Goal: Find specific page/section: Find specific page/section

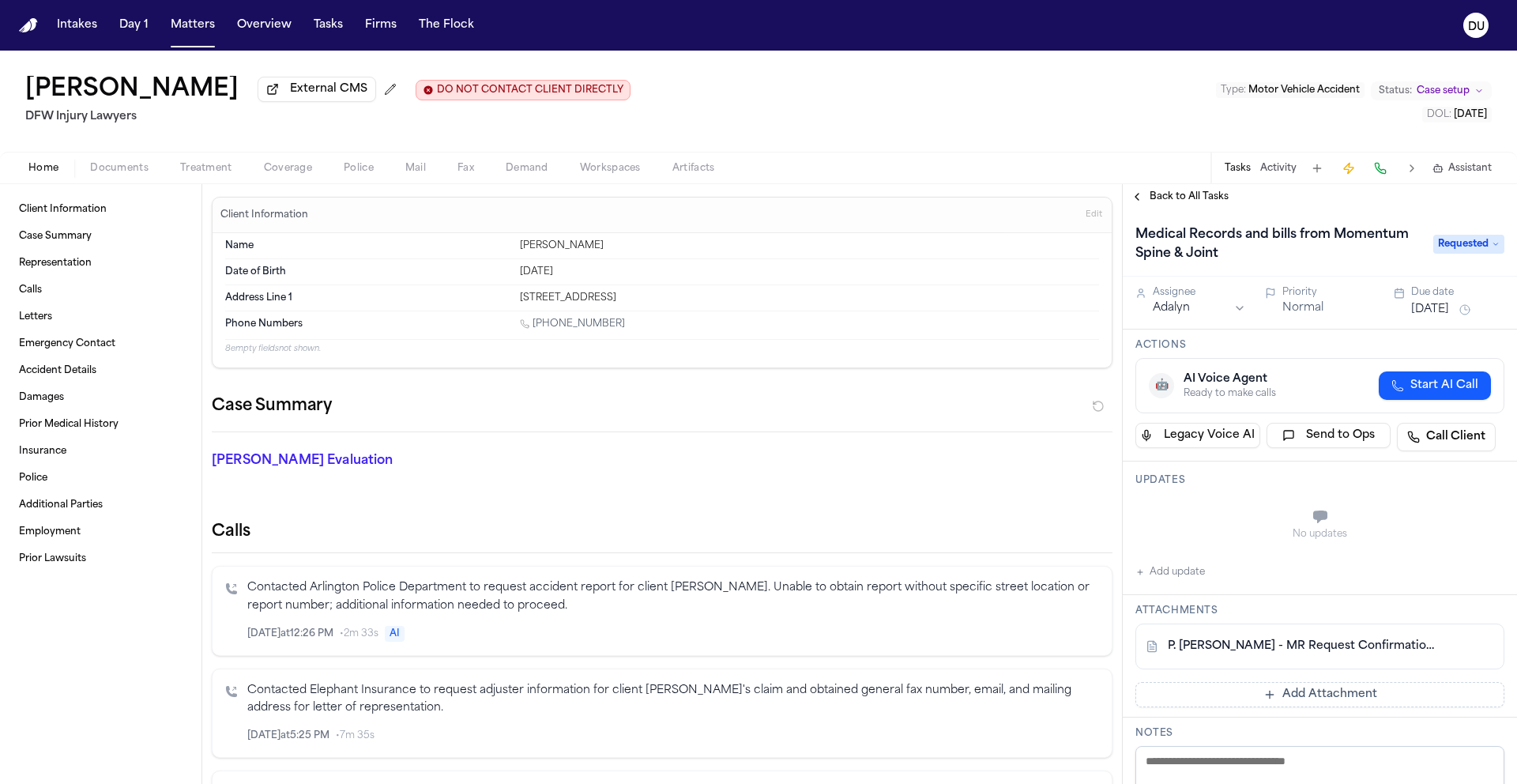
click at [39, 18] on nav "Intakes Day 1 Matters Overview Tasks Firms The Flock DU" at bounding box center [758, 25] width 1517 height 51
click at [31, 30] on img "Home" at bounding box center [29, 26] width 19 height 15
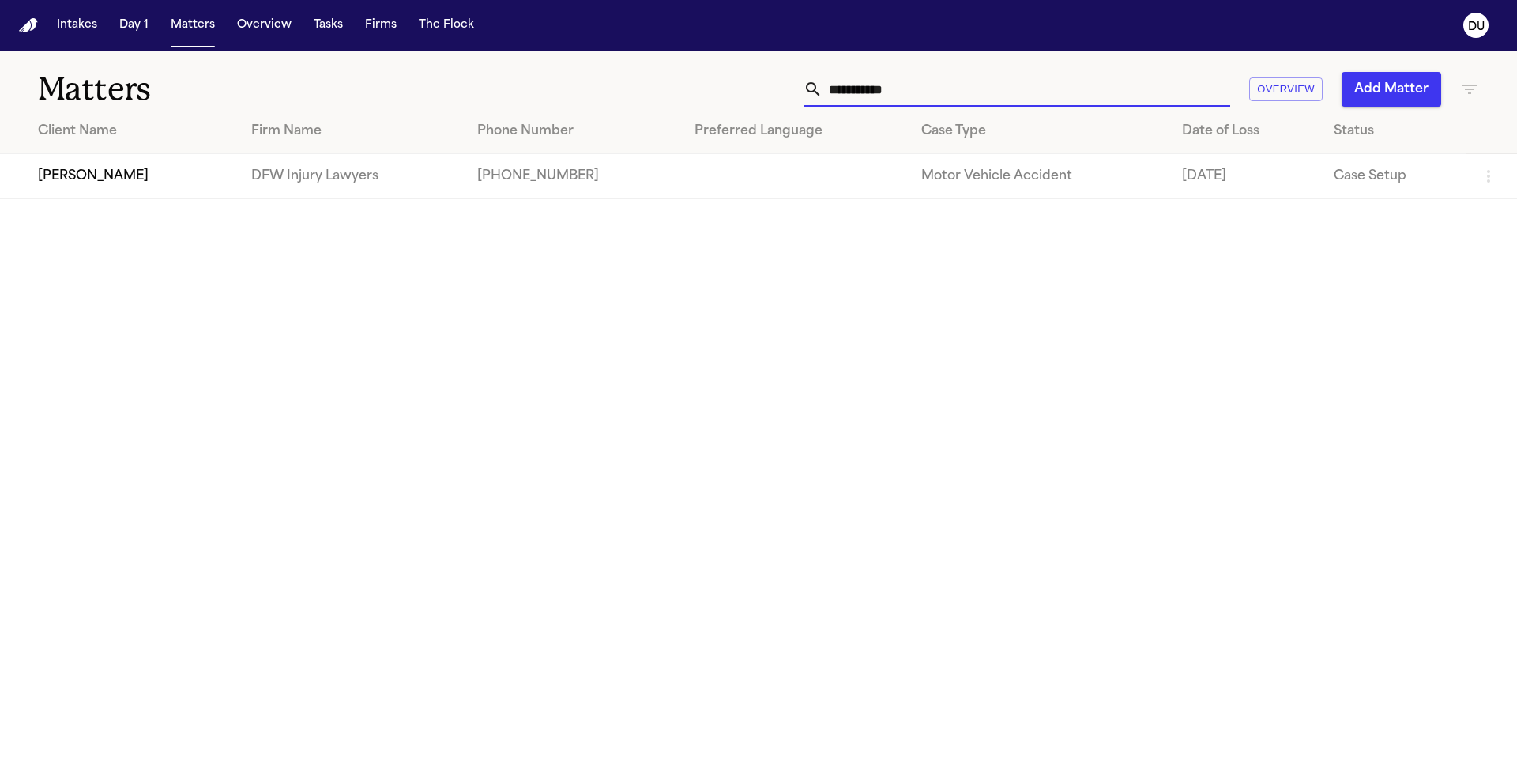
drag, startPoint x: 943, startPoint y: 87, endPoint x: 828, endPoint y: 92, distance: 115.1
click at [828, 92] on input "**********" at bounding box center [1026, 90] width 407 height 35
type input "**********"
click at [112, 172] on td "[PERSON_NAME]" at bounding box center [119, 176] width 238 height 45
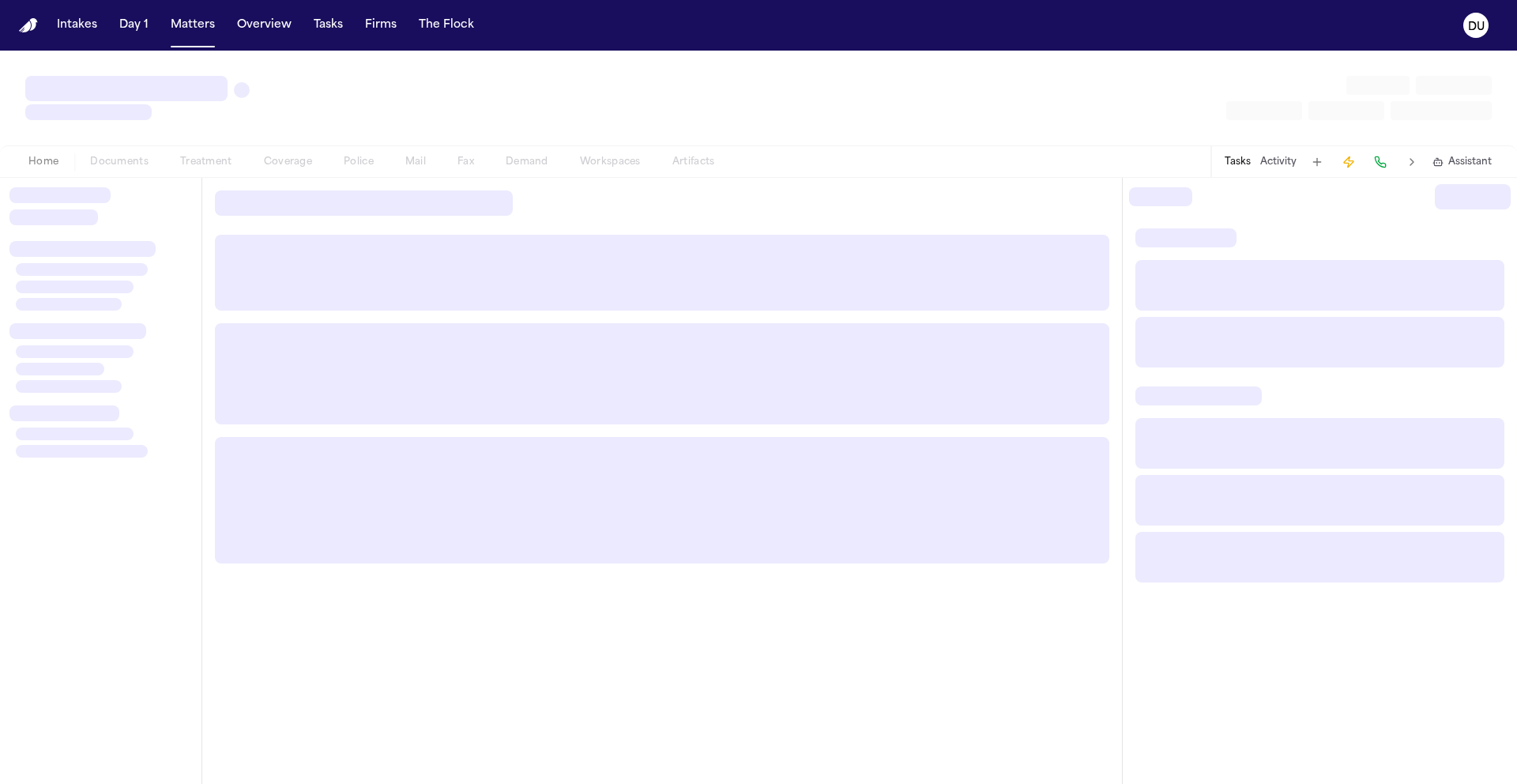
click at [112, 172] on div "Home Documents Treatment Coverage Police Mail Fax Demand Workspaces Artifacts T…" at bounding box center [758, 161] width 1517 height 31
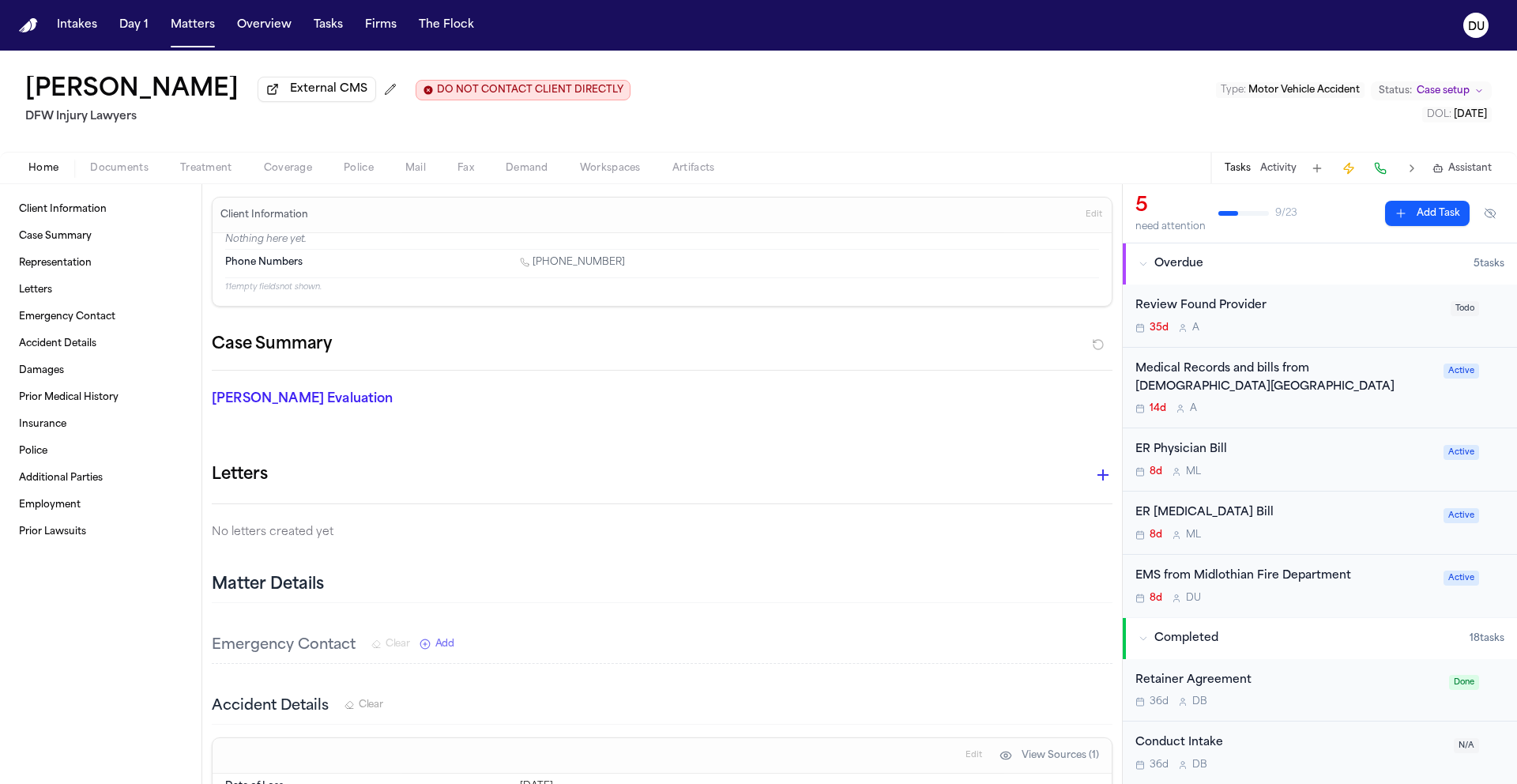
click at [1264, 376] on div "Medical Records and bills from [DEMOGRAPHIC_DATA][GEOGRAPHIC_DATA]" at bounding box center [1284, 378] width 298 height 36
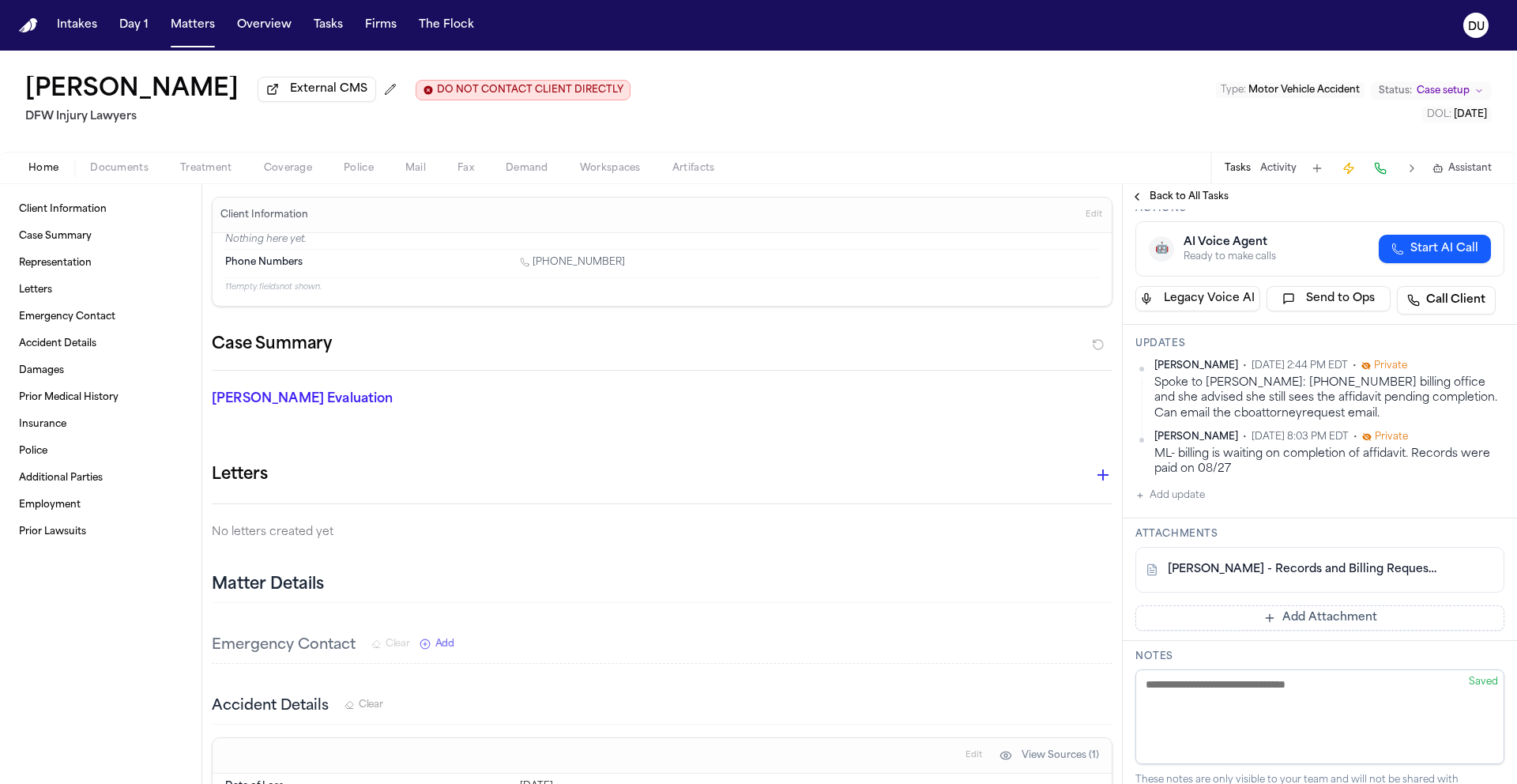
scroll to position [245, 0]
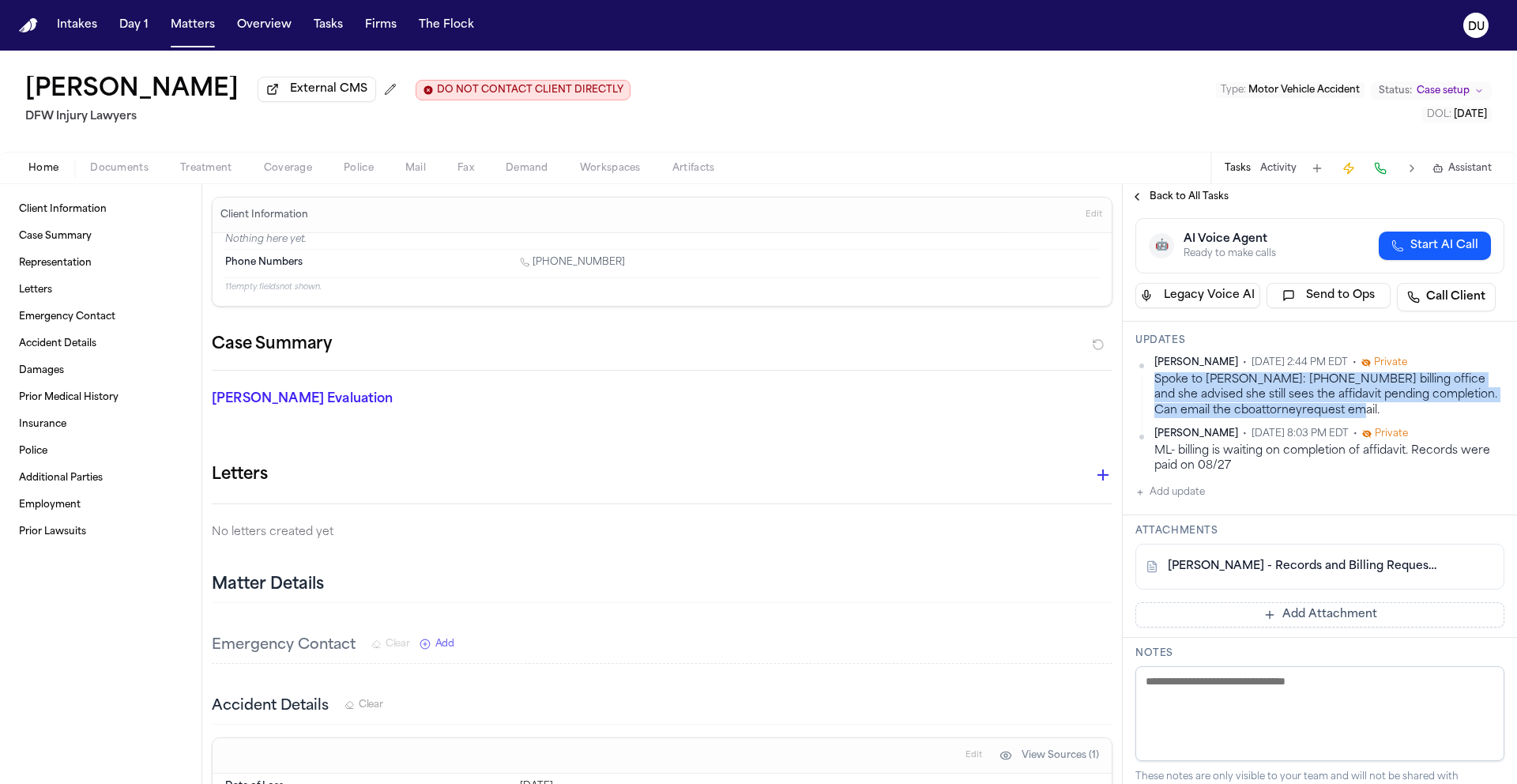
drag, startPoint x: 1362, startPoint y: 489, endPoint x: 1151, endPoint y: 462, distance: 212.7
click at [1151, 418] on div "[PERSON_NAME] • [DATE] 2:44 PM EDT • Private Spoke to [PERSON_NAME]: [PHONE_NUM…" at bounding box center [1320, 387] width 370 height 62
copy div "Spoke to [PERSON_NAME]: [PHONE_NUMBER] billing office and she advised she still…"
click at [30, 29] on img "Home" at bounding box center [29, 26] width 19 height 15
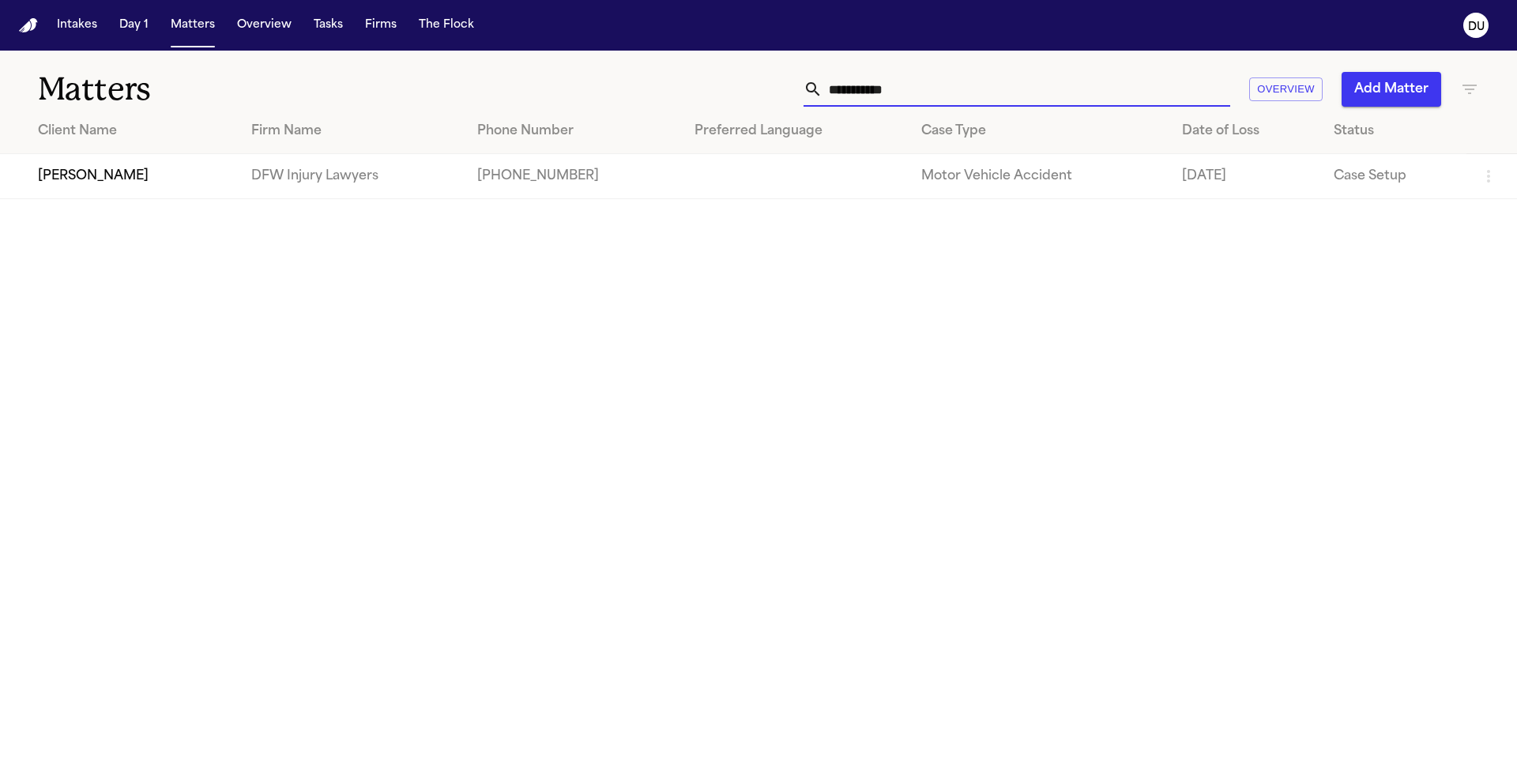
drag, startPoint x: 942, startPoint y: 91, endPoint x: 798, endPoint y: 94, distance: 144.0
click at [799, 95] on div "**********" at bounding box center [968, 90] width 1022 height 35
type input "*"
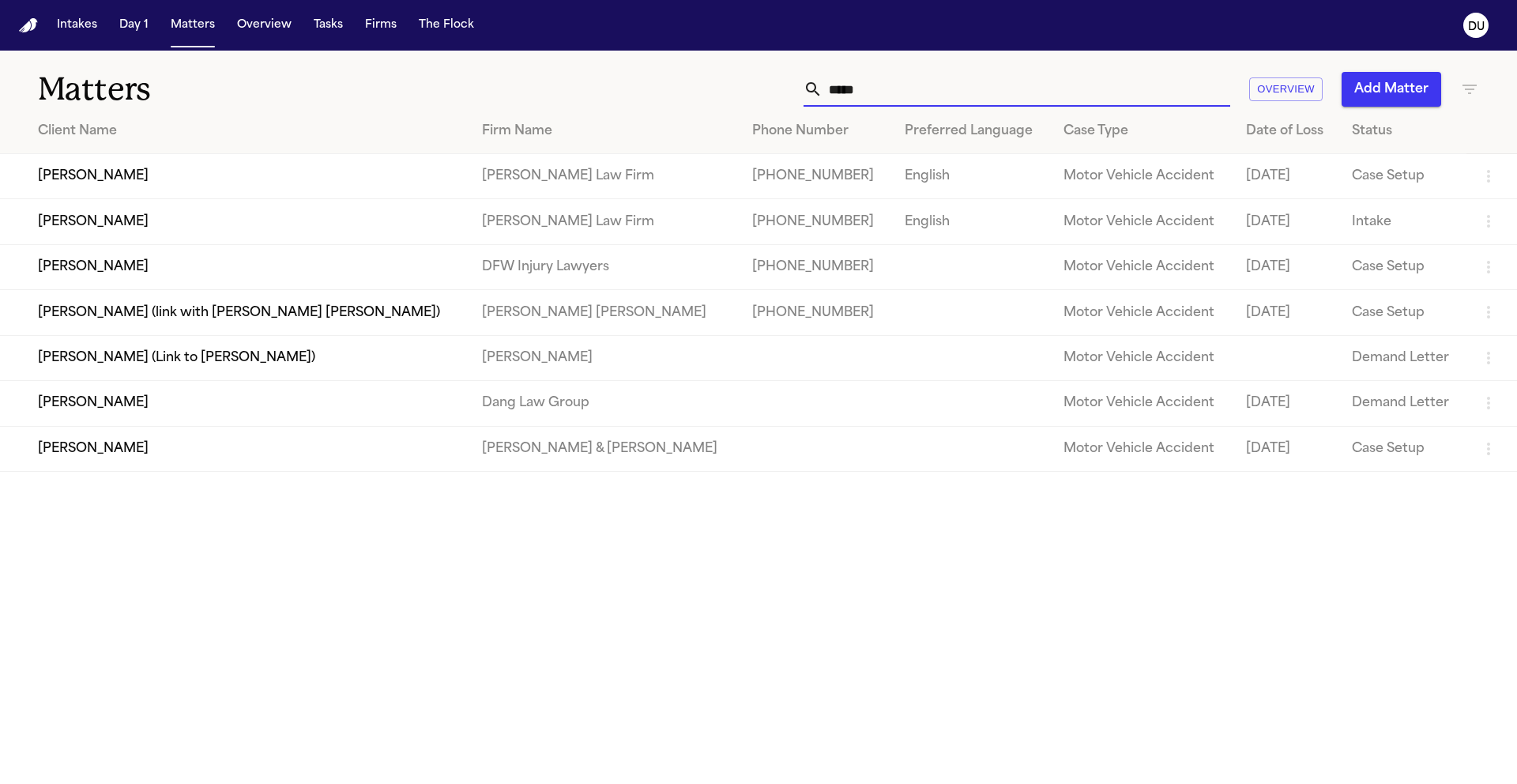
type input "*****"
click at [325, 254] on td "[PERSON_NAME]" at bounding box center [235, 266] width 469 height 45
click at [943, 85] on input "*****" at bounding box center [1026, 90] width 407 height 35
drag, startPoint x: 914, startPoint y: 86, endPoint x: 818, endPoint y: 78, distance: 96.3
click at [818, 78] on div "*****" at bounding box center [1017, 90] width 427 height 35
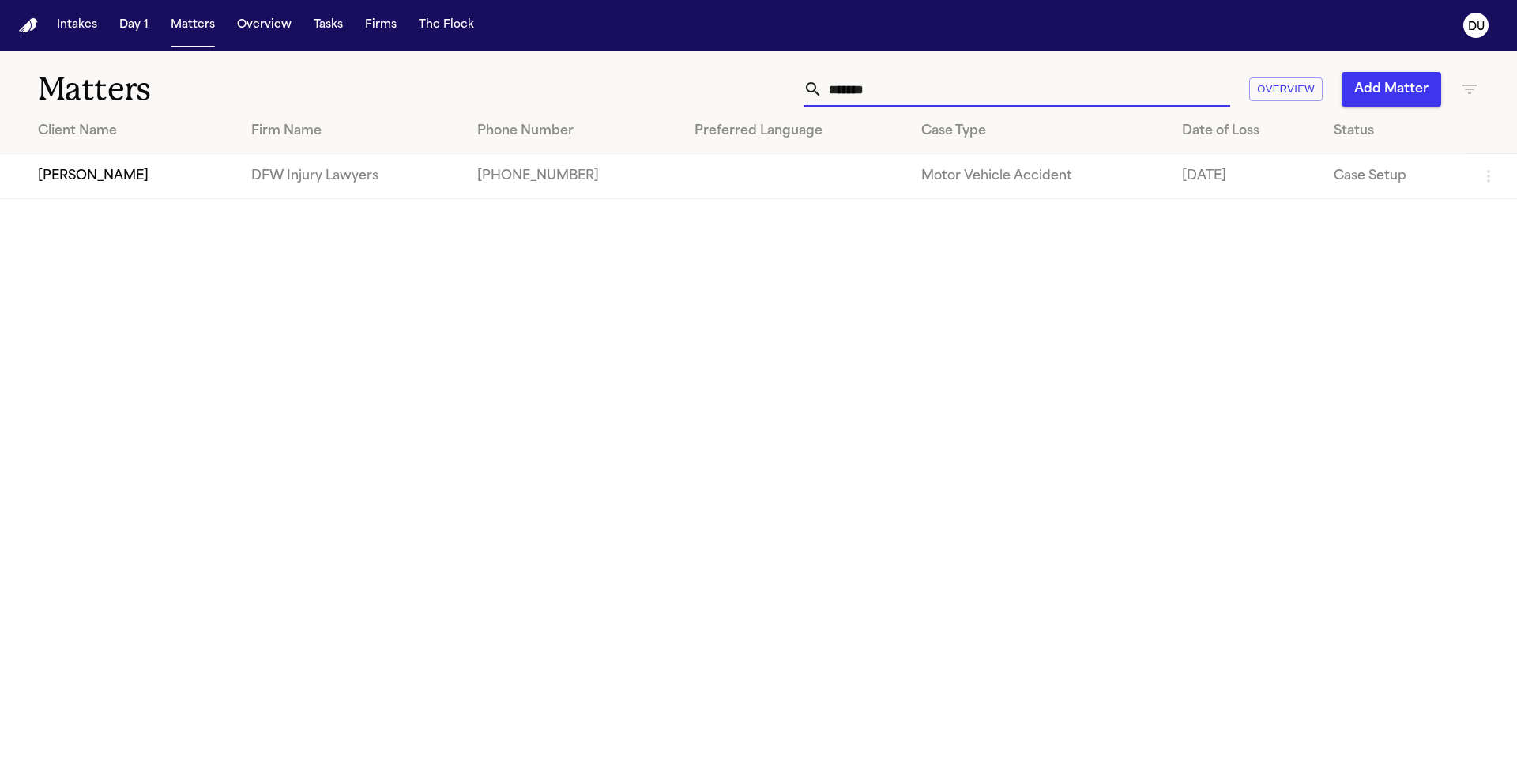
type input "*******"
click at [123, 183] on td "[PERSON_NAME]" at bounding box center [119, 176] width 238 height 45
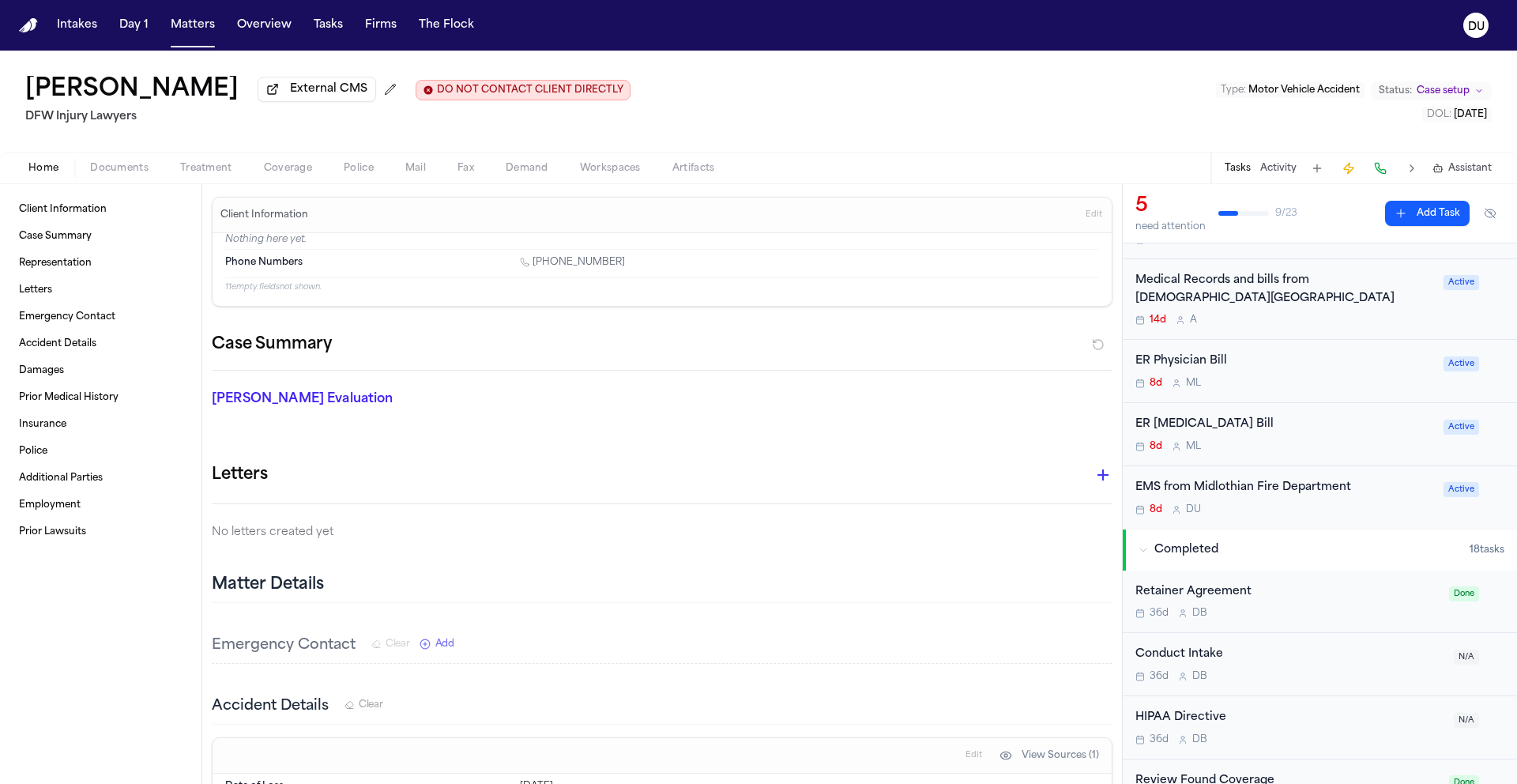
scroll to position [91, 0]
click at [1328, 488] on div "EMS from Midlothian Fire Department" at bounding box center [1284, 485] width 298 height 18
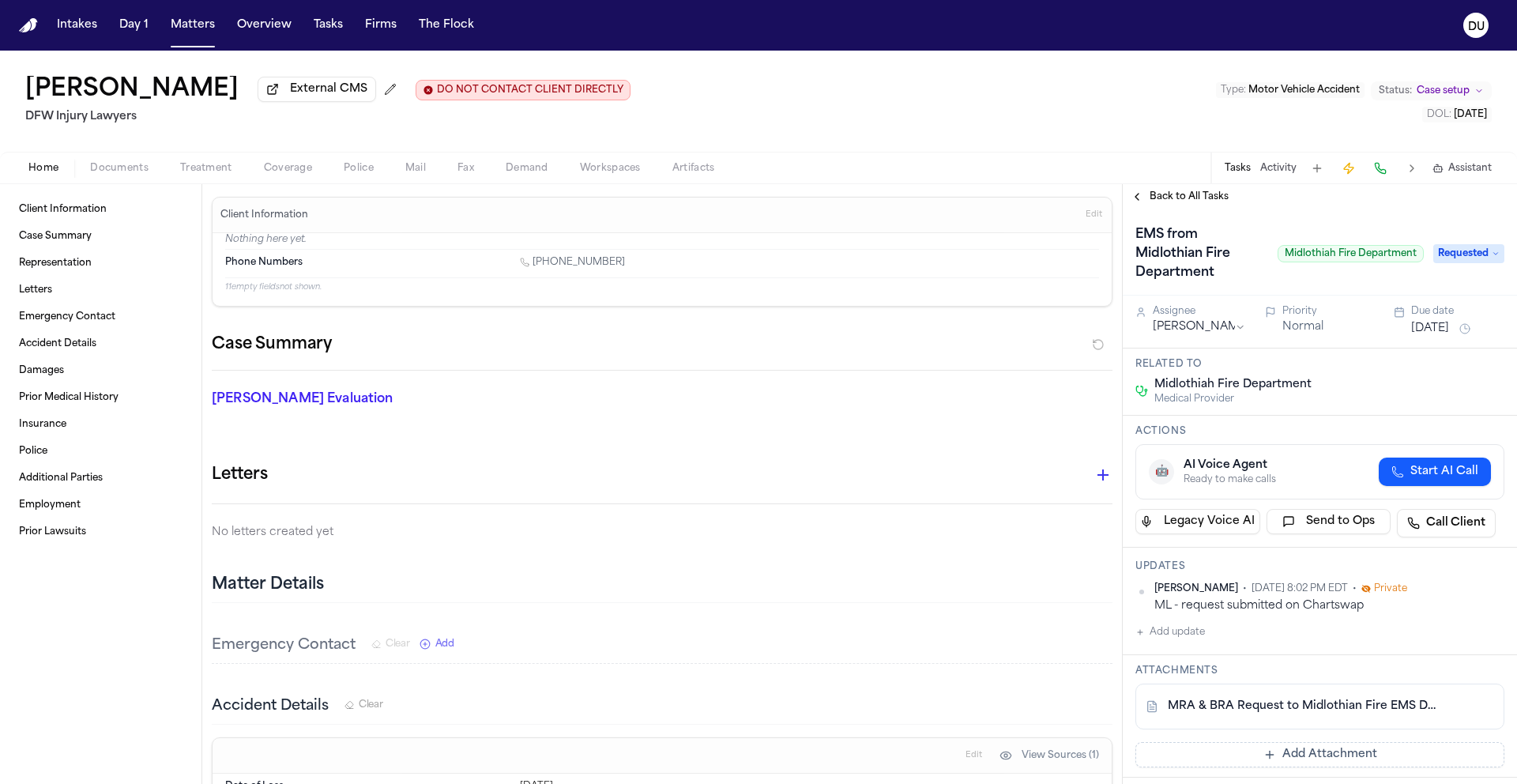
click at [1456, 256] on span "Requested" at bounding box center [1469, 253] width 71 height 19
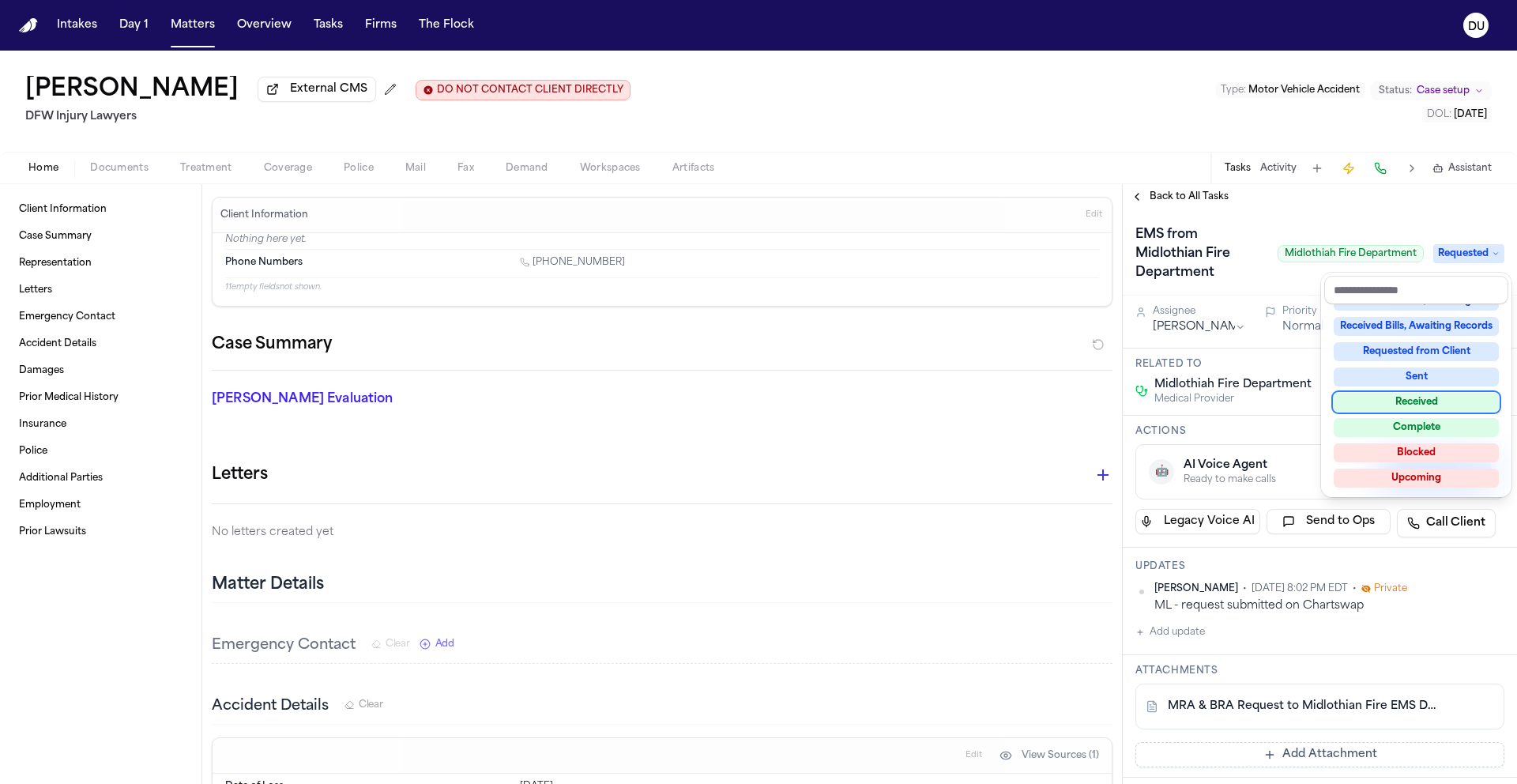
click at [1412, 405] on div "Received" at bounding box center [1416, 402] width 165 height 19
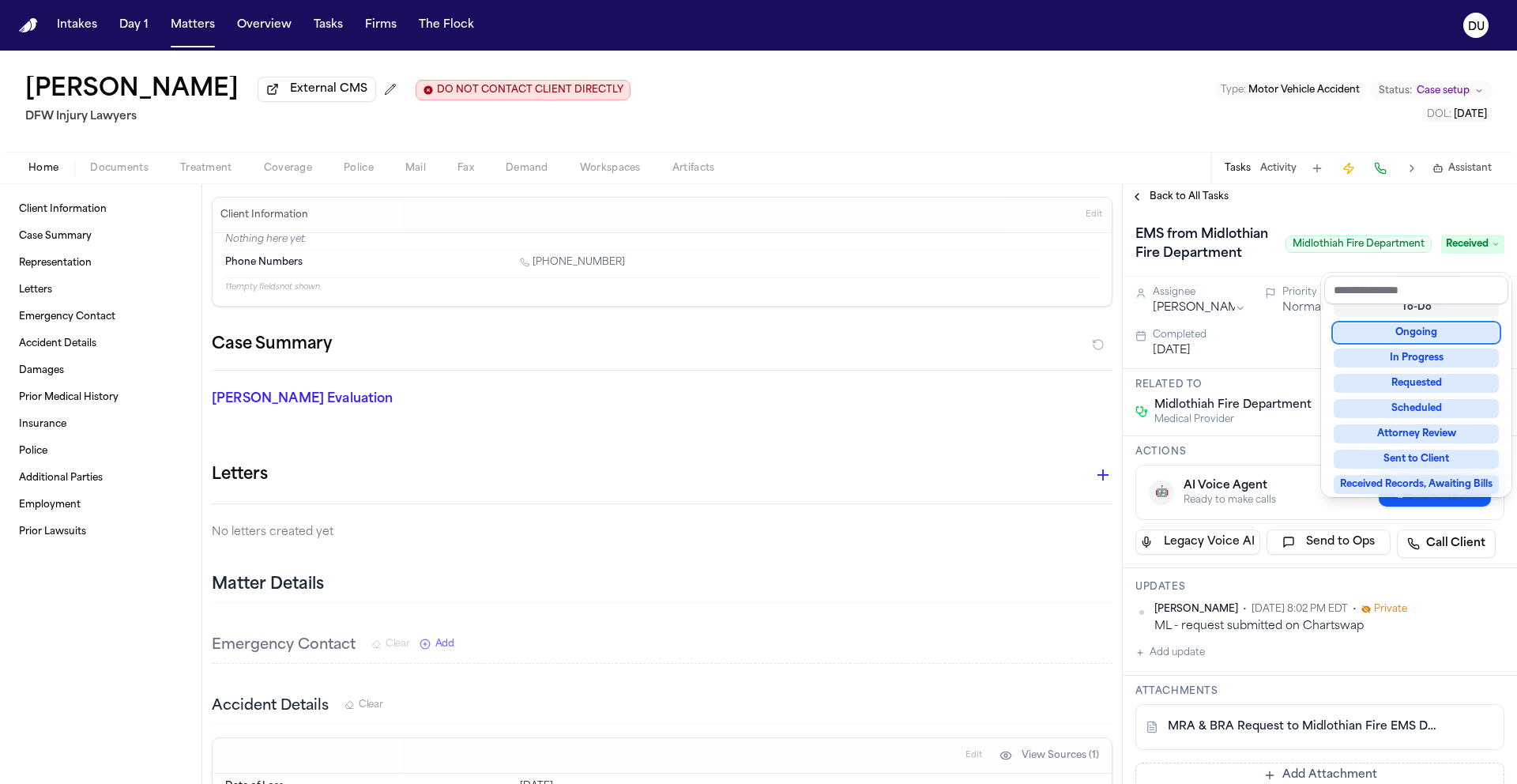
click at [1135, 199] on div "Back to All Tasks EMS from Midlothian Fire Department Midlothiah Fire Departmen…" at bounding box center [1320, 483] width 394 height 599
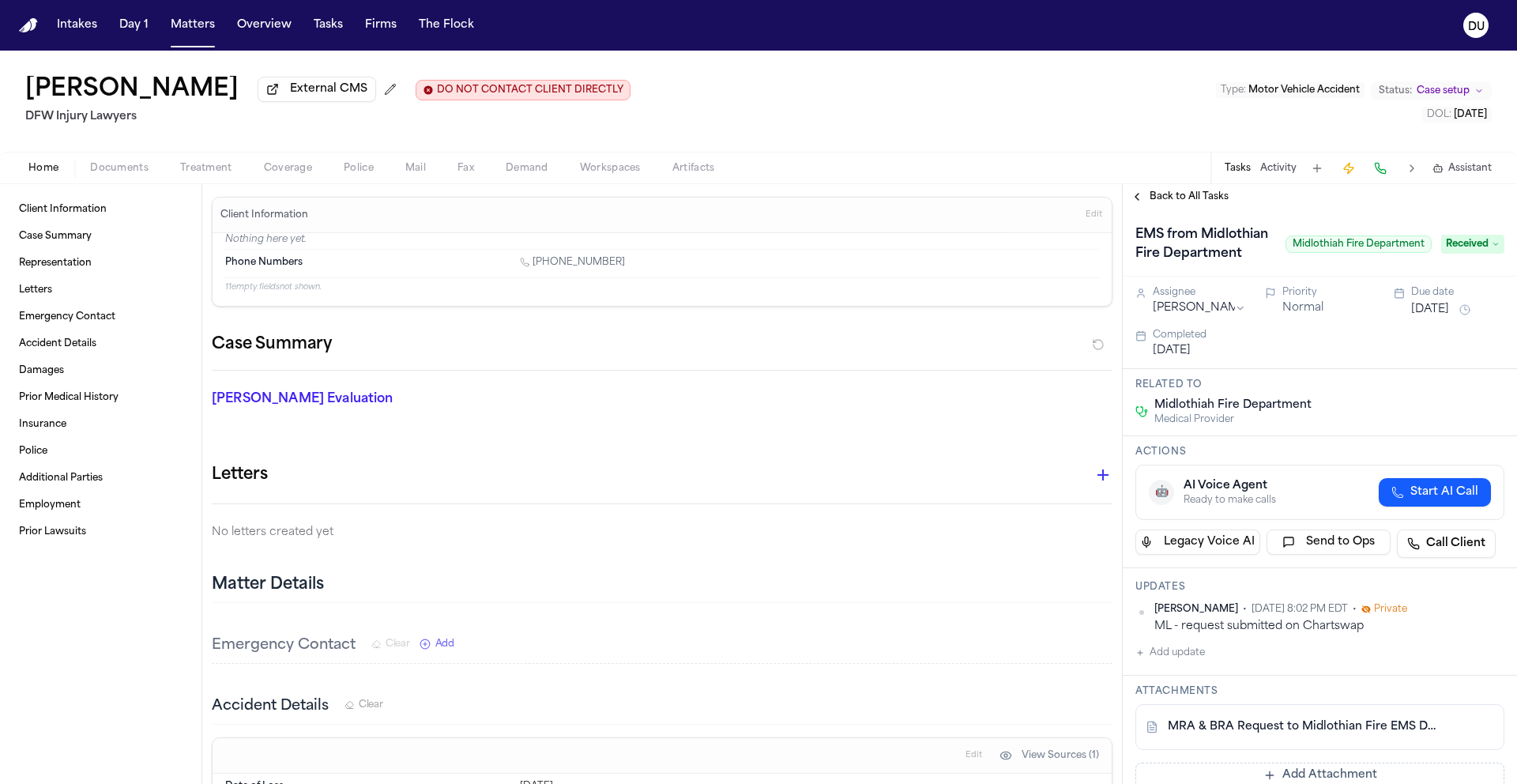
click at [1152, 200] on span "Back to All Tasks" at bounding box center [1190, 197] width 79 height 13
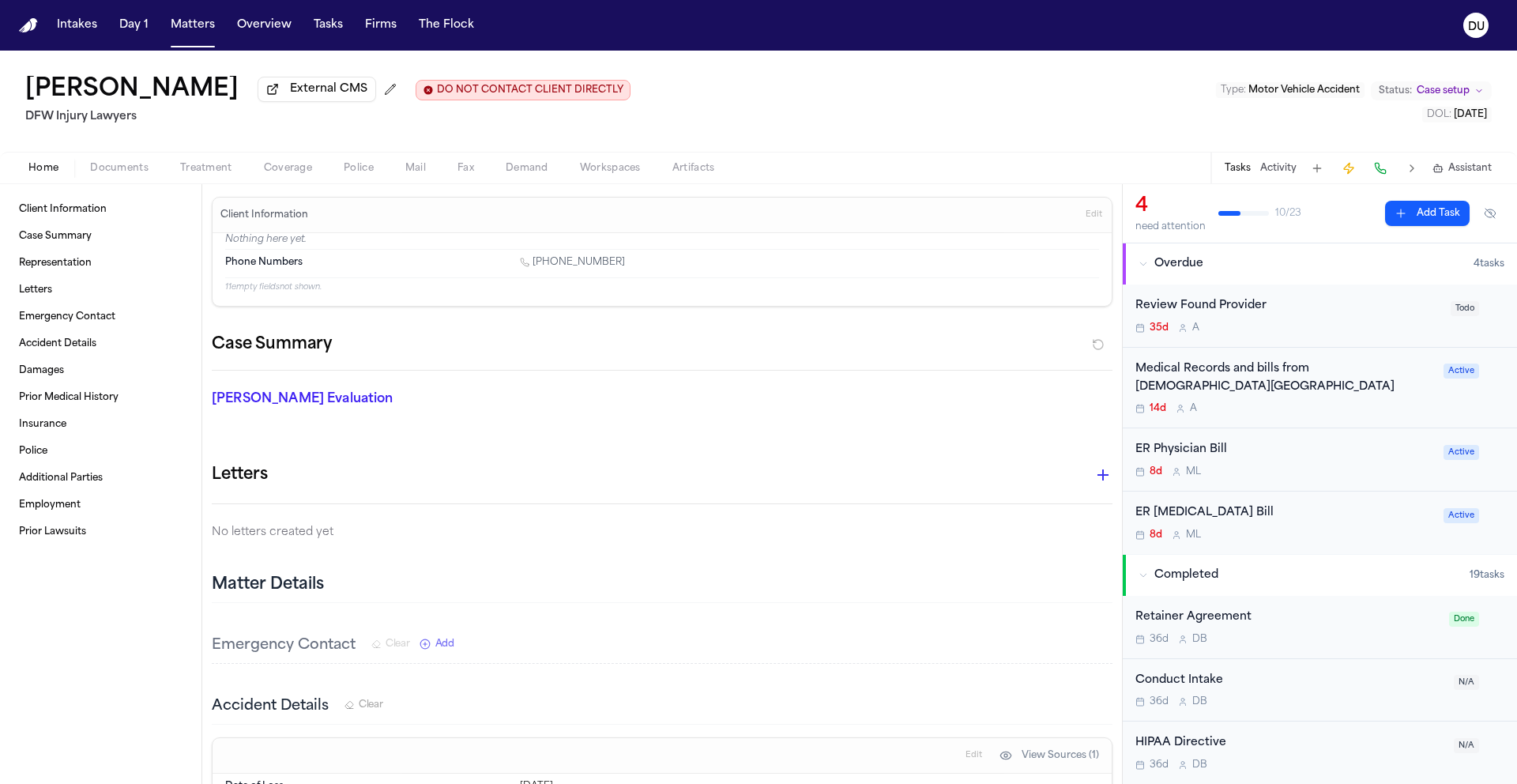
click at [1235, 388] on div "Medical Records and bills from [DEMOGRAPHIC_DATA][GEOGRAPHIC_DATA]" at bounding box center [1284, 378] width 298 height 36
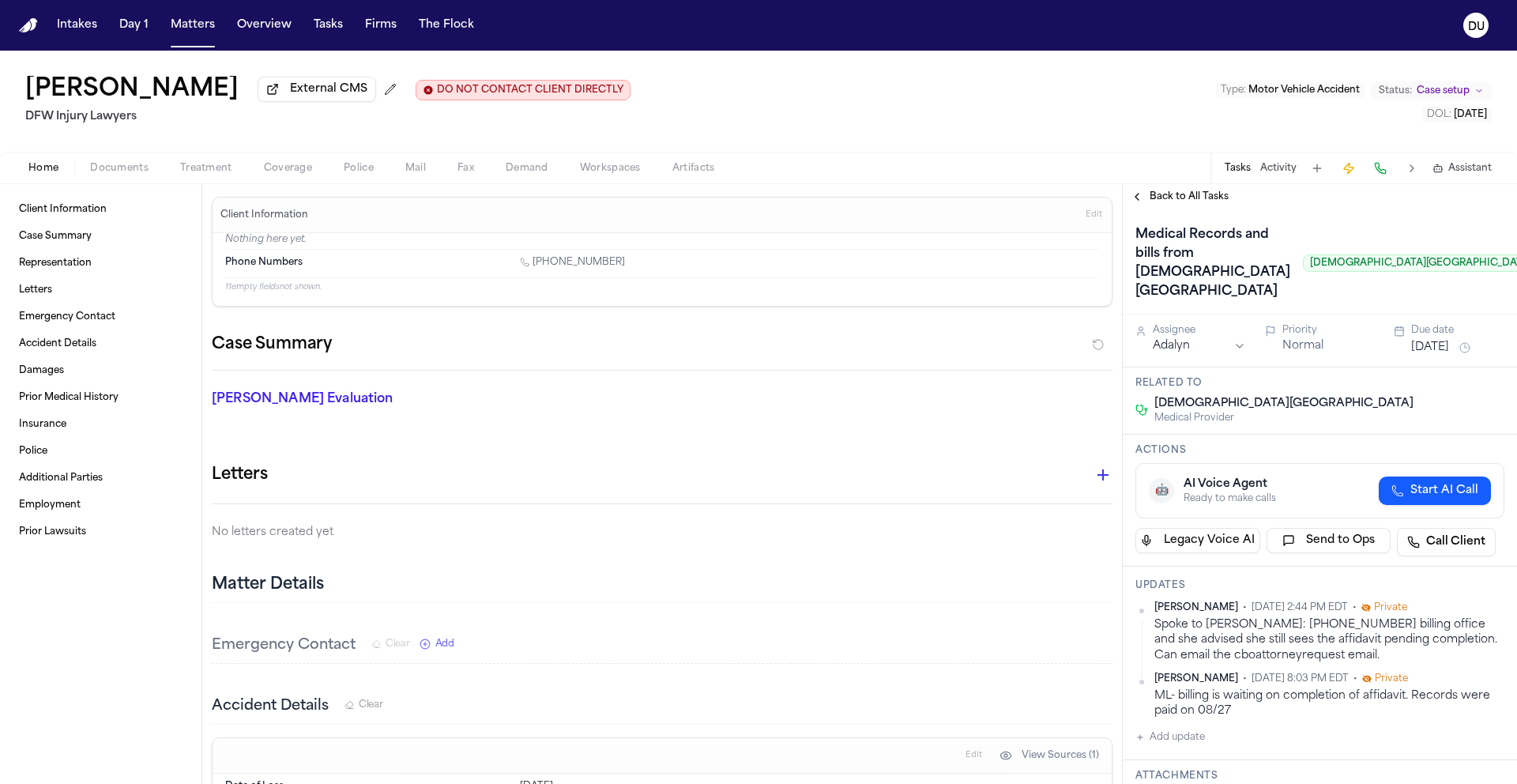
click at [1176, 199] on span "Back to All Tasks" at bounding box center [1190, 197] width 79 height 13
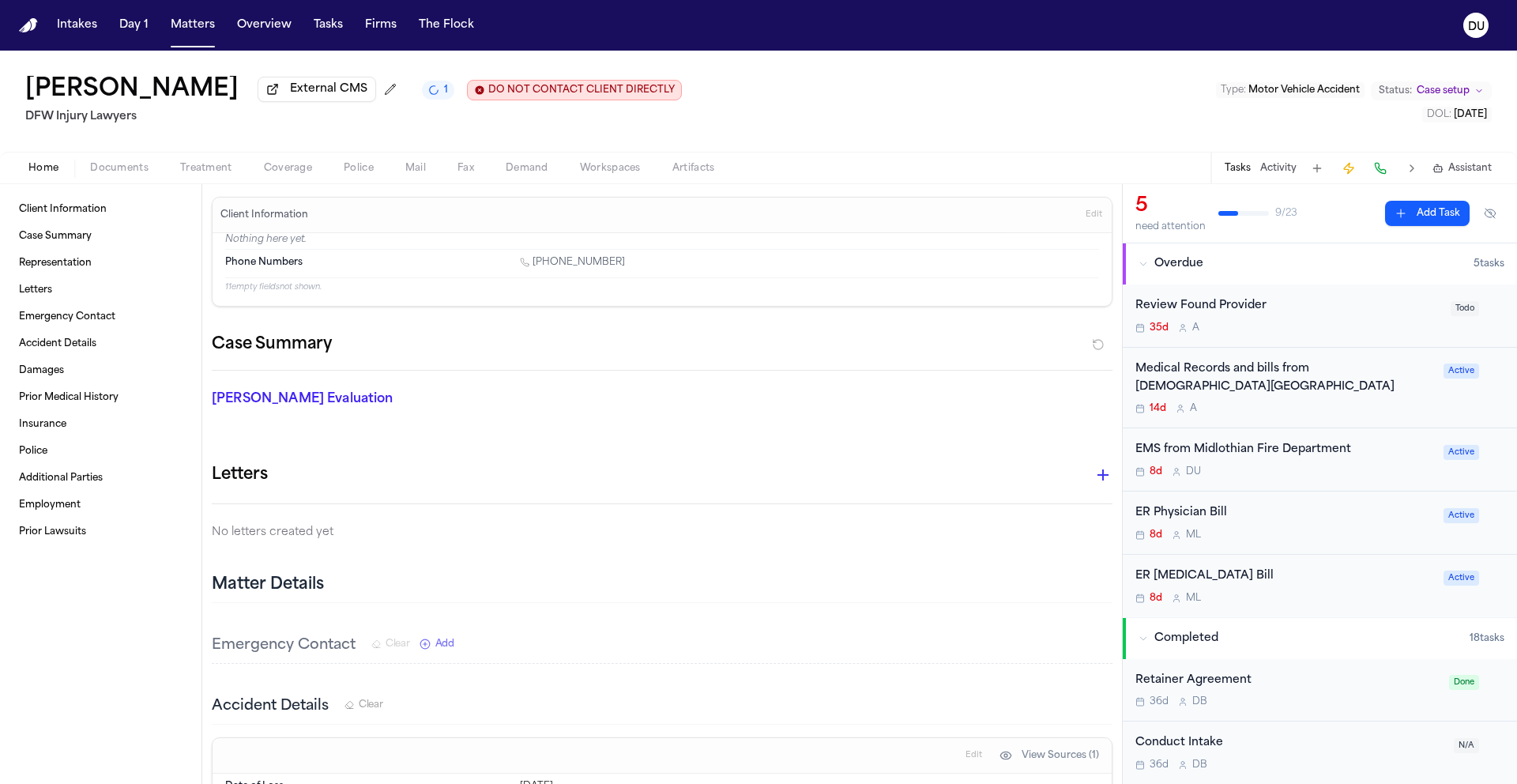
click at [1183, 519] on div "ER Physician Bill" at bounding box center [1284, 513] width 298 height 18
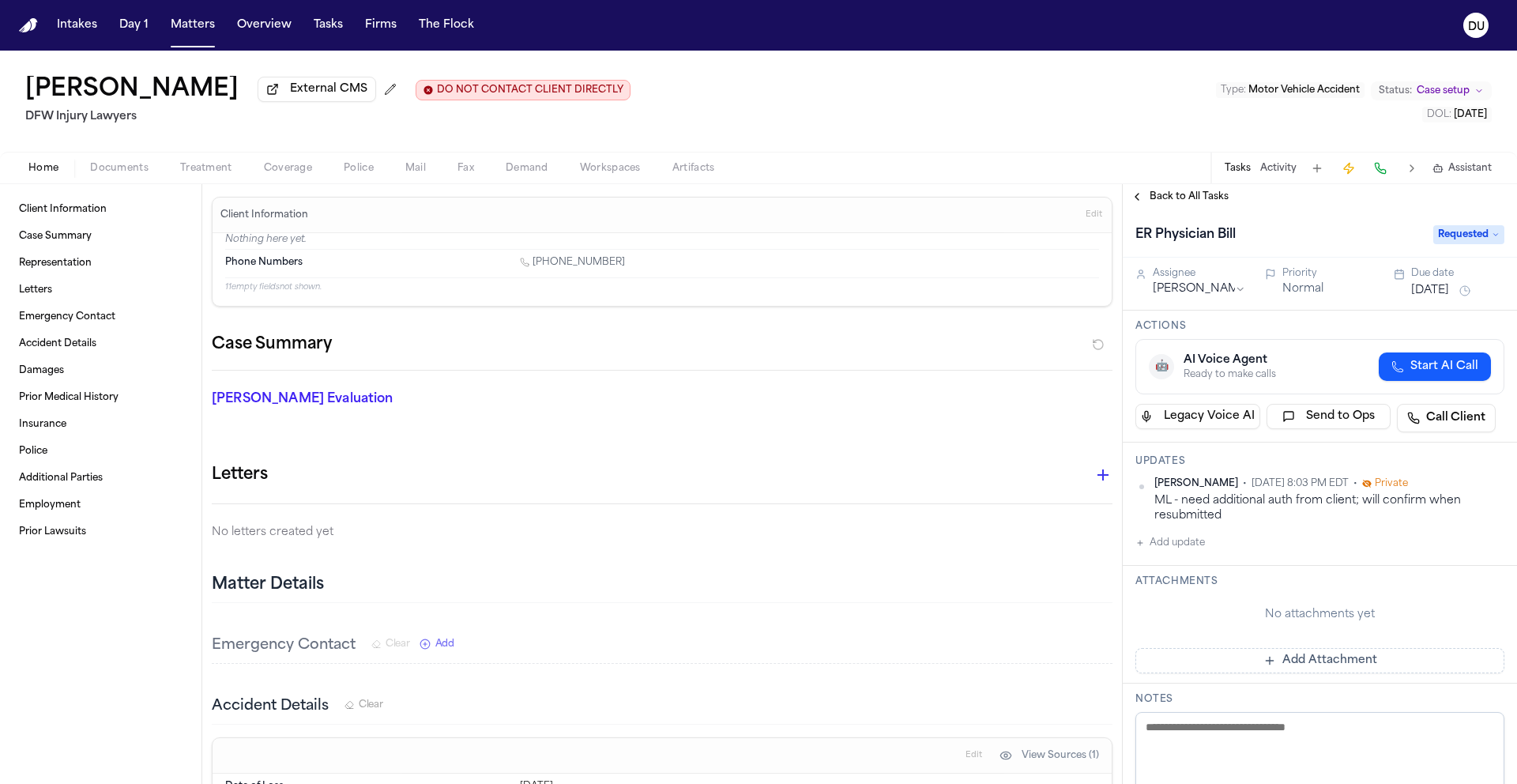
click at [19, 27] on img "Home" at bounding box center [29, 26] width 19 height 15
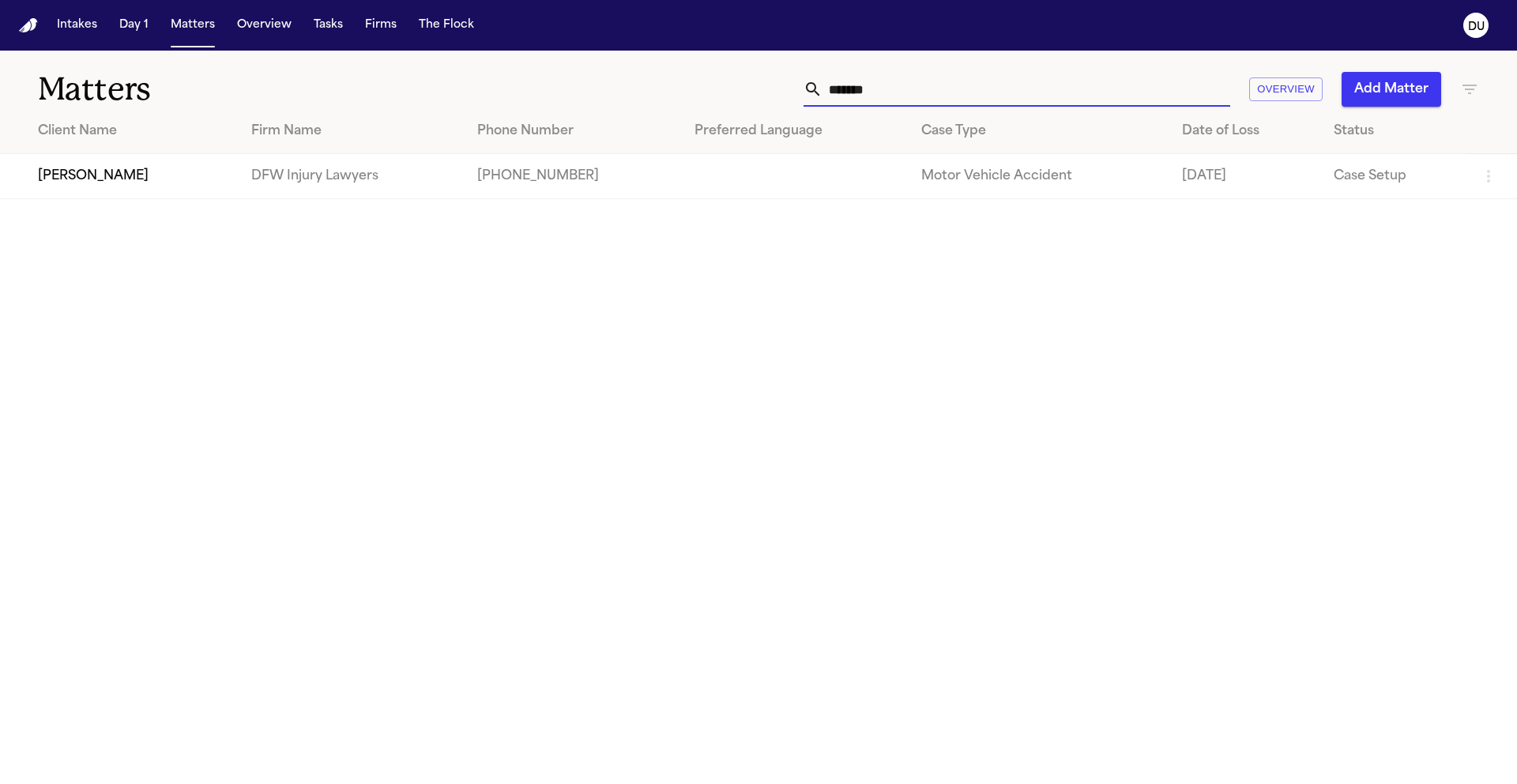
drag, startPoint x: 894, startPoint y: 82, endPoint x: 773, endPoint y: 80, distance: 121.0
click at [773, 80] on div "******* Overview Add Matter" at bounding box center [968, 90] width 1022 height 35
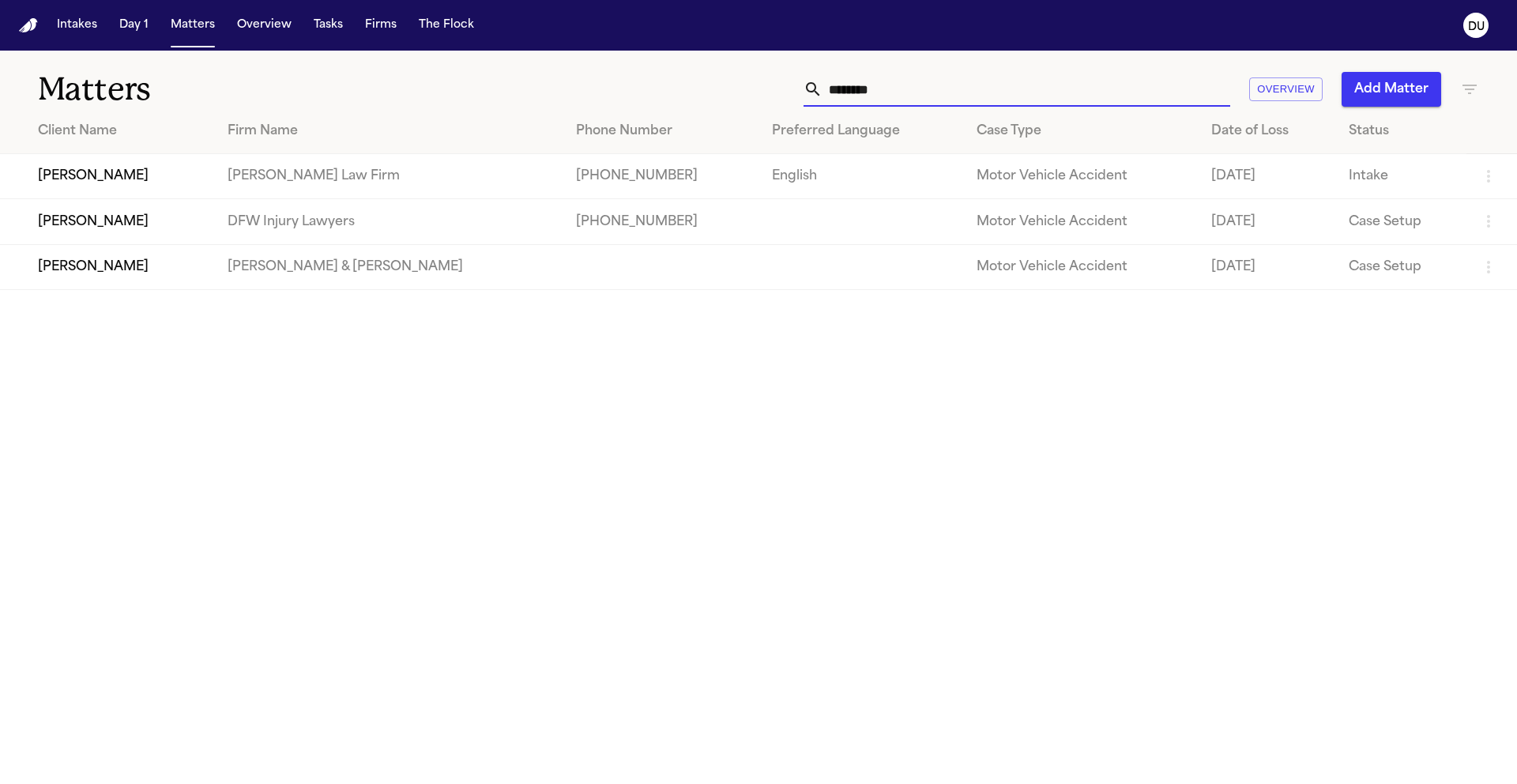
type input "*******"
click at [52, 238] on td "[PERSON_NAME]" at bounding box center [107, 222] width 215 height 45
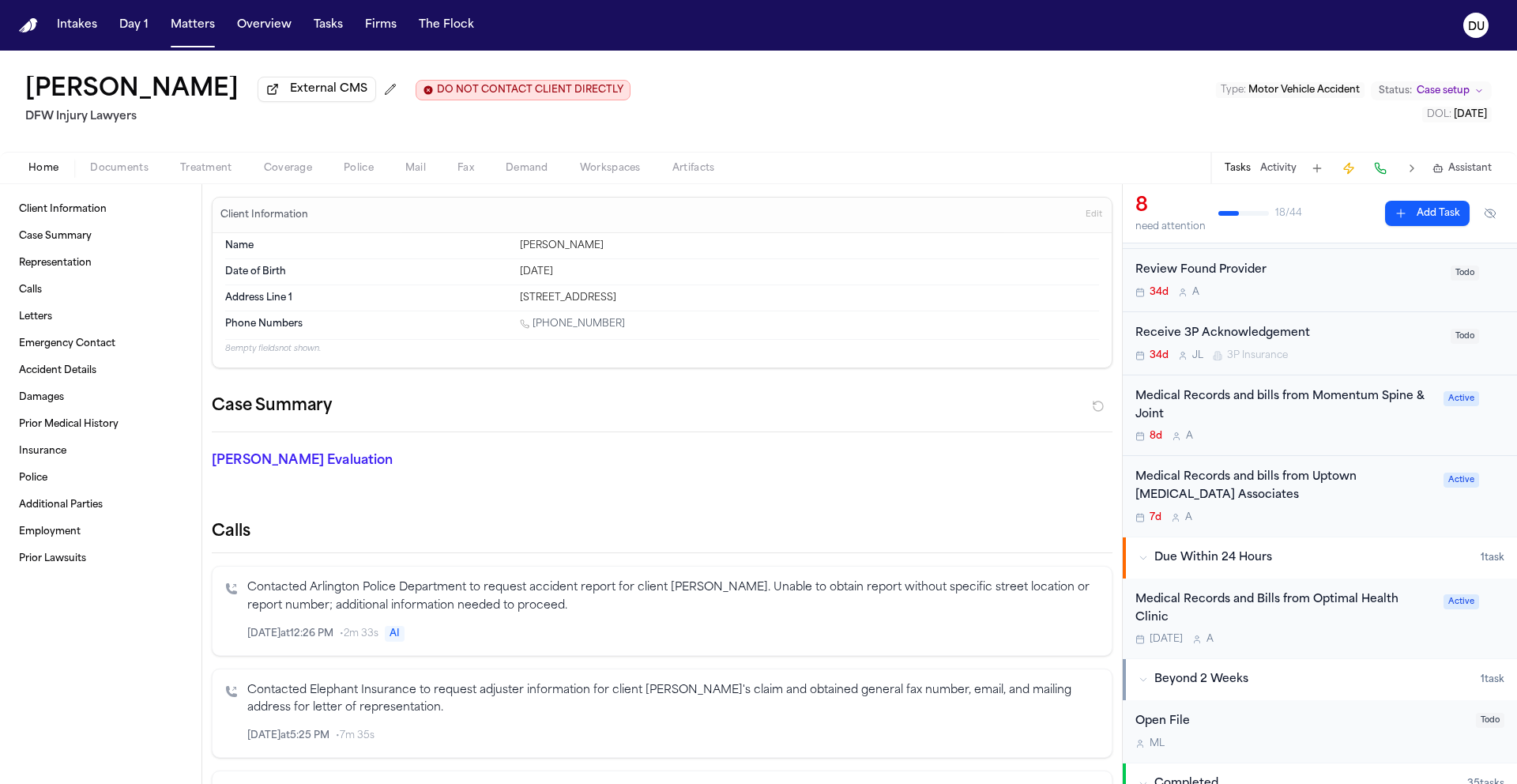
scroll to position [225, 0]
click at [1212, 603] on div "Medical Records and Bills from Optimal Health Clinic" at bounding box center [1284, 608] width 298 height 36
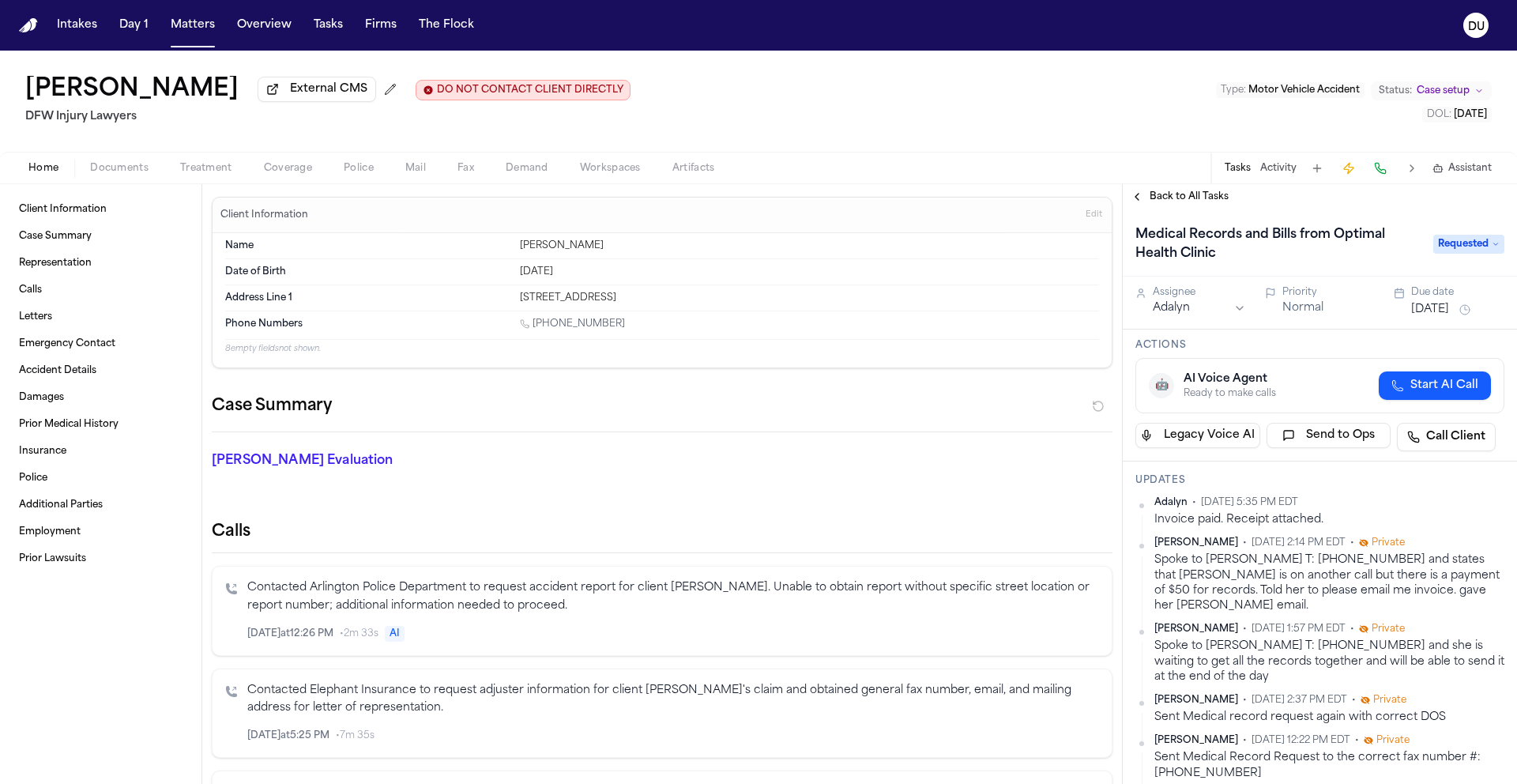
click at [30, 26] on img "Home" at bounding box center [29, 26] width 19 height 15
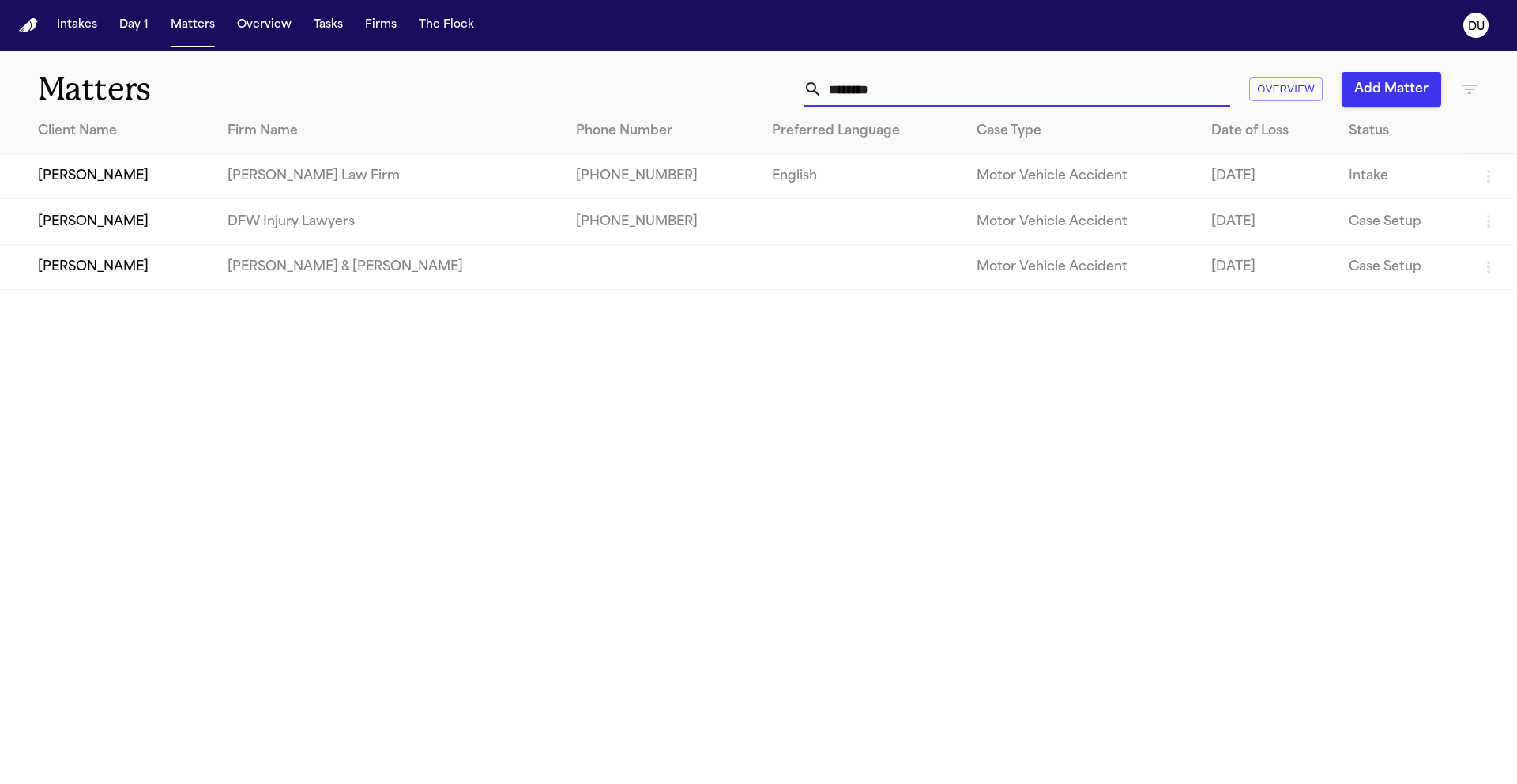
drag, startPoint x: 900, startPoint y: 94, endPoint x: 797, endPoint y: 79, distance: 104.1
click at [797, 79] on div "******* Overview Add Matter" at bounding box center [968, 90] width 1022 height 35
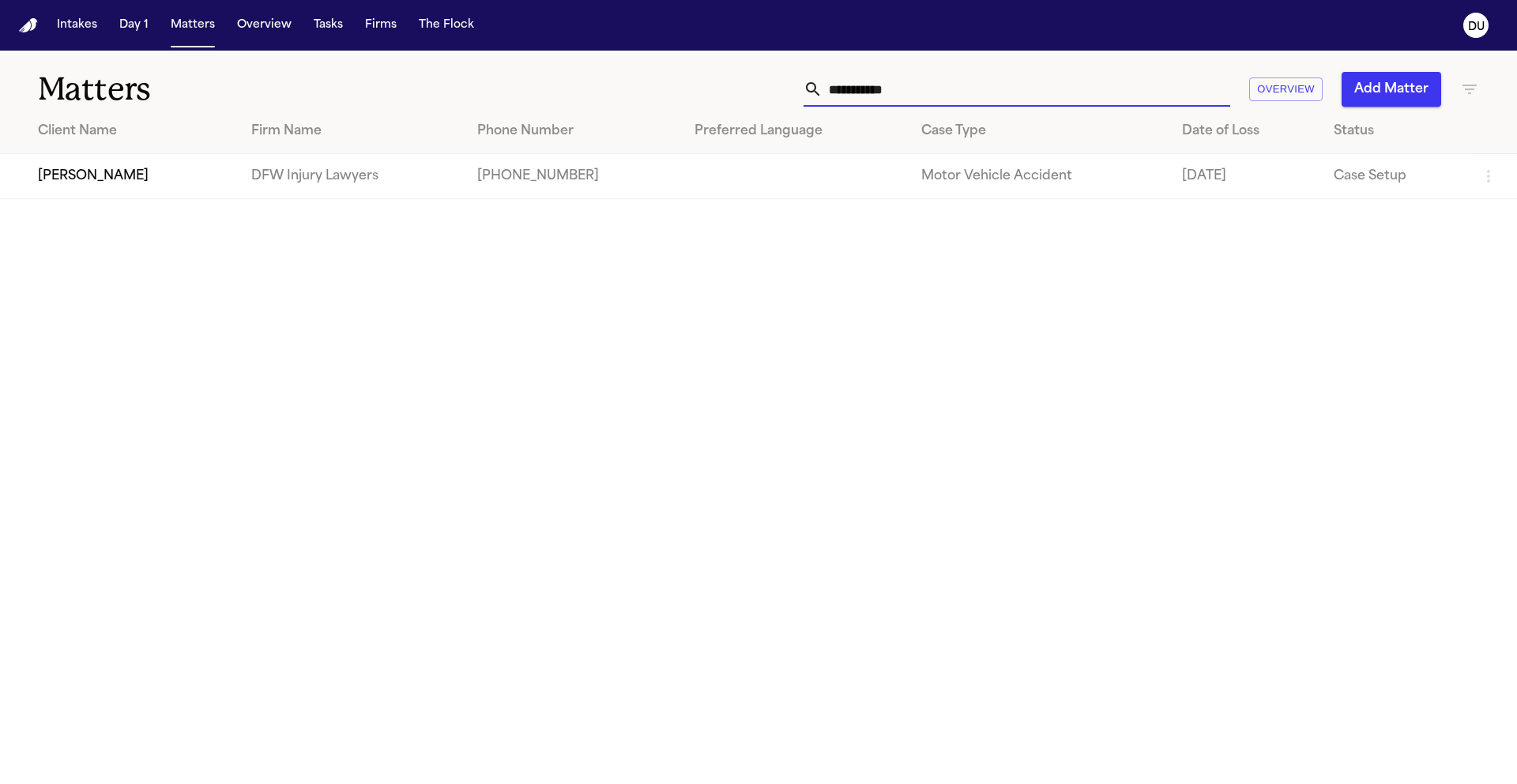
type input "**********"
click at [119, 191] on td "[PERSON_NAME]" at bounding box center [119, 176] width 238 height 45
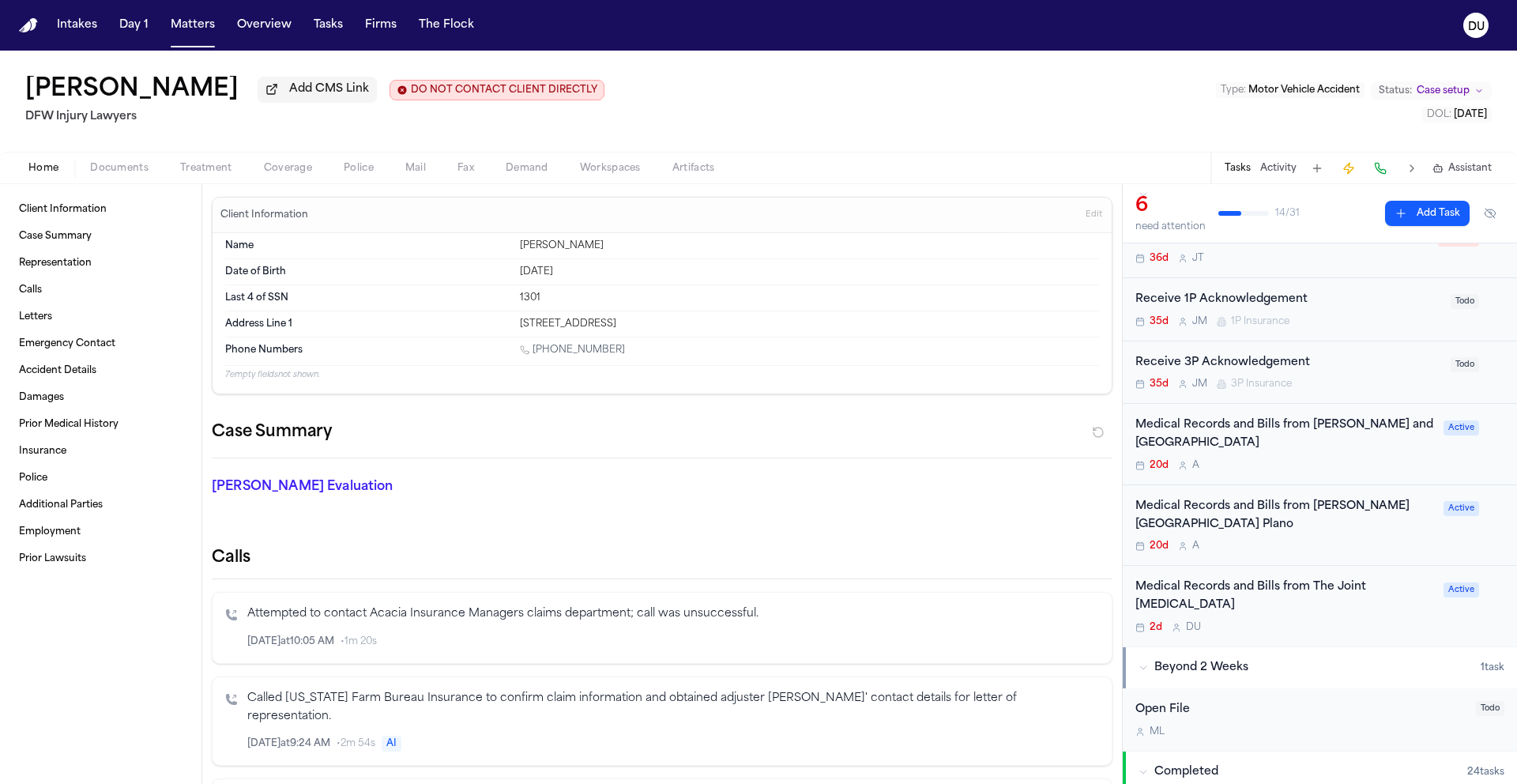
scroll to position [194, 0]
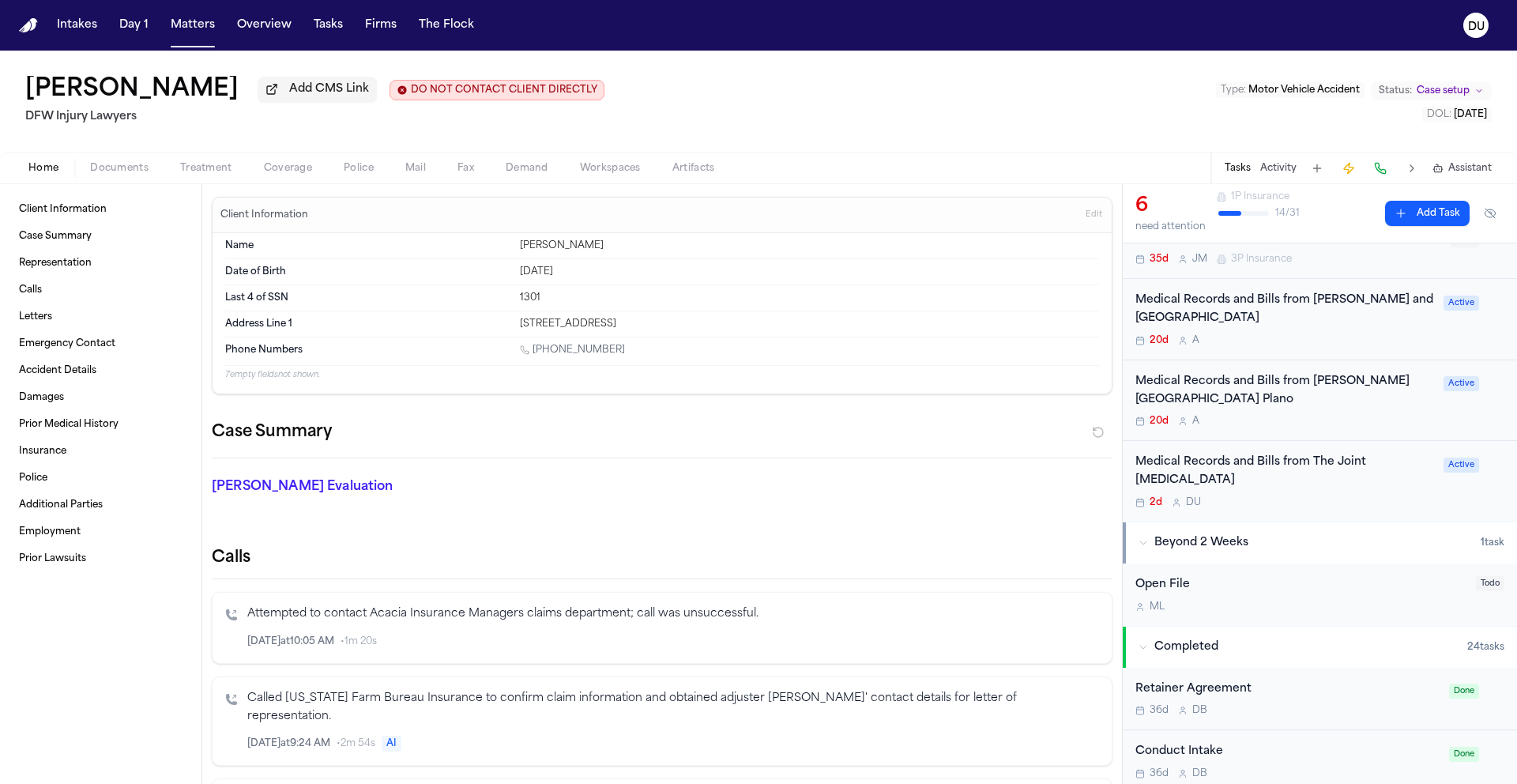
click at [1278, 322] on div "Medical Records and Bills from [PERSON_NAME] and [GEOGRAPHIC_DATA]" at bounding box center [1284, 309] width 298 height 36
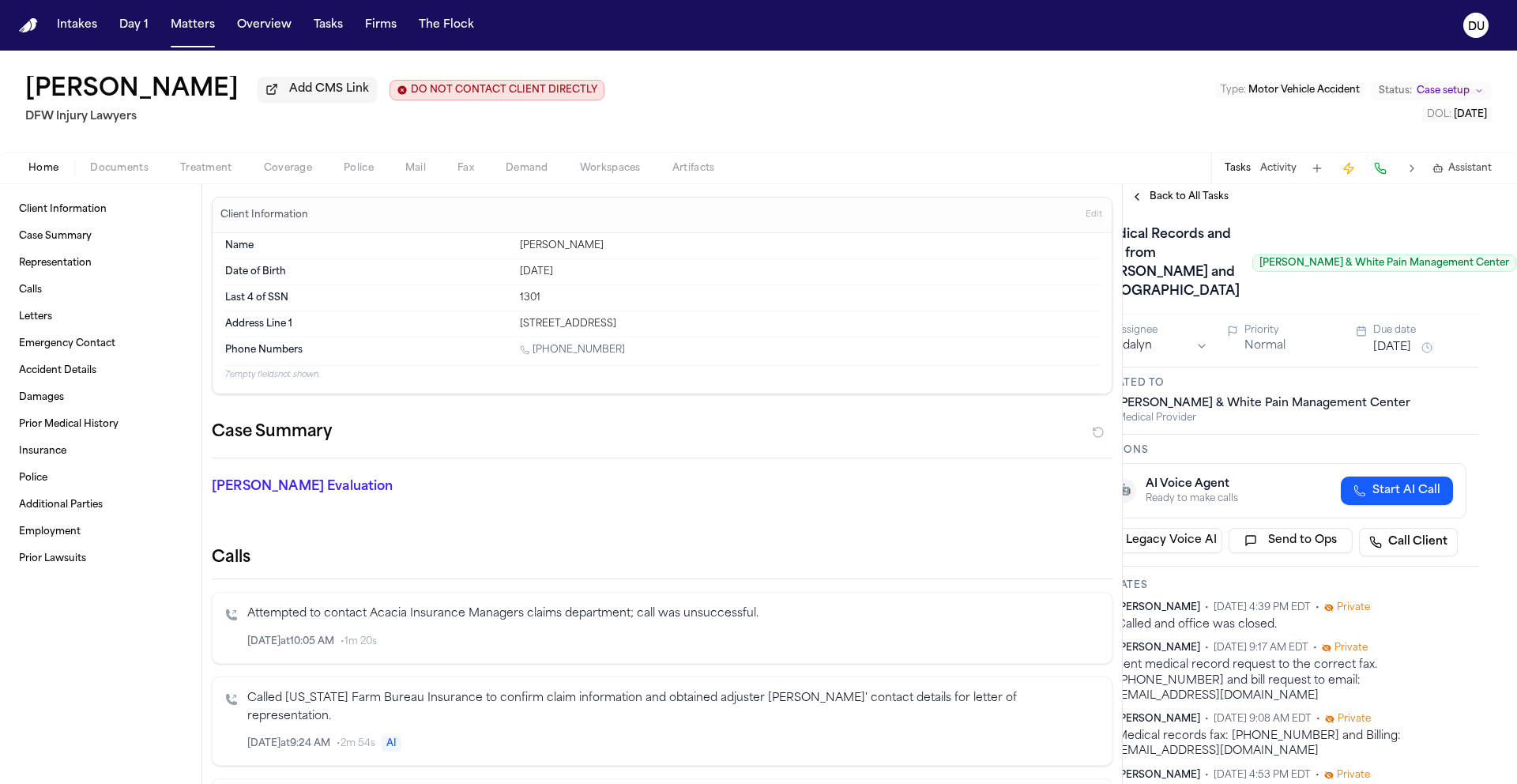
scroll to position [0, 21]
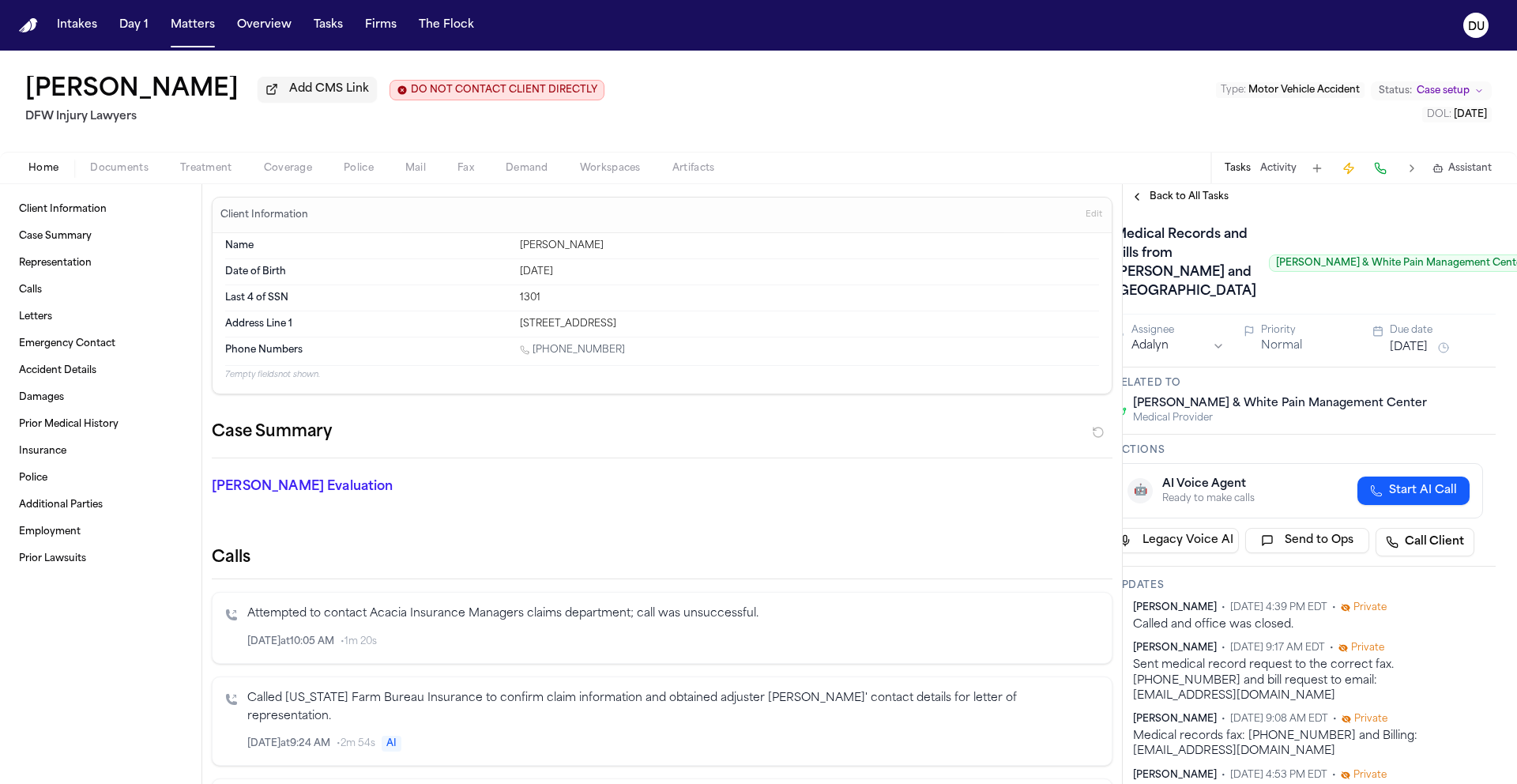
click at [1173, 195] on span "Back to All Tasks" at bounding box center [1190, 197] width 79 height 13
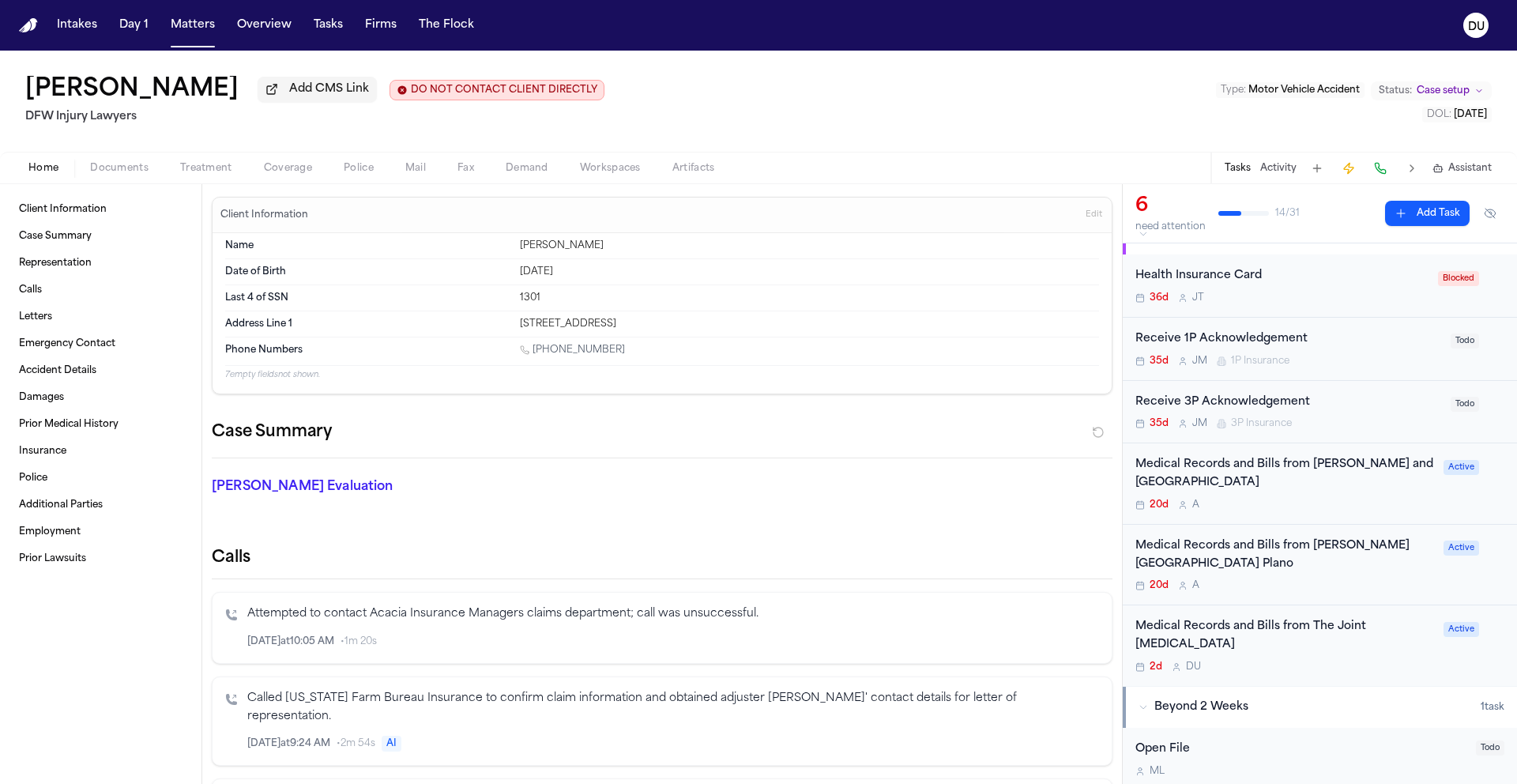
scroll to position [30, 0]
click at [1255, 557] on div "Medical Records and Bills from [PERSON_NAME][GEOGRAPHIC_DATA] Plano" at bounding box center [1284, 554] width 298 height 36
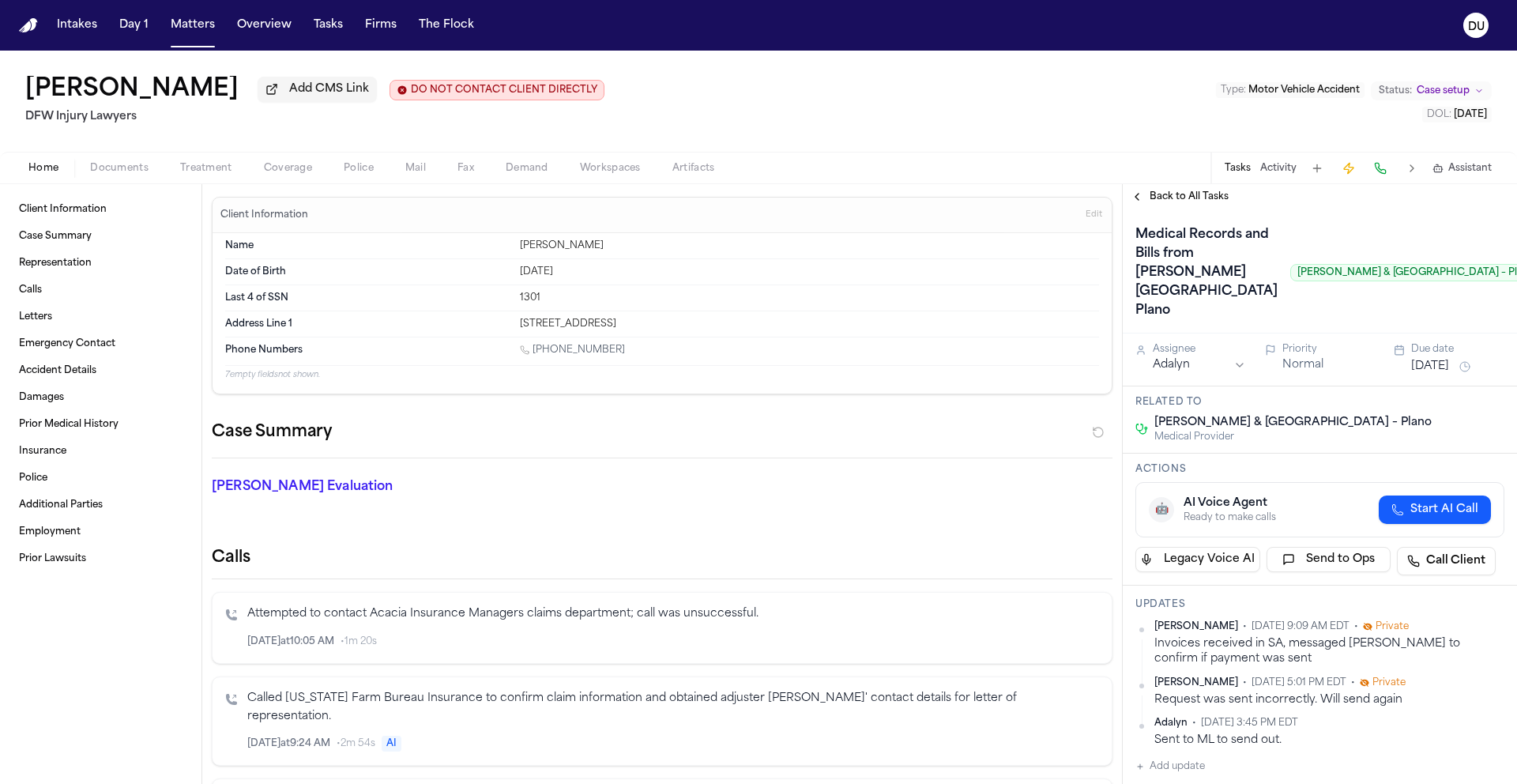
click at [1181, 201] on span "Back to All Tasks" at bounding box center [1190, 197] width 79 height 13
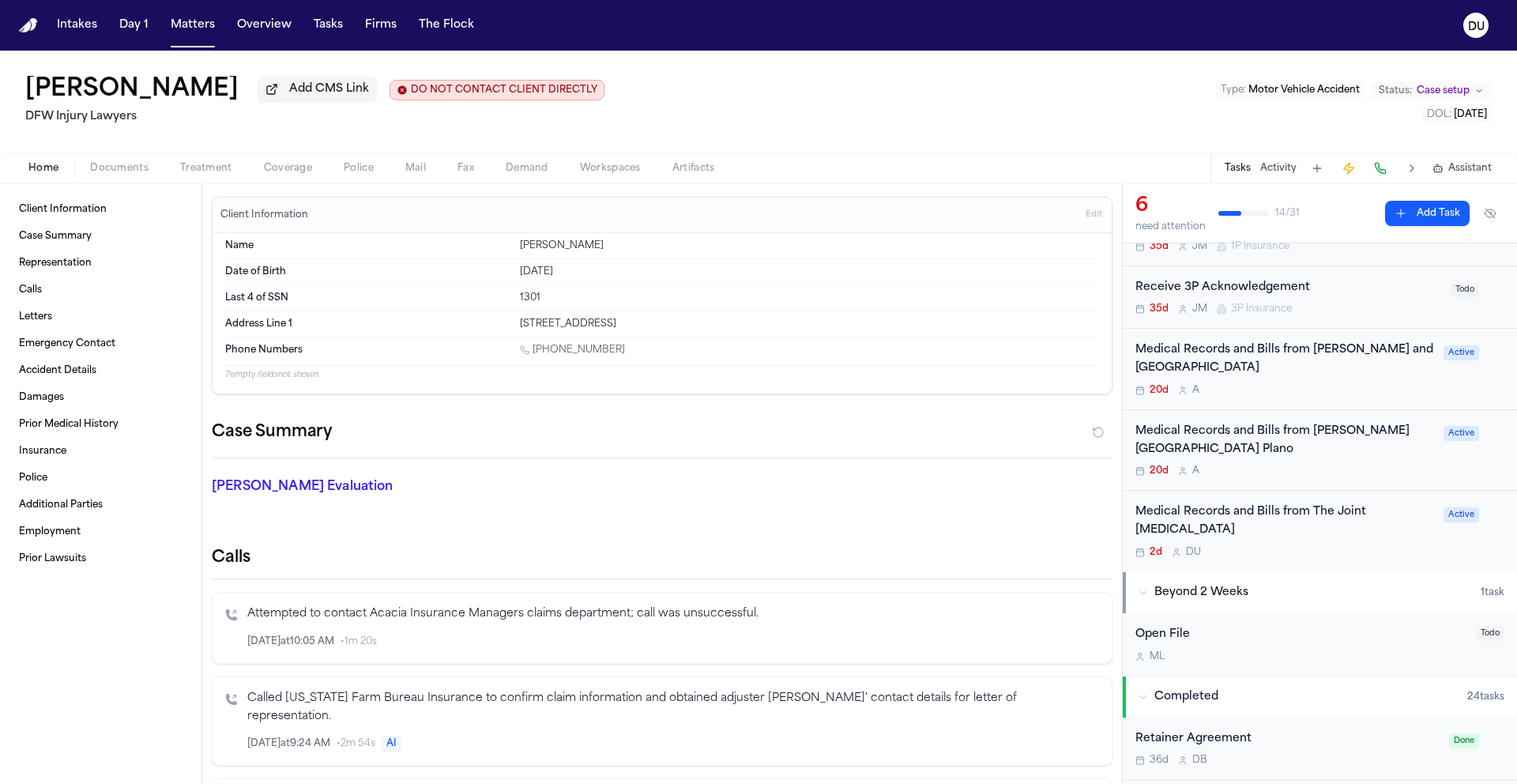
scroll to position [34, 0]
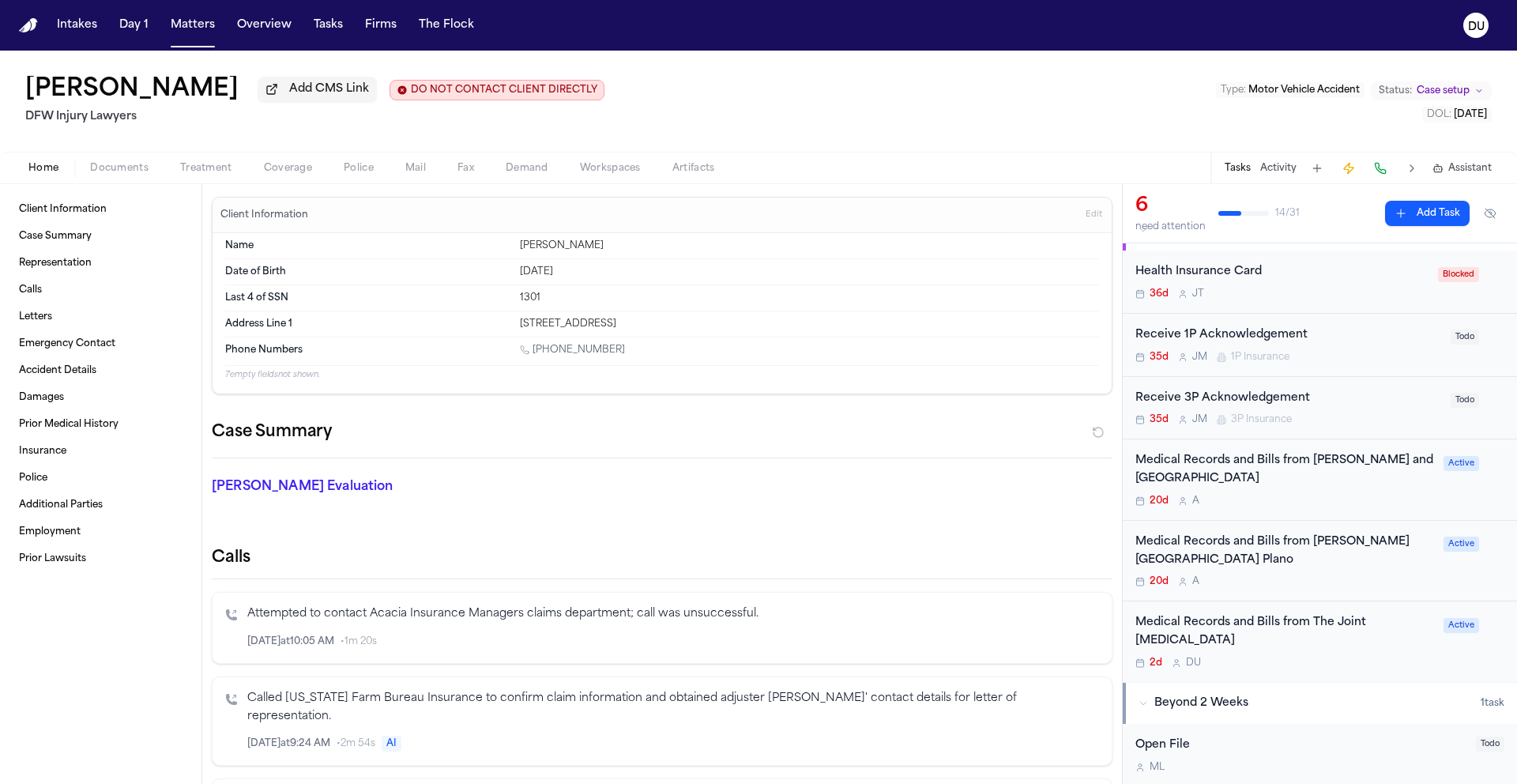
click at [1266, 476] on div "Medical Records and Bills from [PERSON_NAME] and [GEOGRAPHIC_DATA]" at bounding box center [1284, 469] width 298 height 36
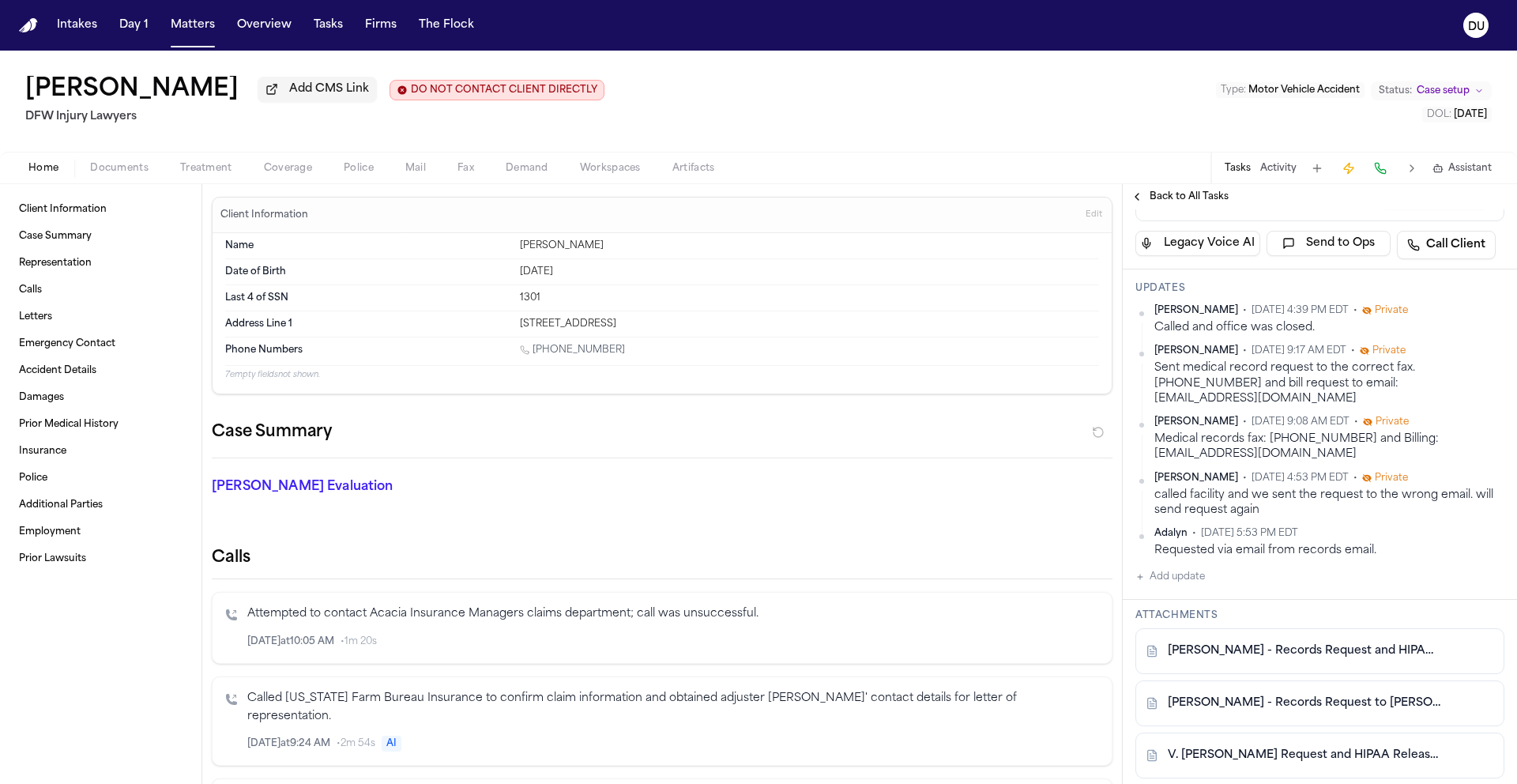
scroll to position [287, 0]
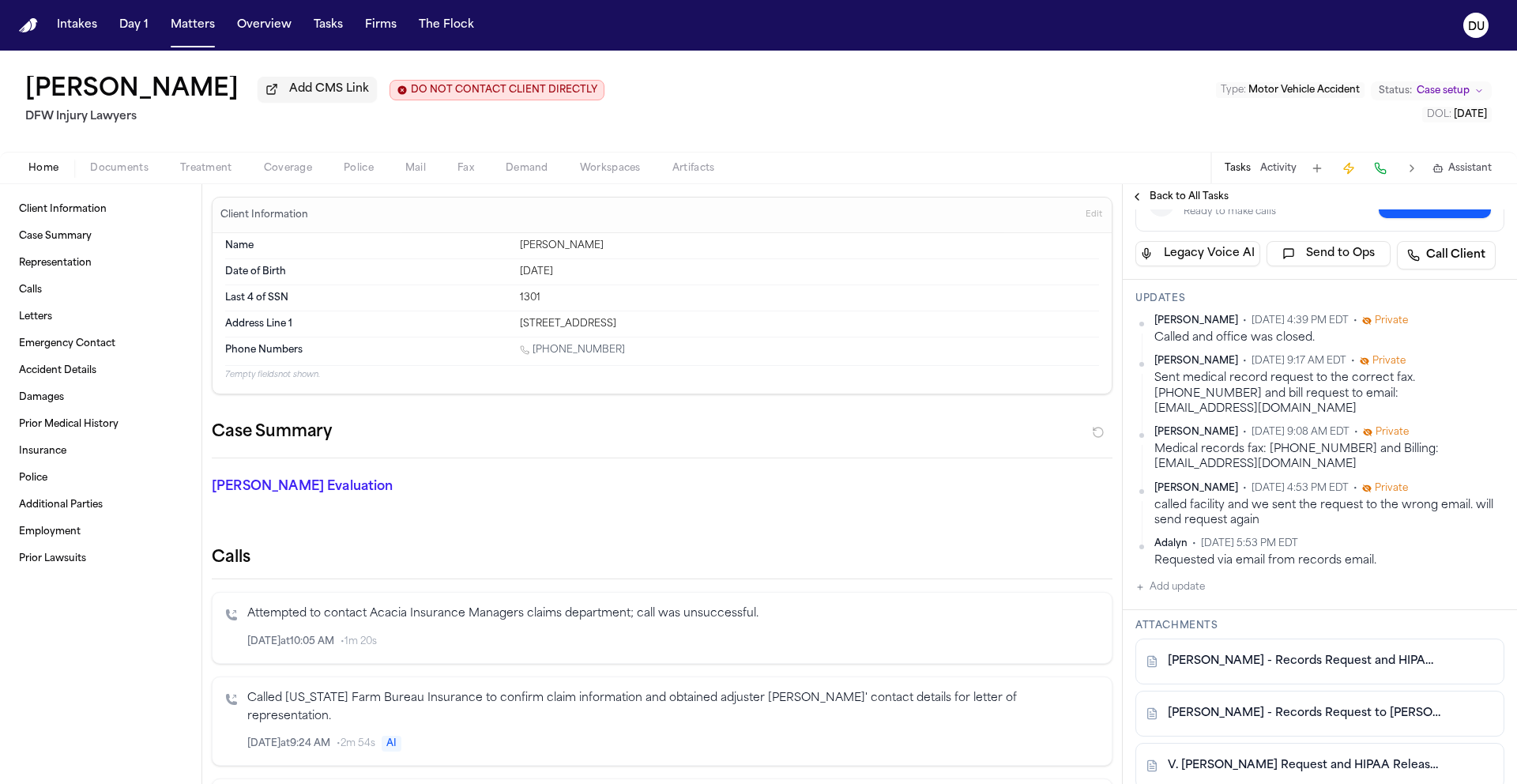
click at [1183, 196] on span "Back to All Tasks" at bounding box center [1190, 197] width 79 height 13
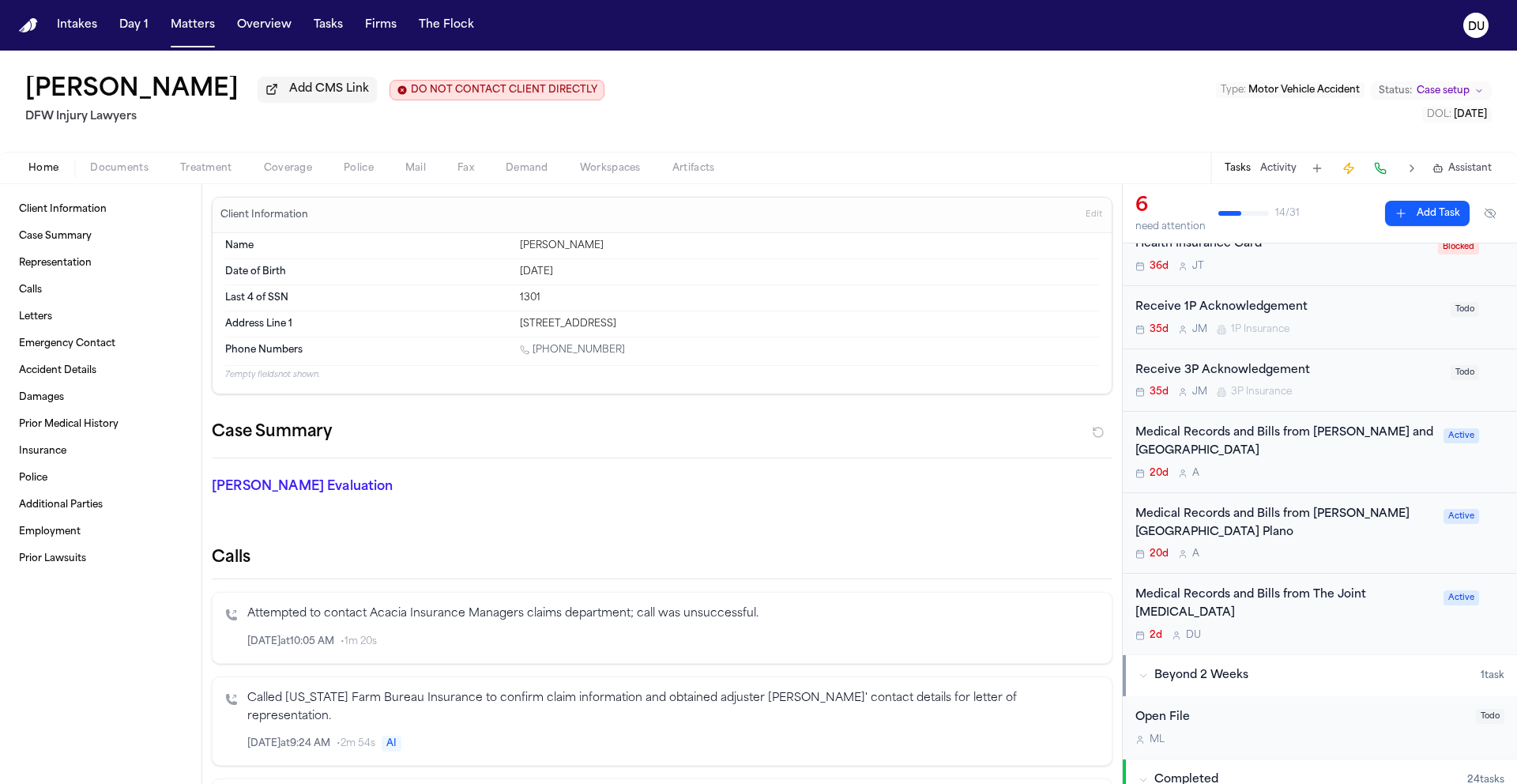
scroll to position [132, 0]
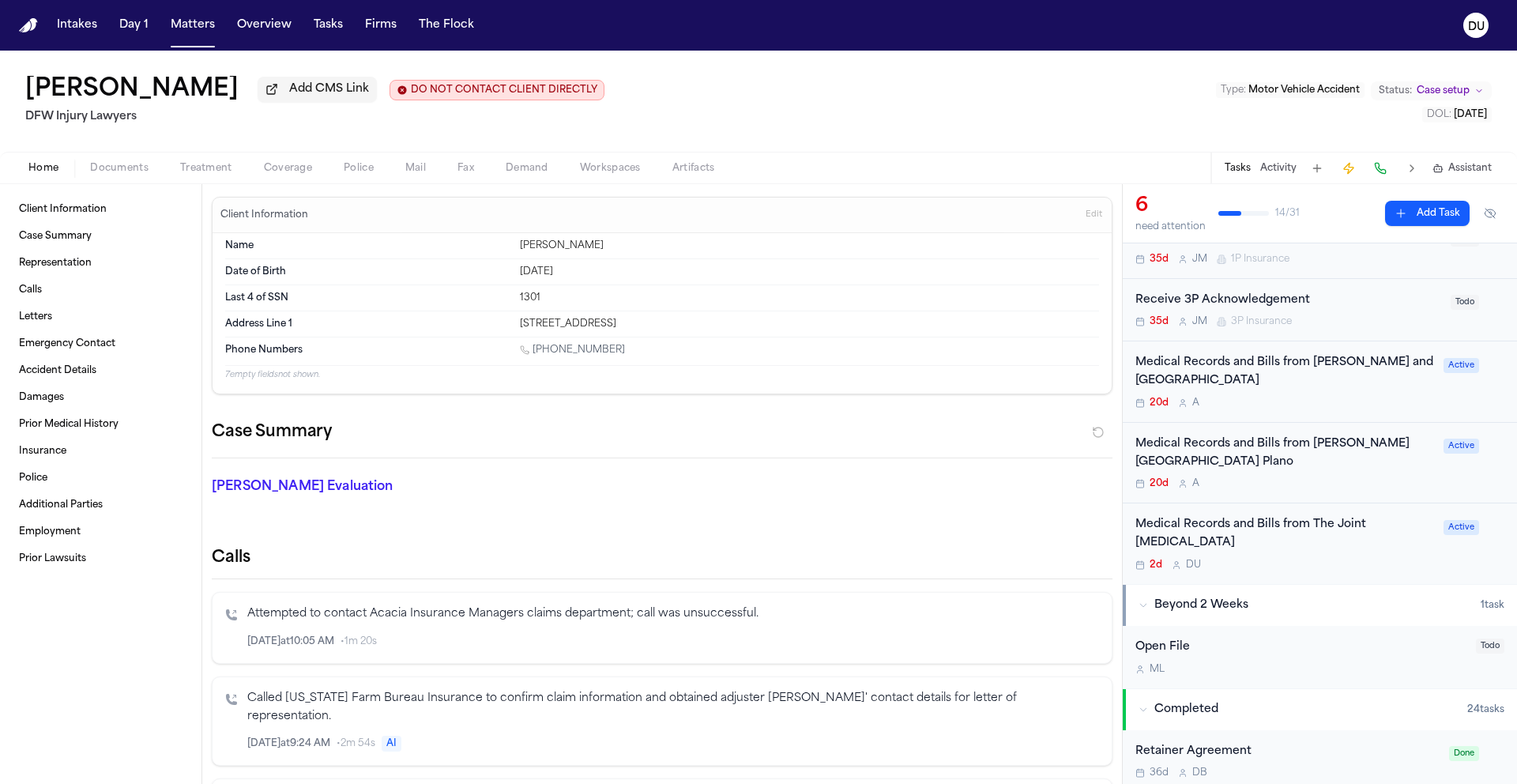
click at [1260, 522] on div "Medical Records and Bills from The Joint [MEDICAL_DATA]" at bounding box center [1284, 534] width 298 height 36
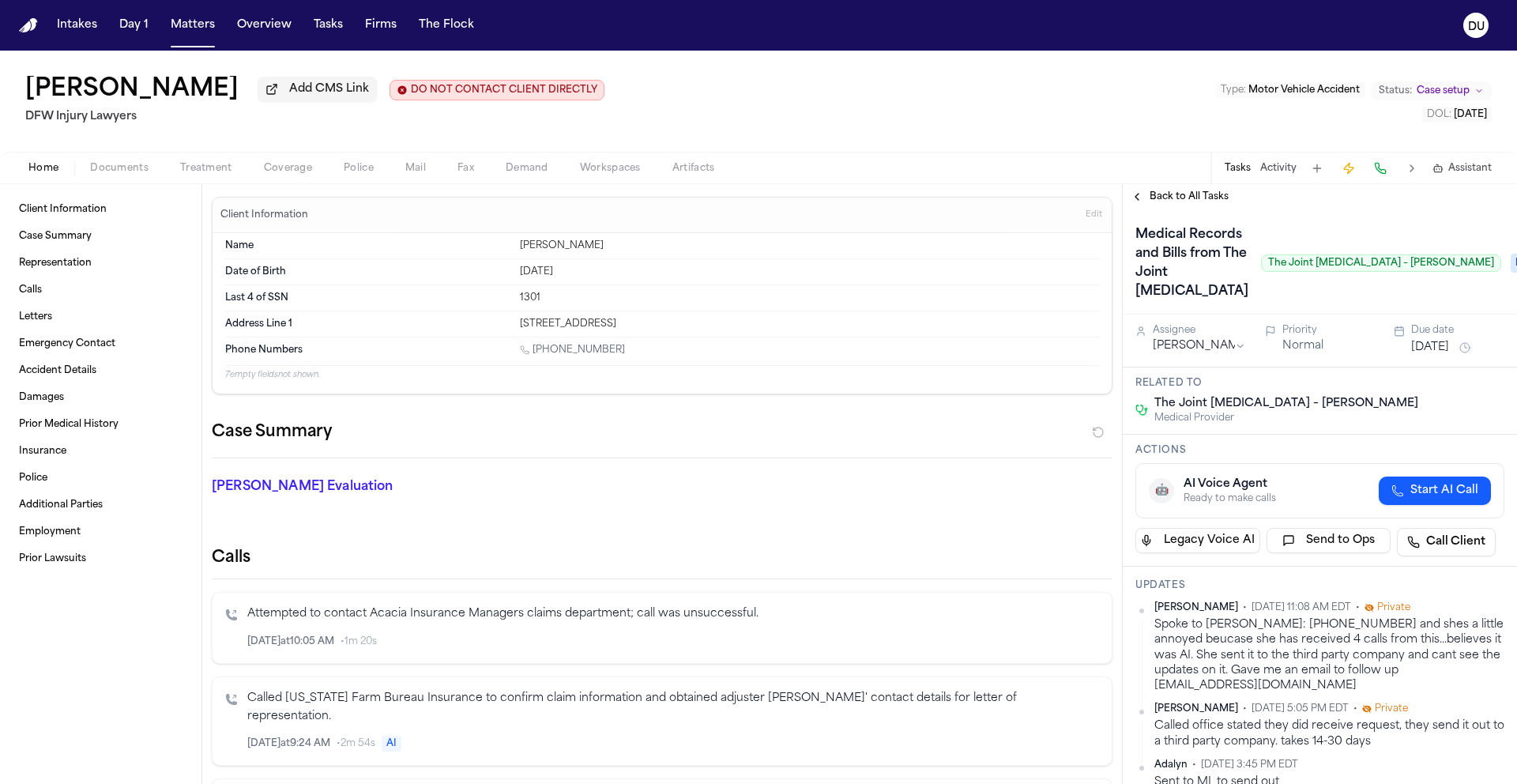
click at [1445, 356] on button "[DATE]" at bounding box center [1430, 347] width 38 height 16
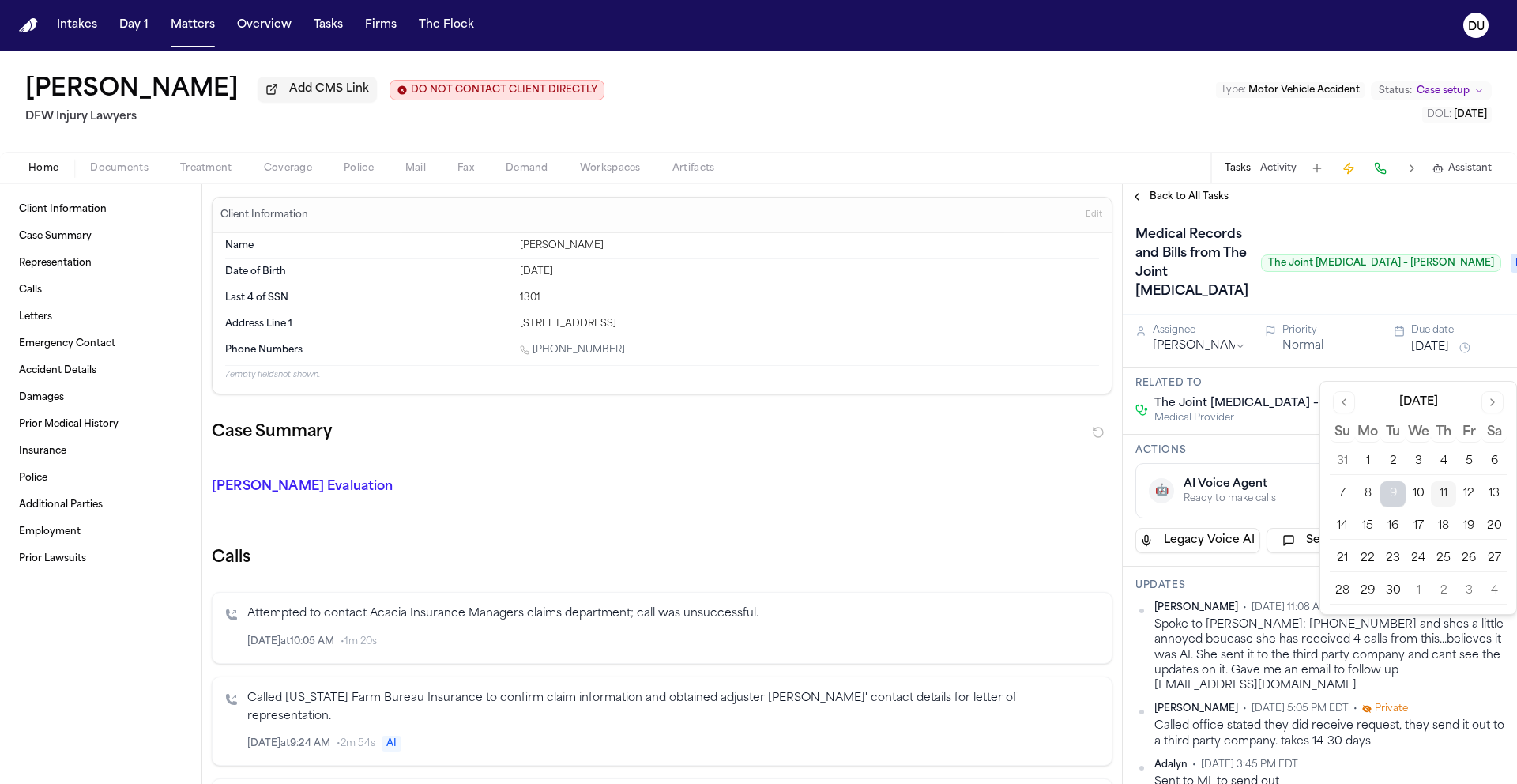
click at [1447, 484] on button "11" at bounding box center [1443, 493] width 25 height 25
click at [1439, 495] on button "11" at bounding box center [1443, 493] width 25 height 25
click at [1288, 304] on div "Medical Records and Bills from The Joint [MEDICAL_DATA] The Joint [MEDICAL_DATA…" at bounding box center [1318, 262] width 366 height 82
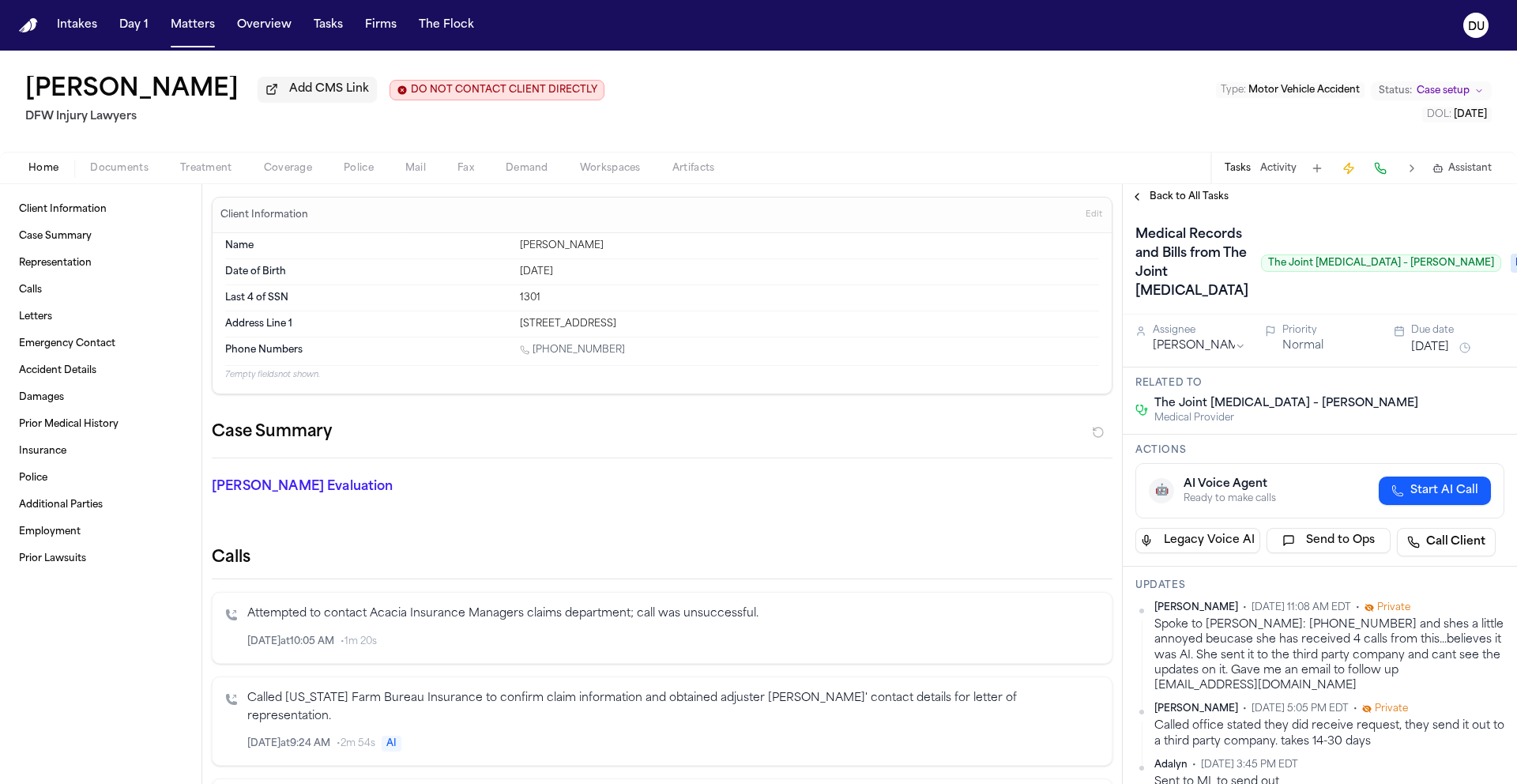
click at [1173, 197] on span "Back to All Tasks" at bounding box center [1190, 197] width 79 height 13
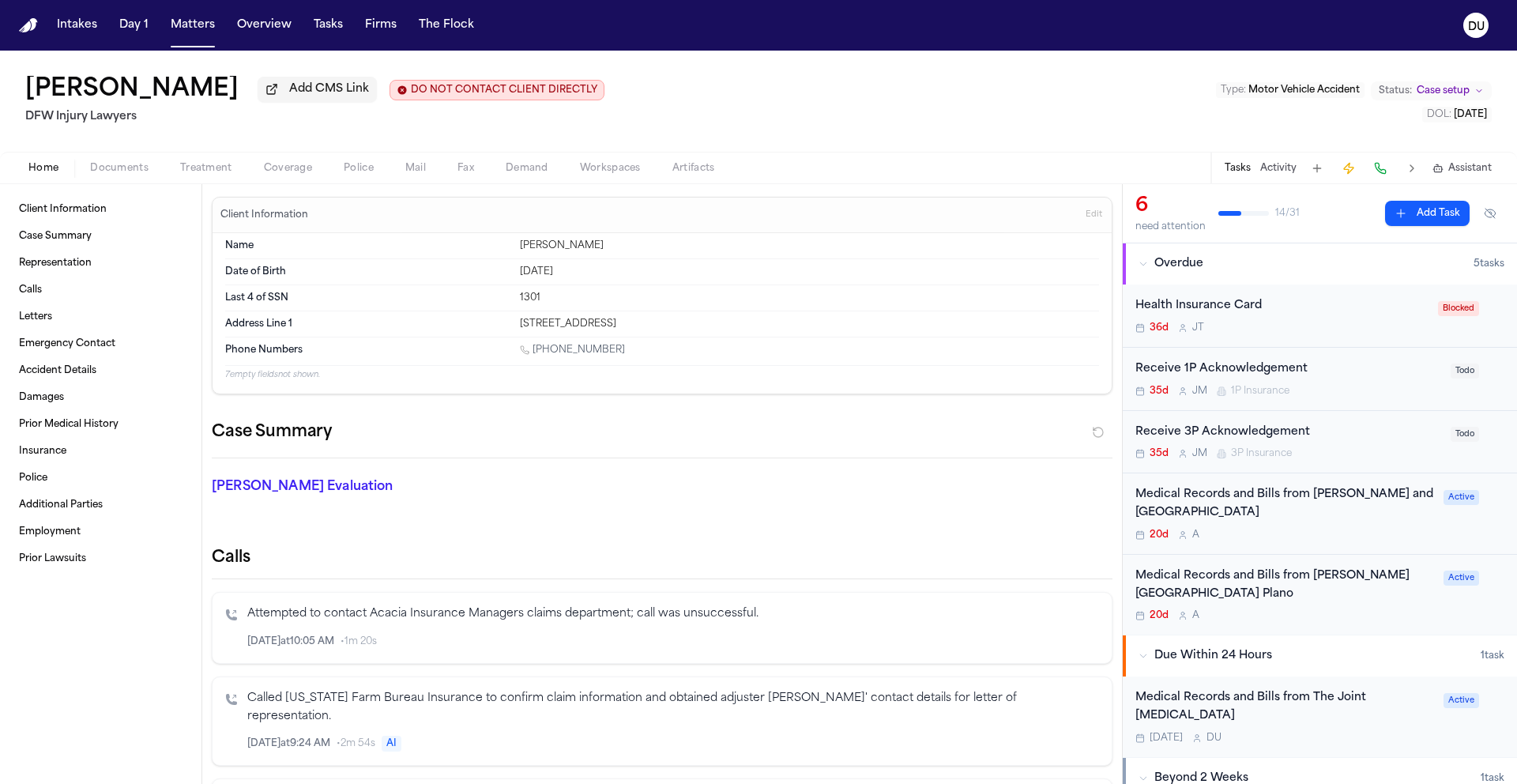
click at [28, 26] on img "Home" at bounding box center [29, 26] width 19 height 15
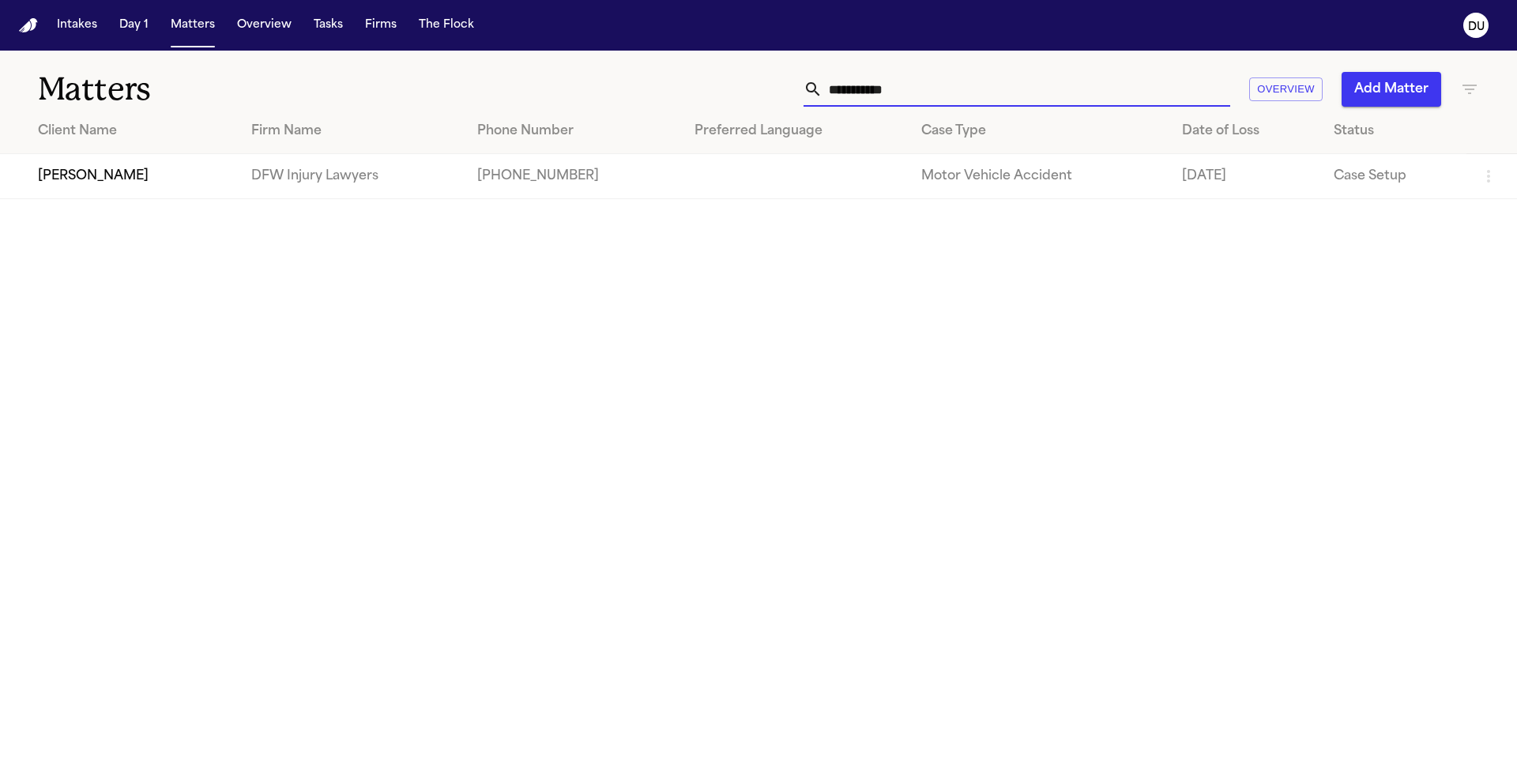
drag, startPoint x: 917, startPoint y: 84, endPoint x: 765, endPoint y: 86, distance: 152.0
click at [766, 86] on div "**********" at bounding box center [968, 90] width 1022 height 35
type input "**********"
click at [204, 172] on td "[PERSON_NAME]" at bounding box center [119, 176] width 238 height 45
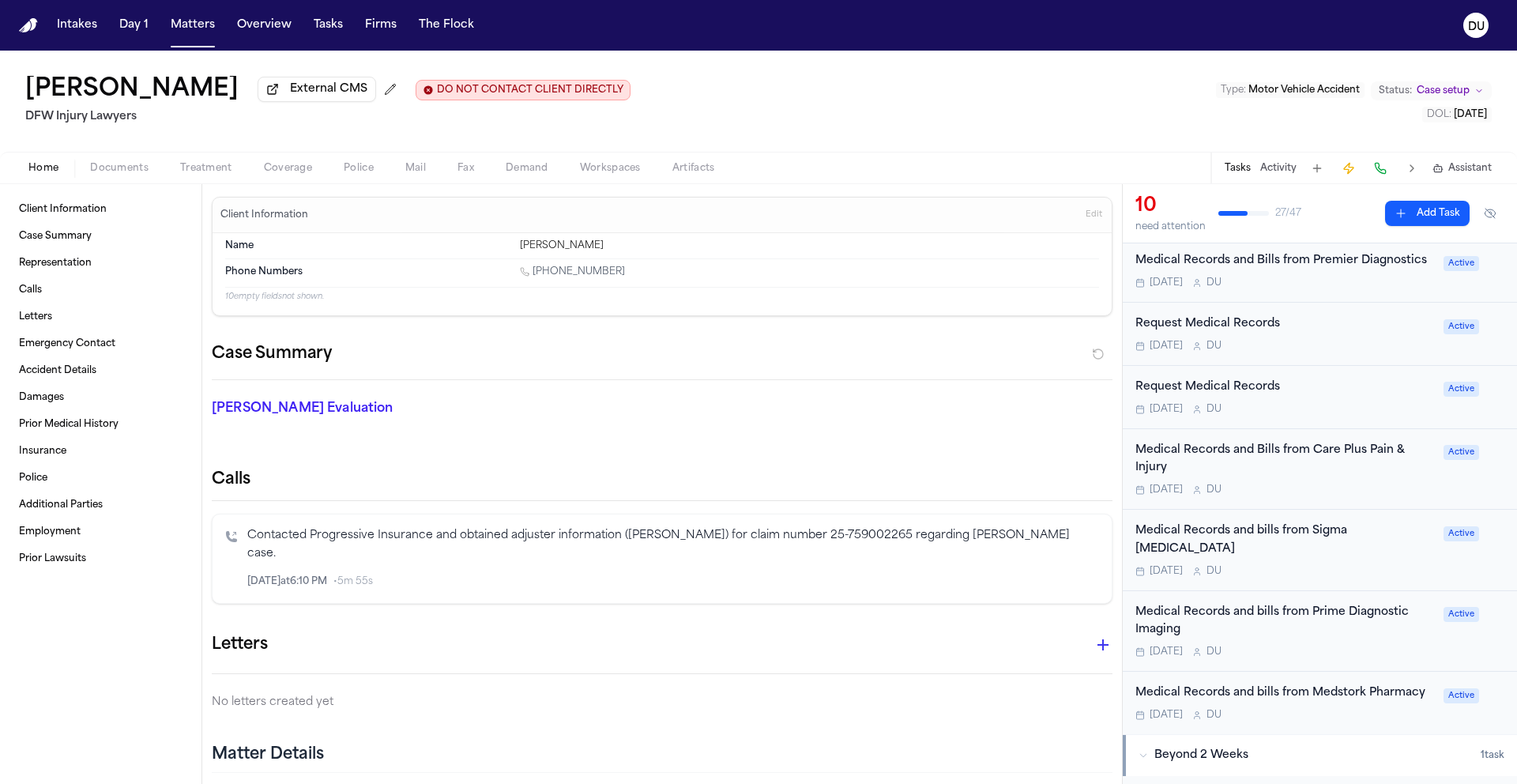
scroll to position [359, 0]
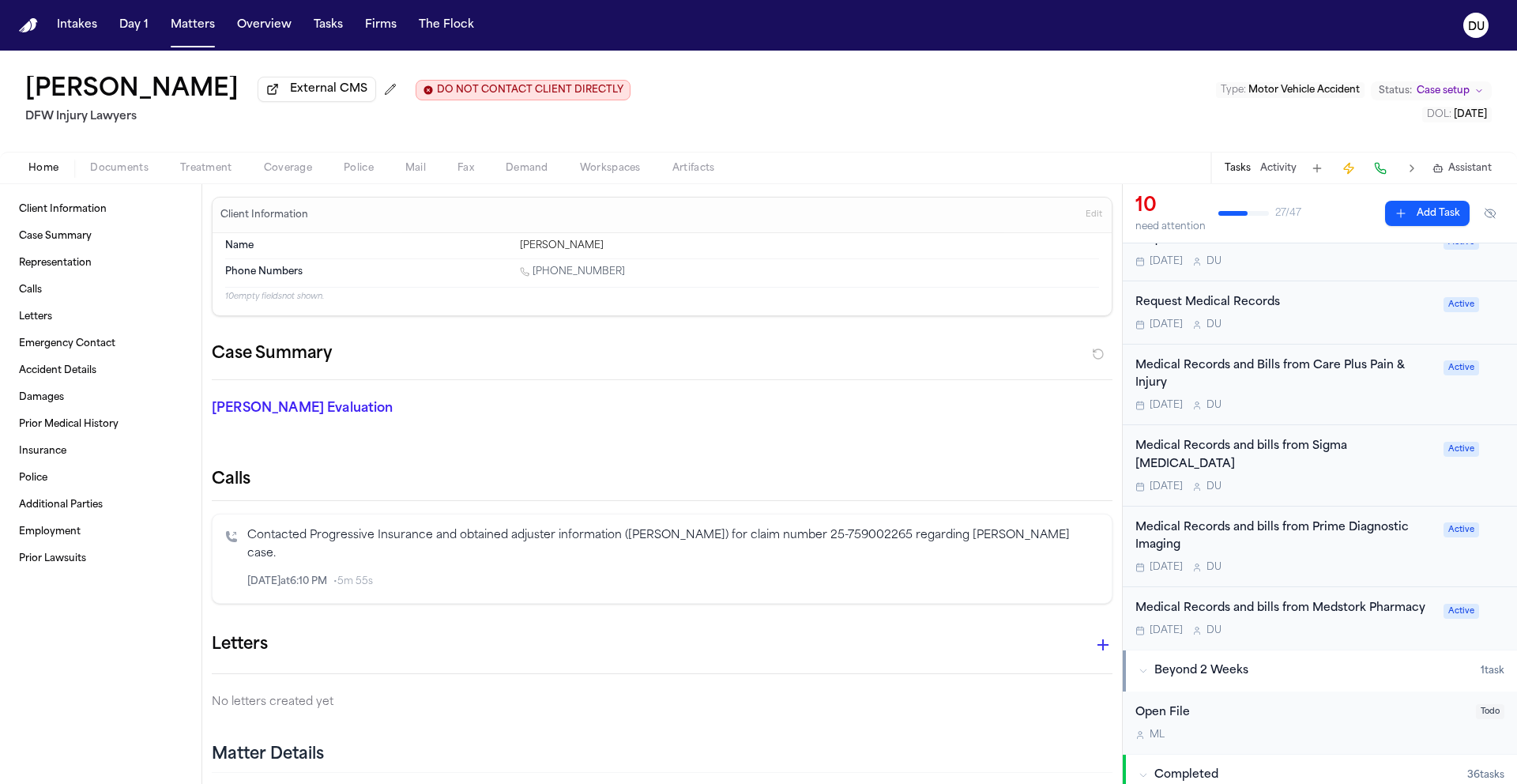
click at [1228, 307] on div "Request Medical Records" at bounding box center [1284, 303] width 298 height 18
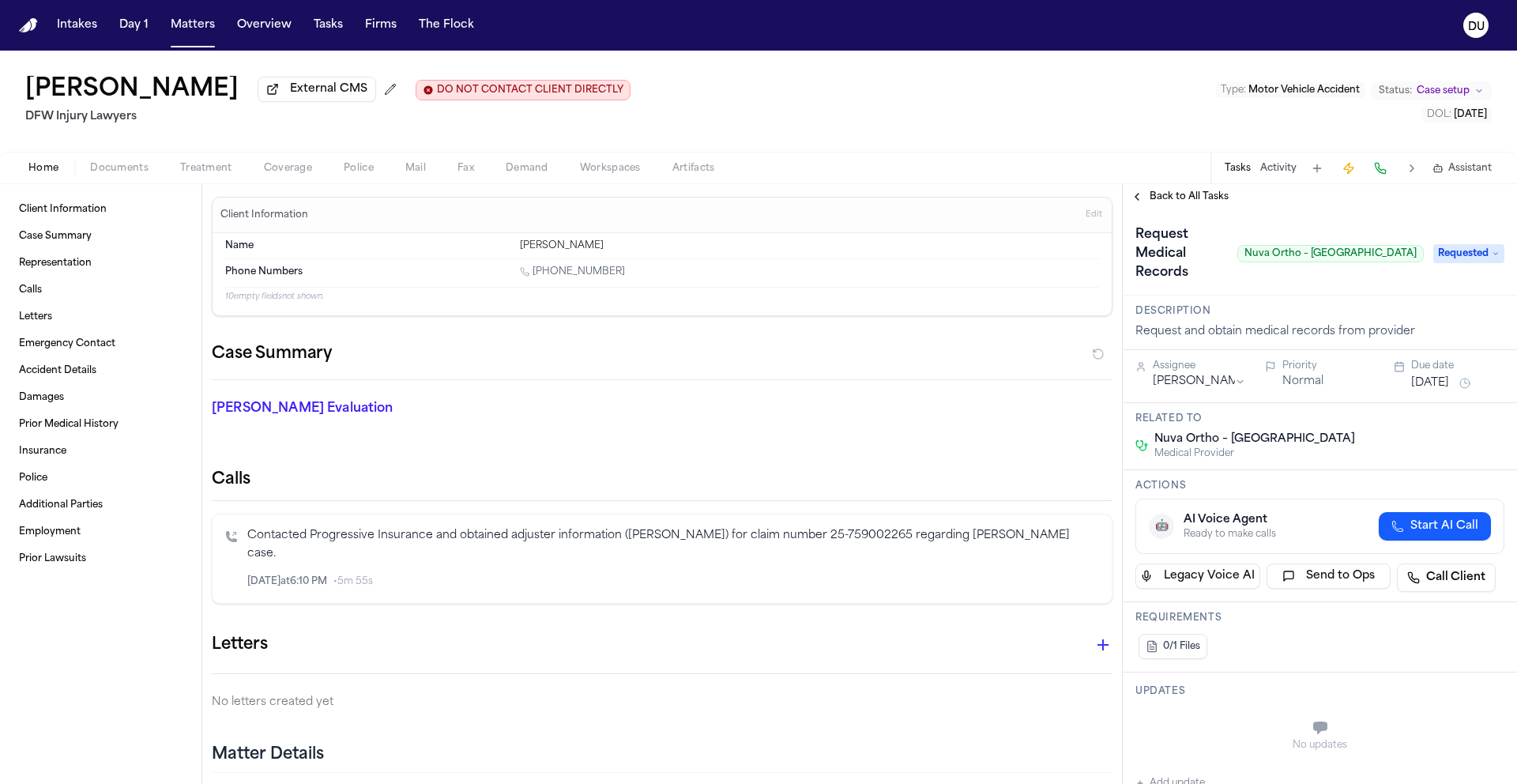
click at [1198, 200] on span "Back to All Tasks" at bounding box center [1190, 197] width 79 height 13
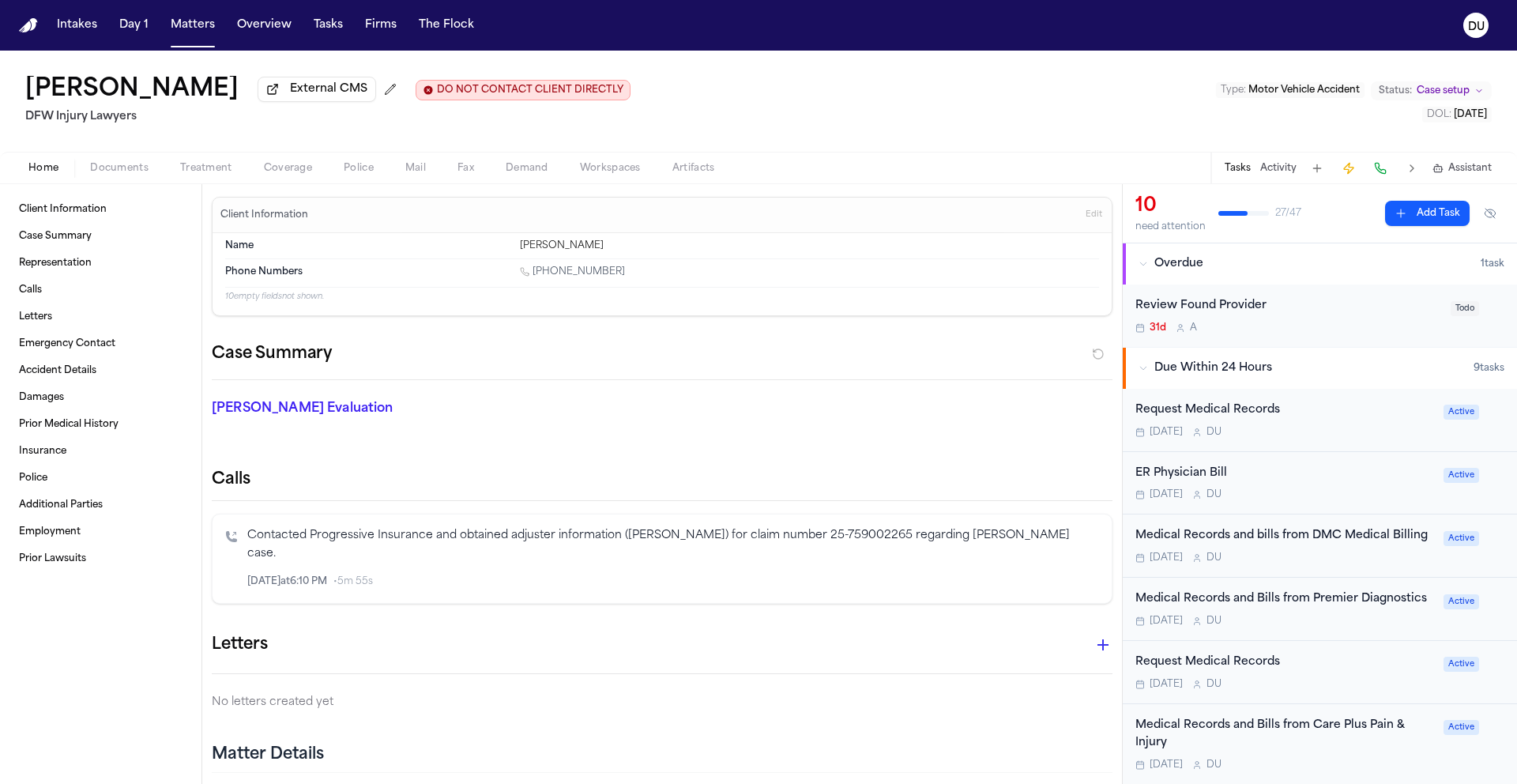
scroll to position [3, 0]
click at [1353, 598] on div "Medical Records and Bills from Premier Diagnostics" at bounding box center [1284, 597] width 298 height 18
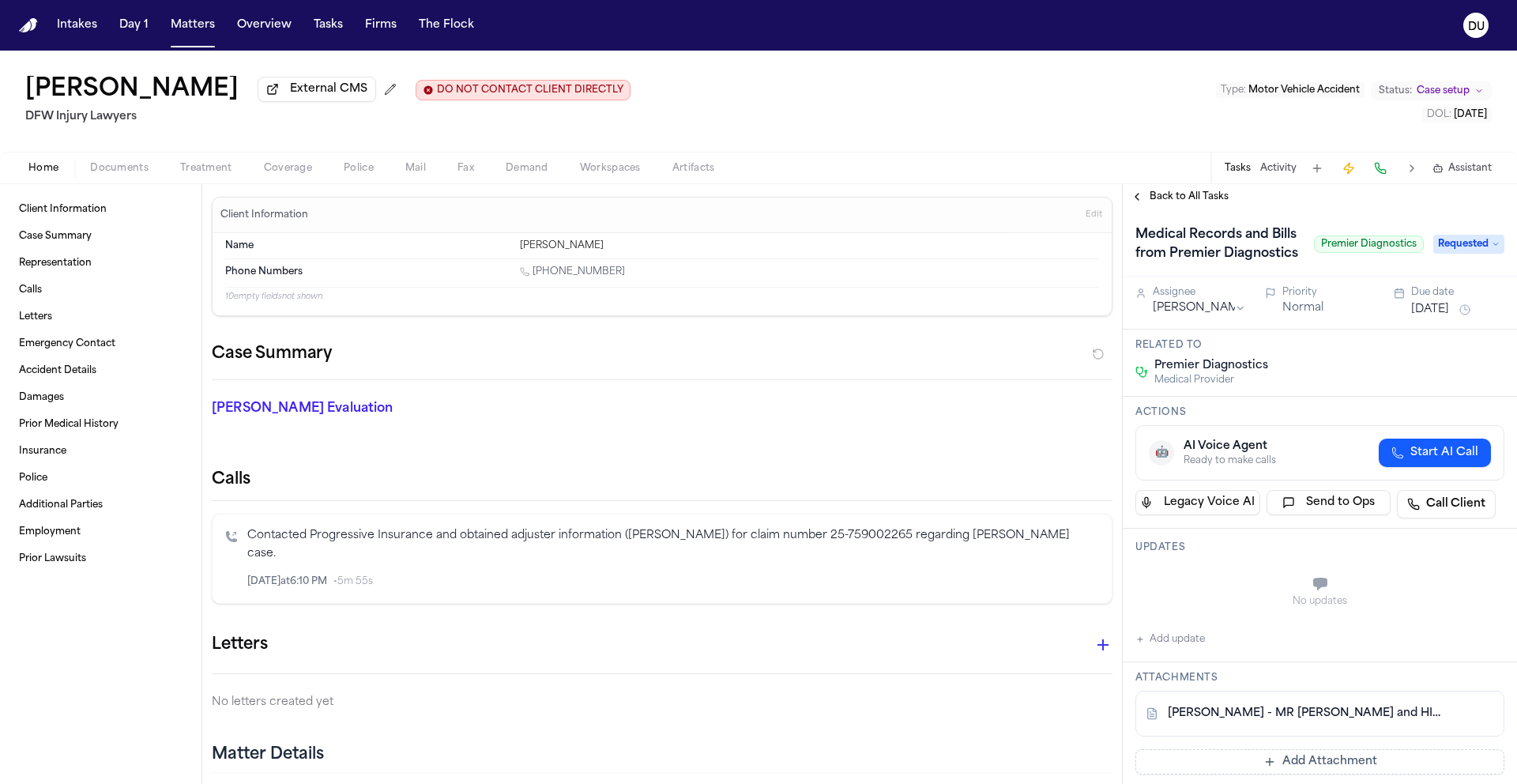
click at [1205, 199] on span "Back to All Tasks" at bounding box center [1190, 197] width 79 height 13
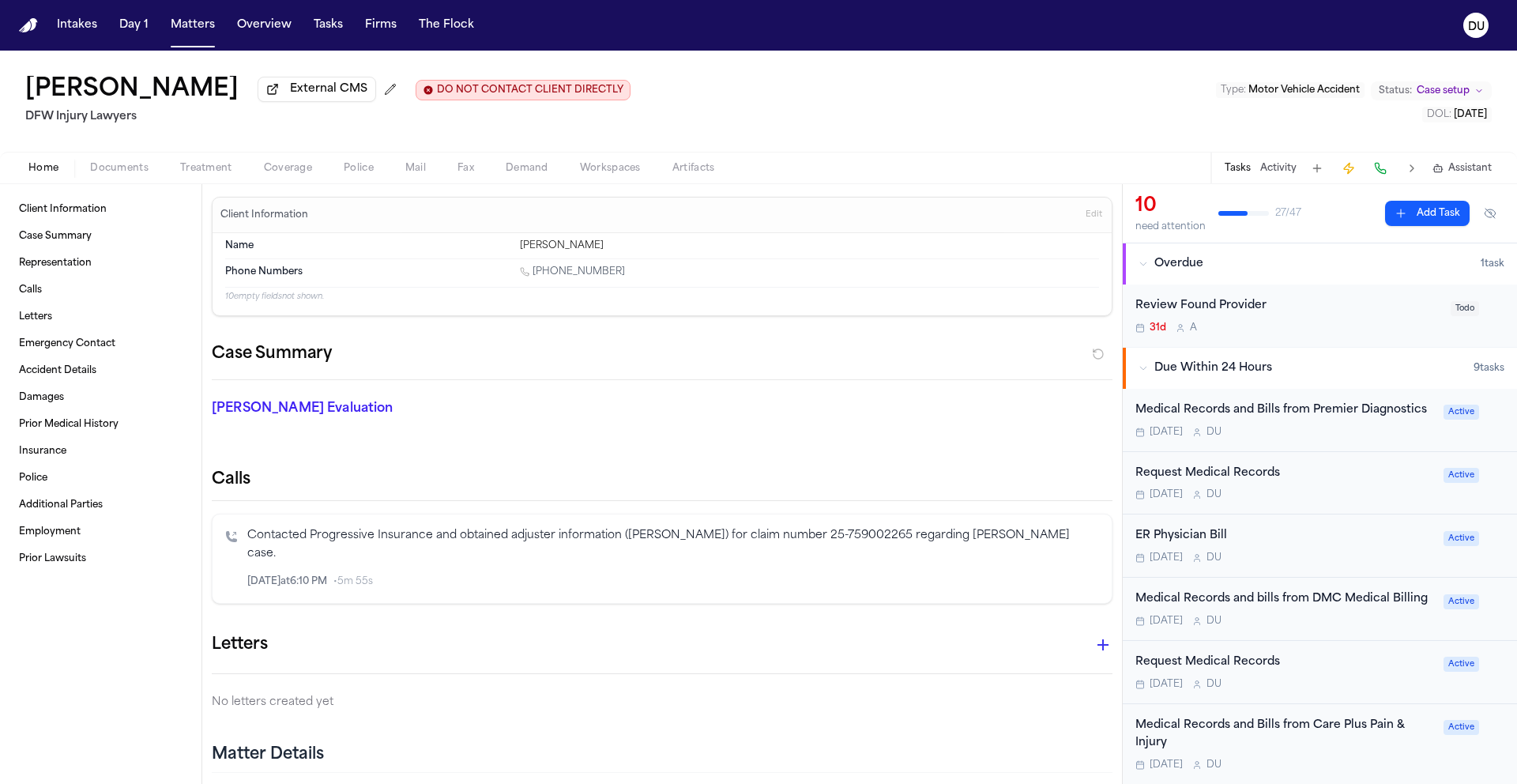
click at [1230, 483] on div "Request Medical Records" at bounding box center [1284, 474] width 298 height 18
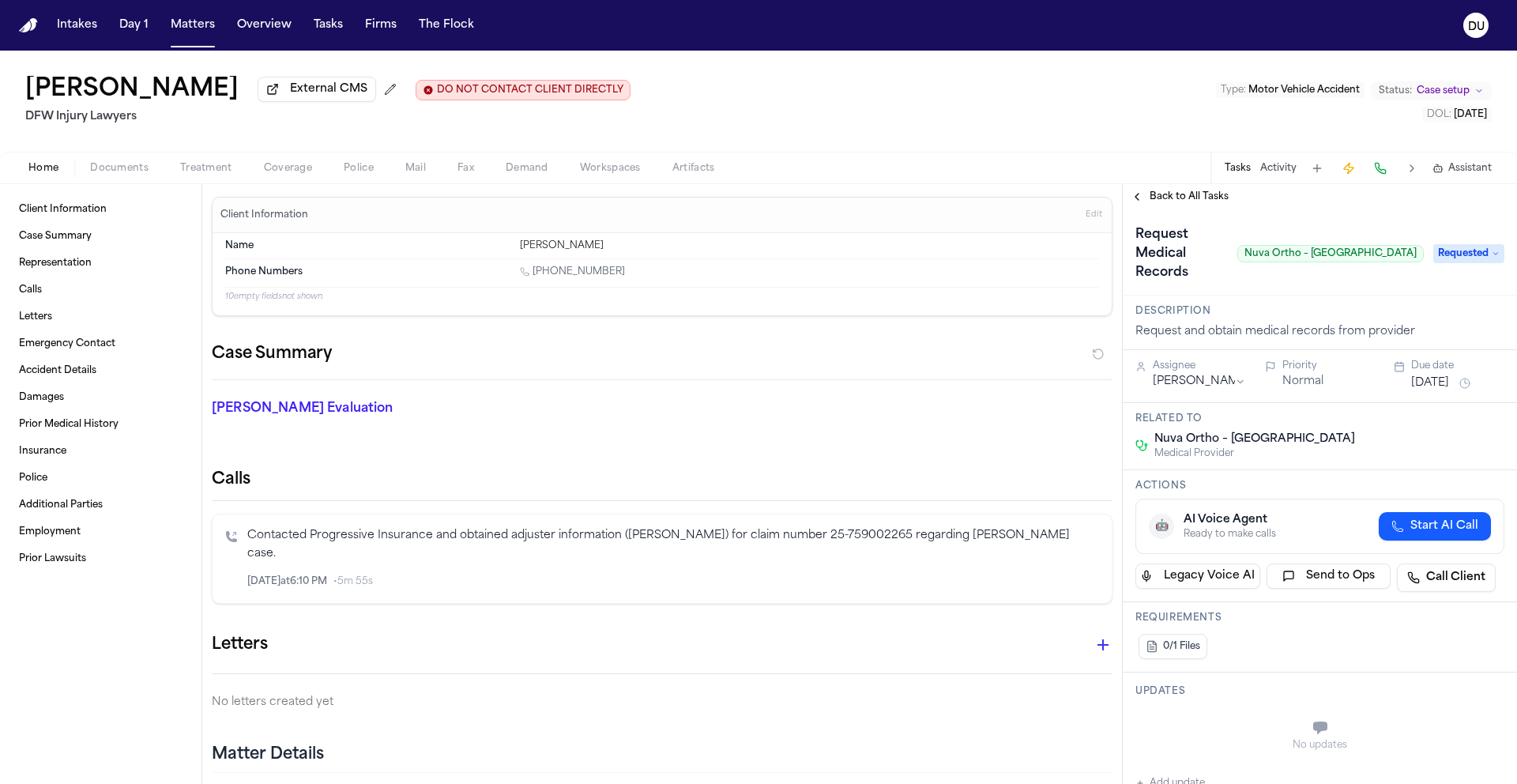
click at [1162, 203] on span "Back to All Tasks" at bounding box center [1190, 197] width 79 height 13
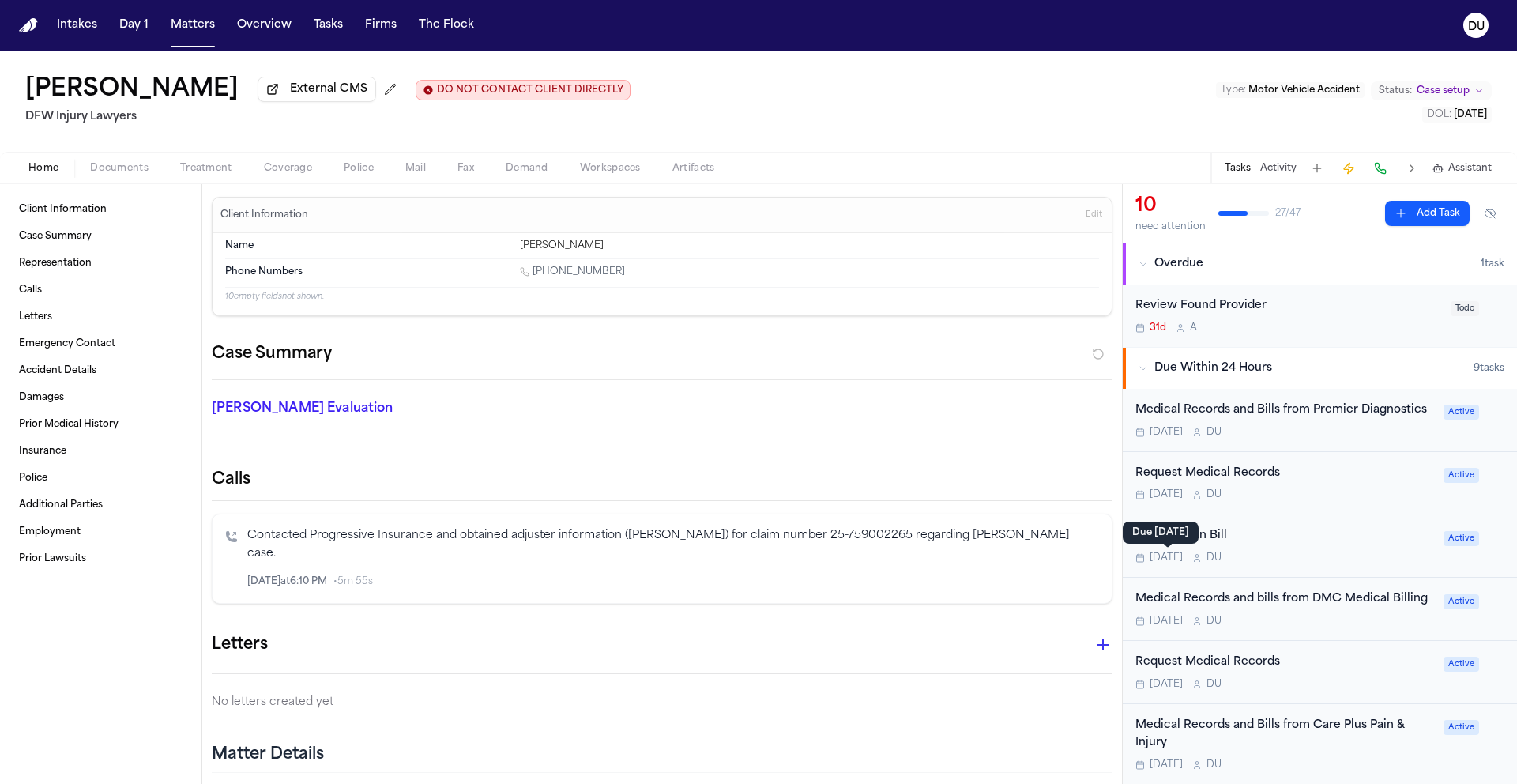
click at [1202, 545] on div "ER Physician Bill" at bounding box center [1284, 537] width 298 height 18
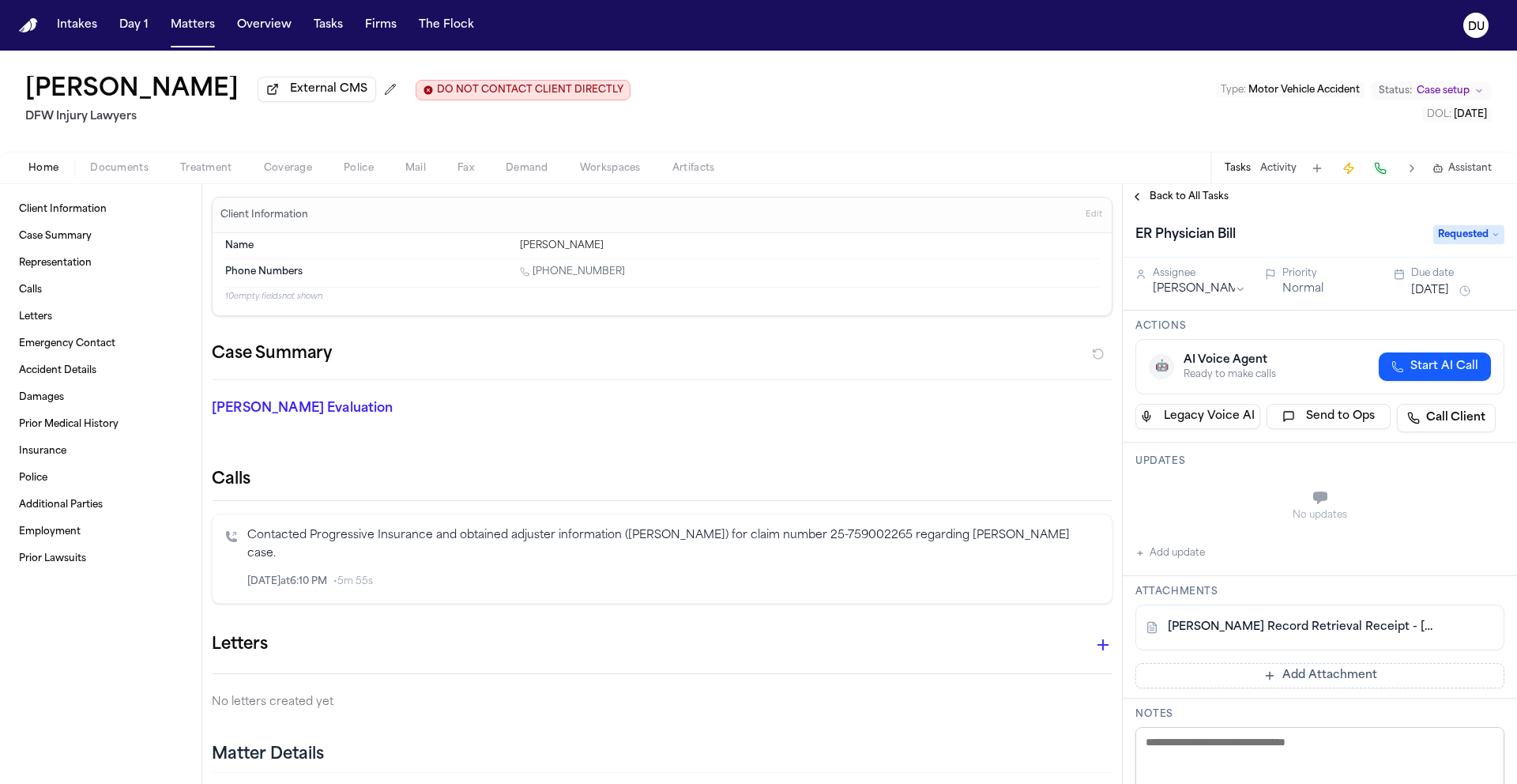
click at [1183, 201] on span "Back to All Tasks" at bounding box center [1190, 197] width 79 height 13
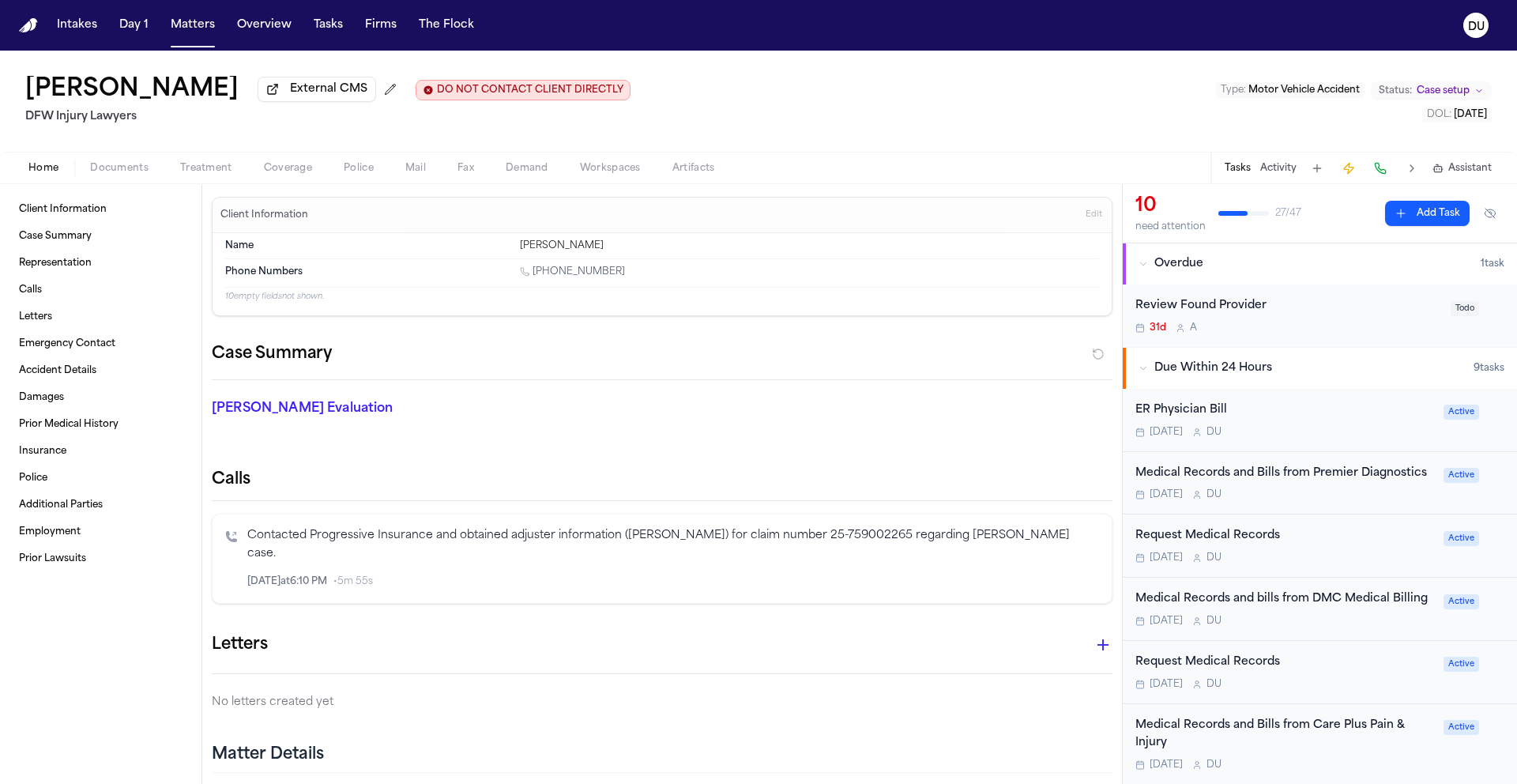
click at [1282, 601] on div "Medical Records and bills from DMC Medical Billing" at bounding box center [1284, 599] width 298 height 18
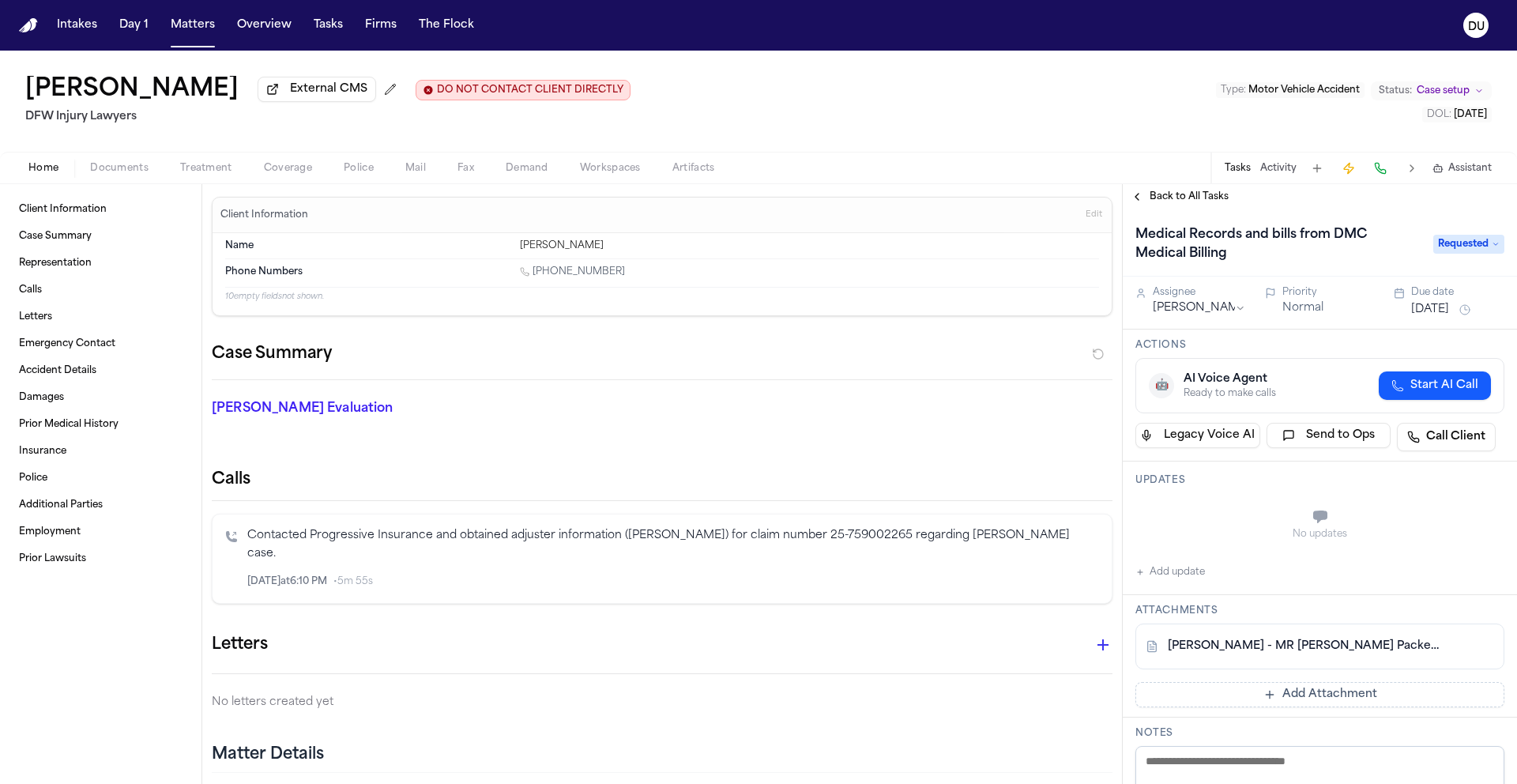
click at [1198, 199] on span "Back to All Tasks" at bounding box center [1190, 197] width 79 height 13
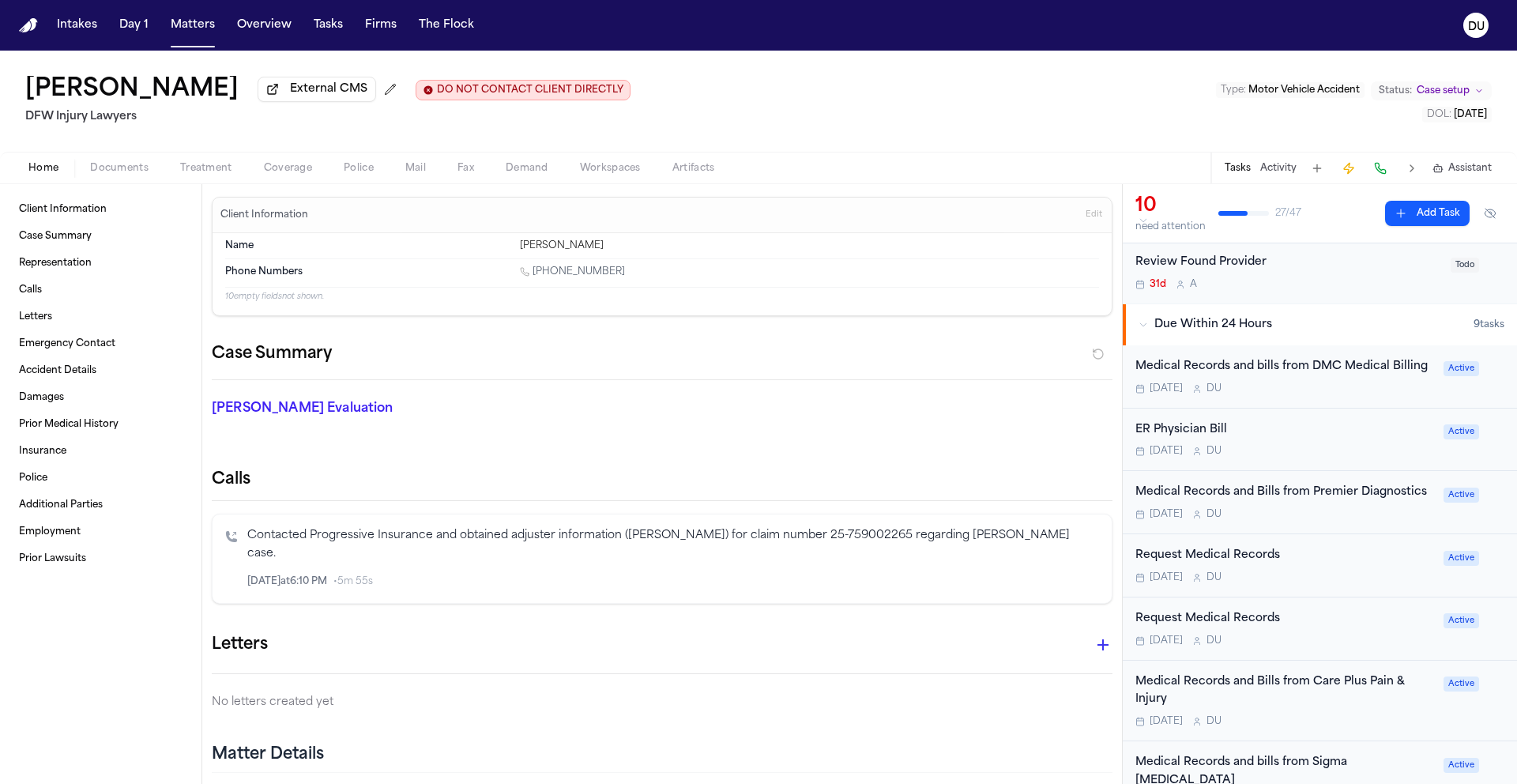
scroll to position [125, 0]
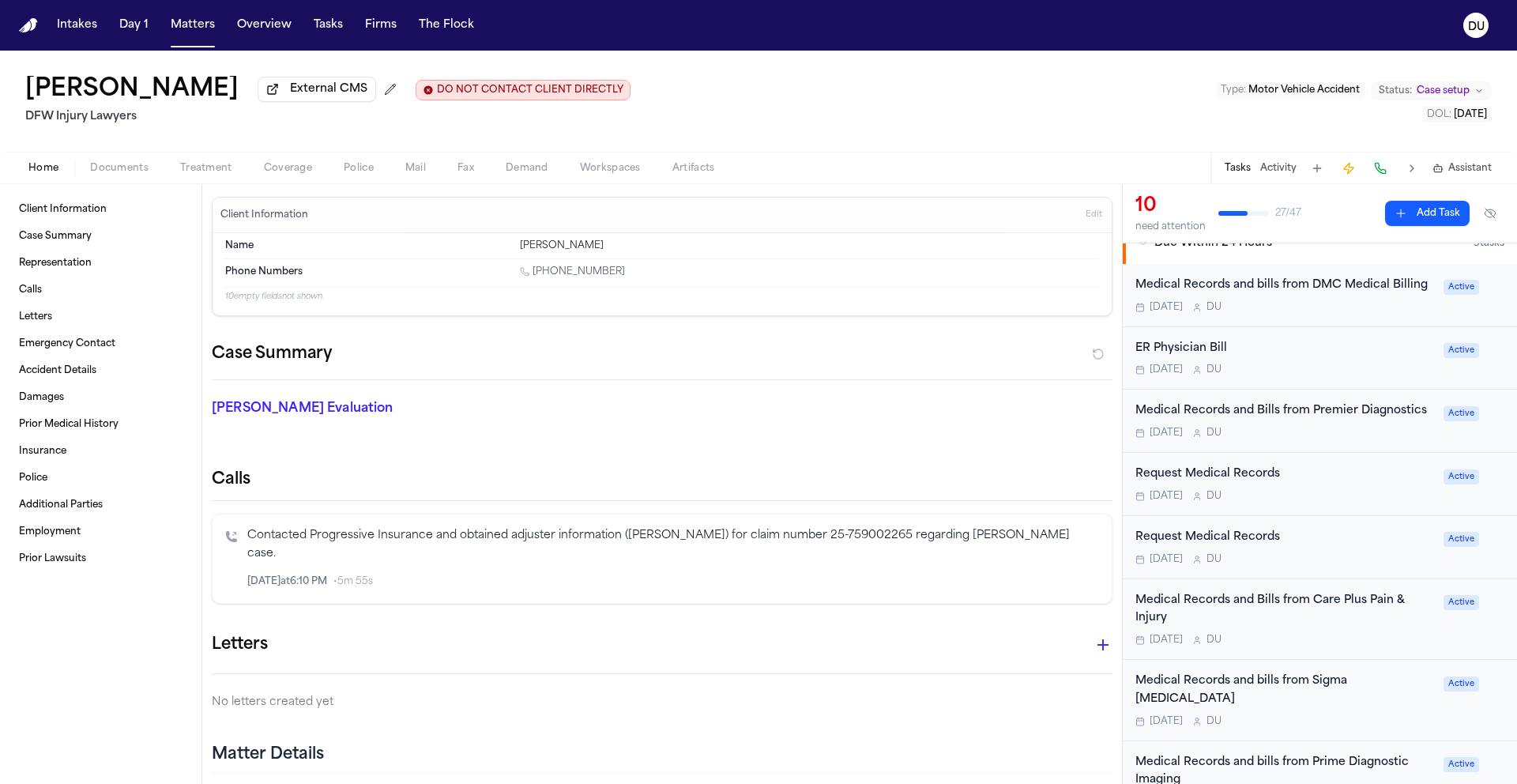
click at [1245, 479] on div "Request Medical Records" at bounding box center [1284, 475] width 298 height 18
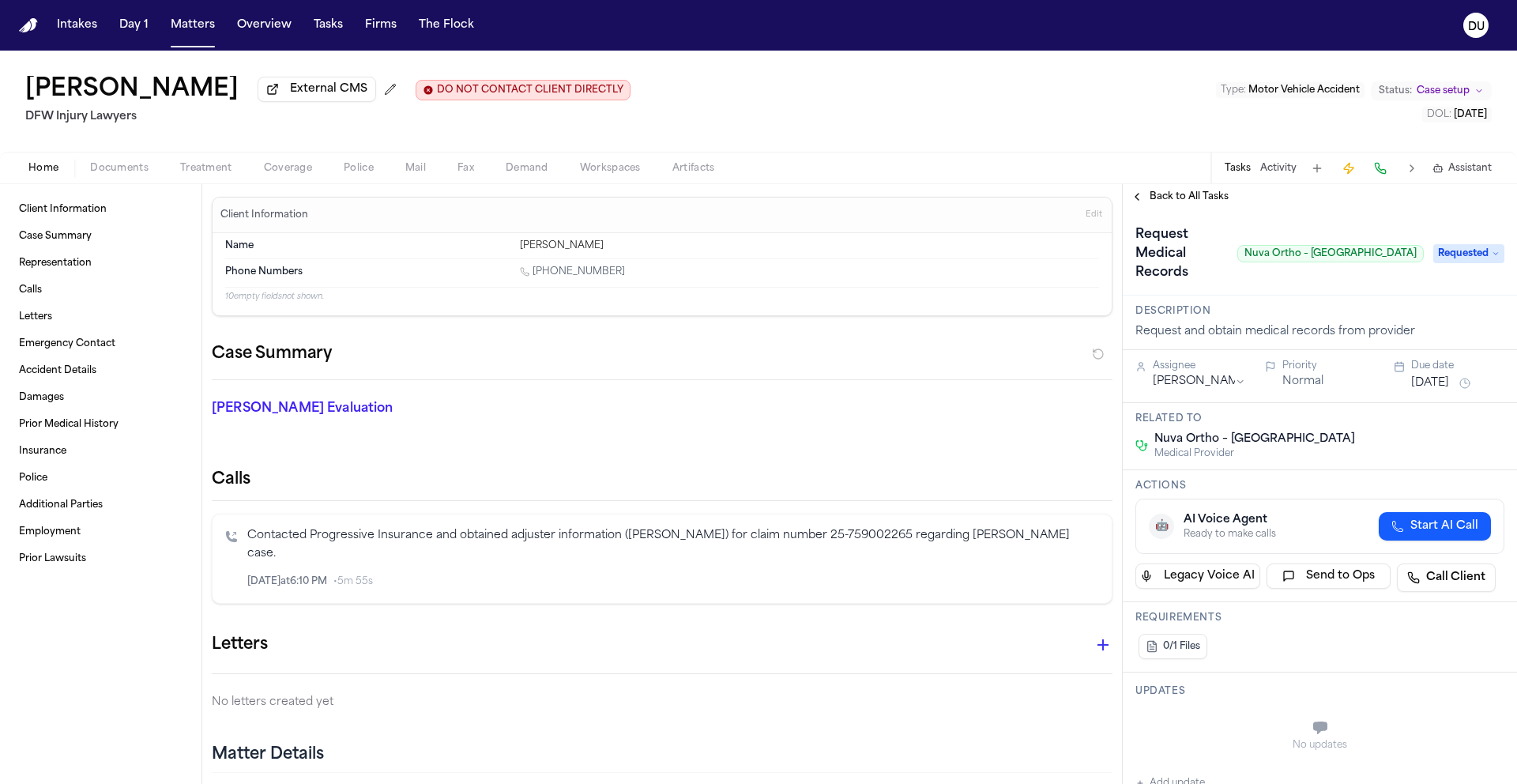
click at [1188, 203] on span "Back to All Tasks" at bounding box center [1190, 197] width 79 height 13
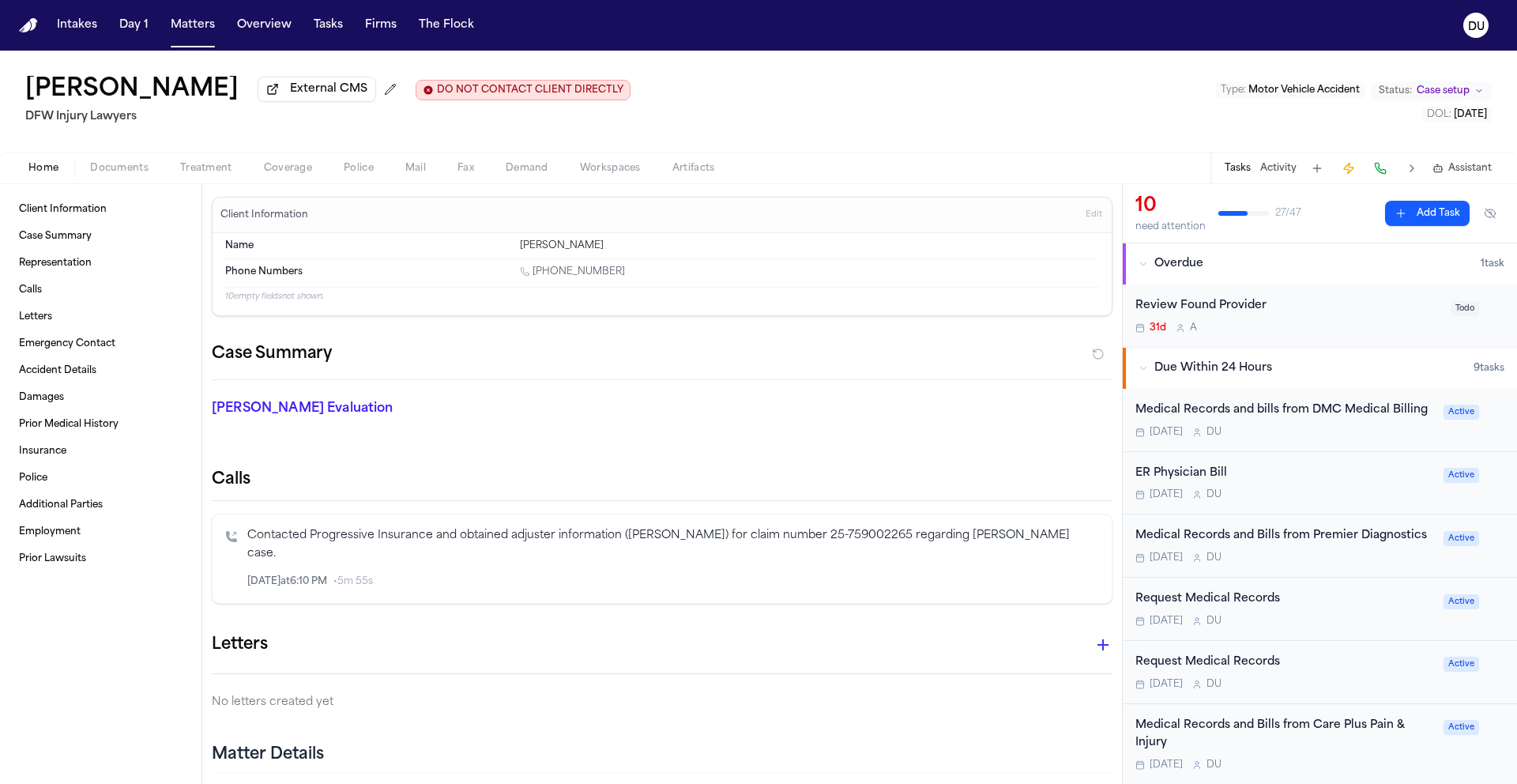
click at [1244, 668] on div "Request Medical Records" at bounding box center [1284, 662] width 298 height 18
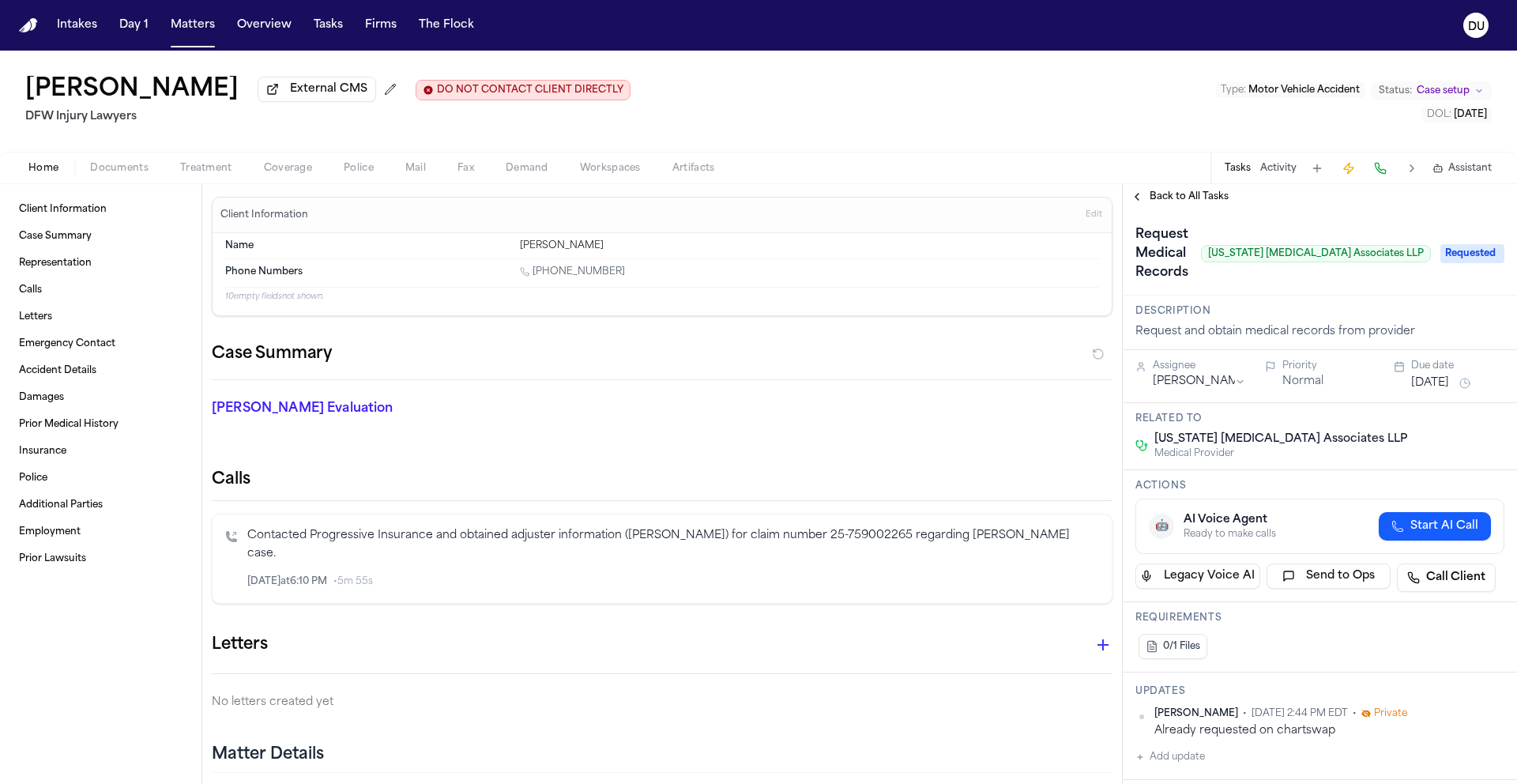
click at [29, 25] on img "Home" at bounding box center [29, 26] width 19 height 15
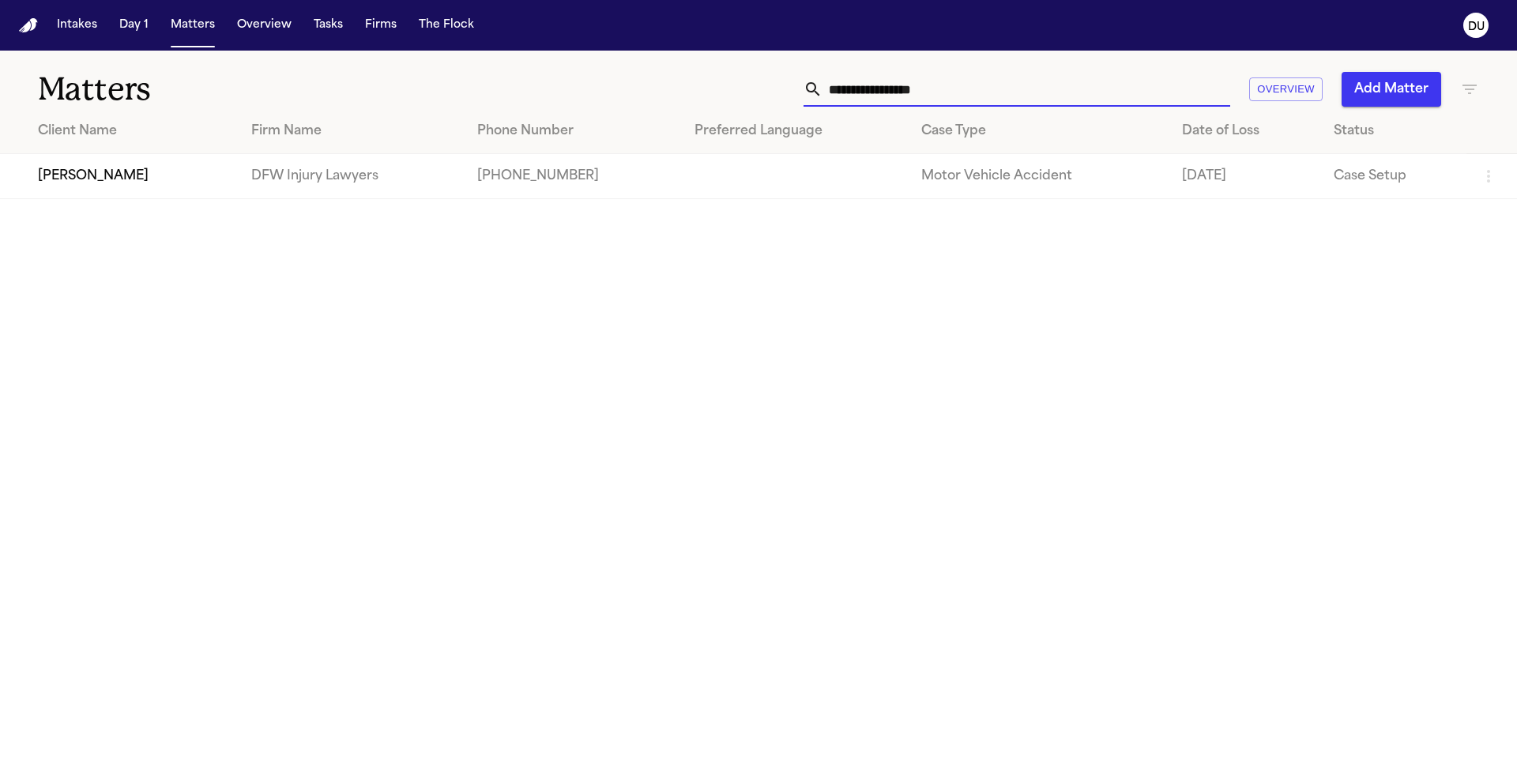
drag, startPoint x: 1005, startPoint y: 86, endPoint x: 725, endPoint y: 84, distance: 280.0
click at [726, 85] on div "**********" at bounding box center [968, 90] width 1022 height 35
type input "**********"
click at [152, 194] on td "[PERSON_NAME]" at bounding box center [113, 176] width 226 height 45
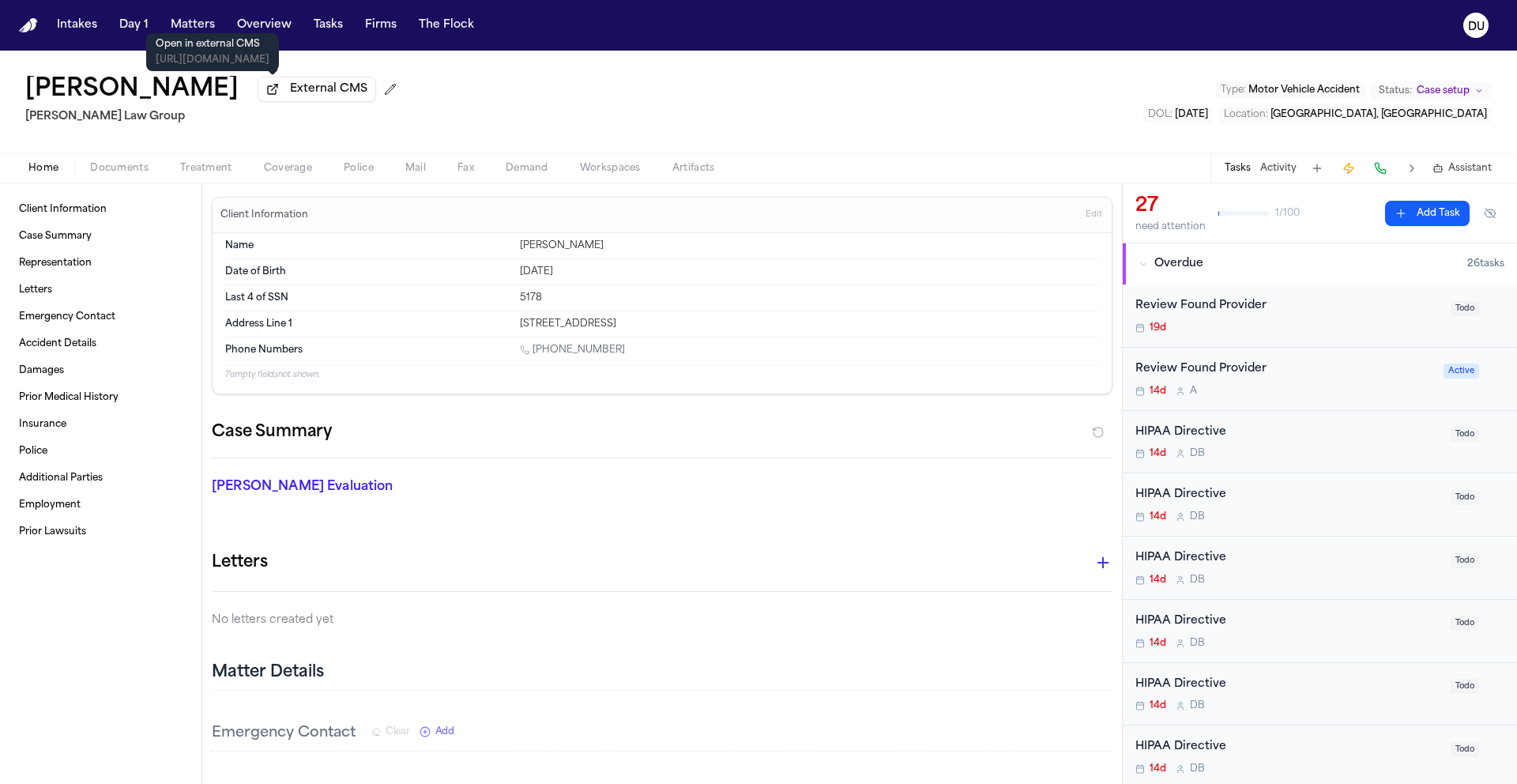
click at [290, 93] on span "External CMS" at bounding box center [329, 89] width 78 height 16
